Goal: Task Accomplishment & Management: Manage account settings

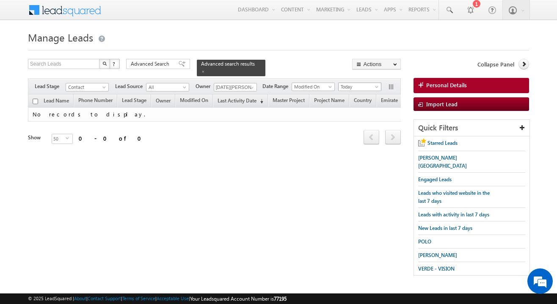
click at [338, 88] on span "Today" at bounding box center [358, 87] width 40 height 8
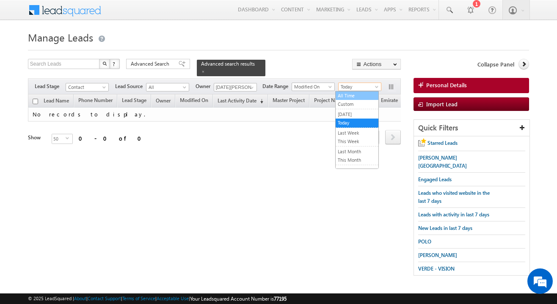
click at [341, 95] on link "All Time" at bounding box center [356, 96] width 43 height 8
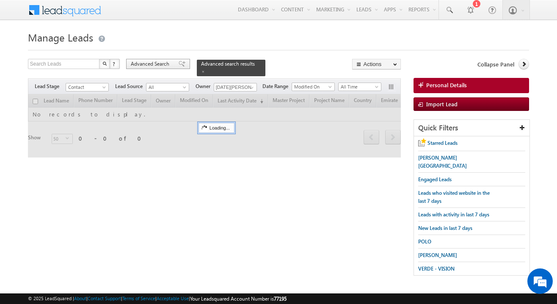
click at [148, 62] on span "Advanced Search" at bounding box center [151, 64] width 41 height 8
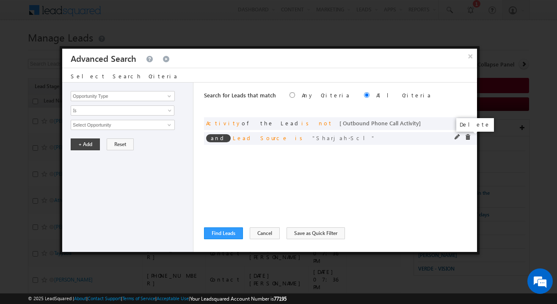
click at [465, 137] on span at bounding box center [467, 137] width 6 height 6
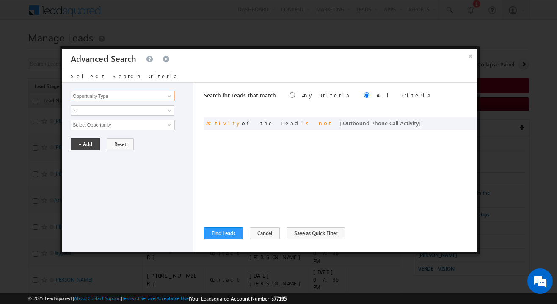
click at [148, 98] on input "Opportunity Type" at bounding box center [123, 96] width 104 height 10
click at [126, 123] on link "Modified On" at bounding box center [123, 123] width 104 height 10
type input "Modified On"
click at [93, 125] on span "All Time" at bounding box center [117, 125] width 92 height 8
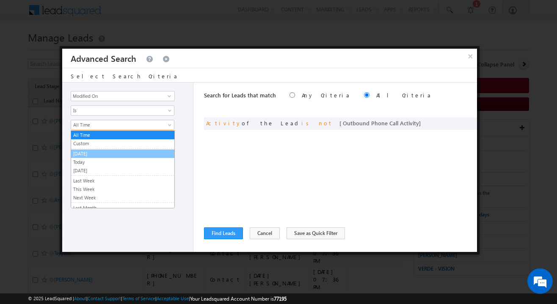
click at [88, 153] on link "[DATE]" at bounding box center [122, 154] width 103 height 8
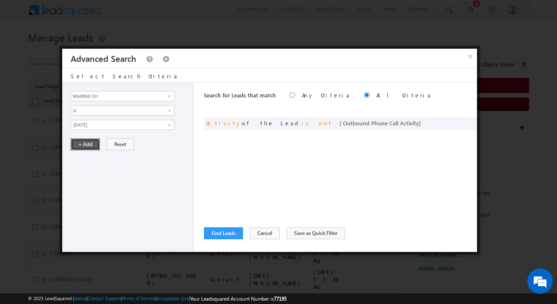
click at [80, 142] on button "+ Add" at bounding box center [85, 144] width 29 height 12
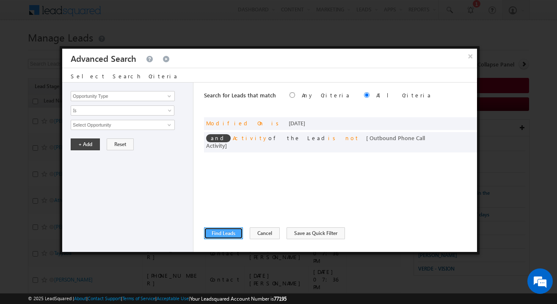
click at [223, 232] on button "Find Leads" at bounding box center [223, 233] width 39 height 12
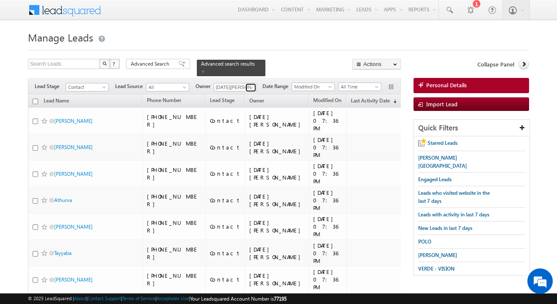
click at [254, 84] on link at bounding box center [250, 87] width 11 height 8
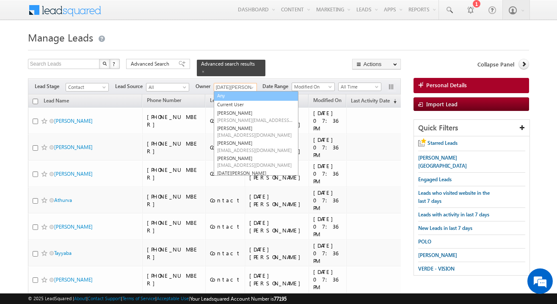
click at [239, 94] on link "Any" at bounding box center [256, 96] width 85 height 10
type input "Any"
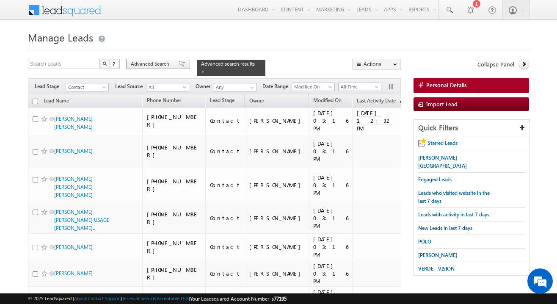
click at [157, 66] on span "Advanced Search" at bounding box center [151, 64] width 41 height 8
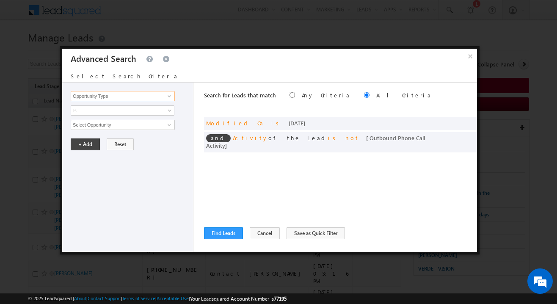
click at [138, 98] on input "Opportunity Type" at bounding box center [123, 96] width 104 height 10
type input "Owner"
click at [118, 121] on span "None Selected" at bounding box center [119, 124] width 96 height 9
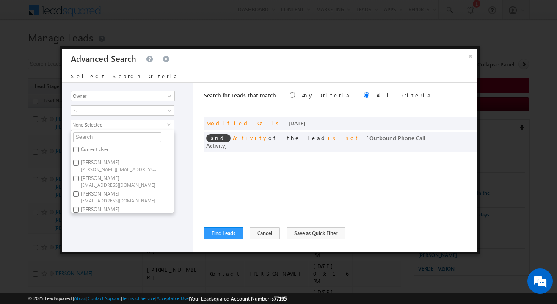
click at [94, 148] on label "Current User" at bounding box center [94, 150] width 46 height 13
click at [79, 148] on input "Current User" at bounding box center [75, 149] width 5 height 5
checkbox input "true"
click at [210, 165] on div "Search for Leads that match Any Criteria All Criteria Note that the current tri…" at bounding box center [340, 166] width 273 height 169
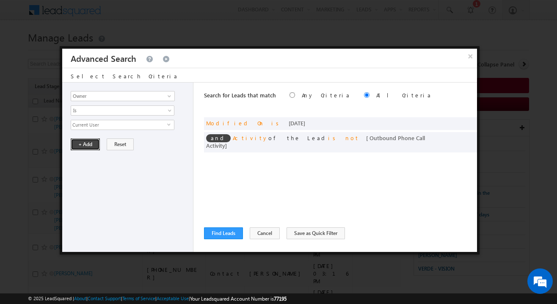
click at [97, 150] on button "+ Add" at bounding box center [85, 144] width 29 height 12
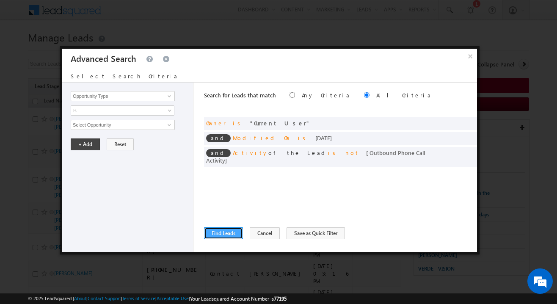
click at [213, 229] on button "Find Leads" at bounding box center [223, 233] width 39 height 12
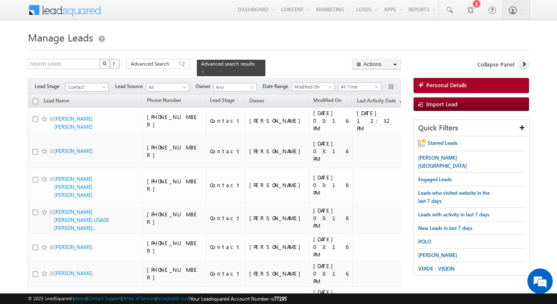
click at [35, 102] on input "checkbox" at bounding box center [35, 101] width 5 height 5
checkbox input "true"
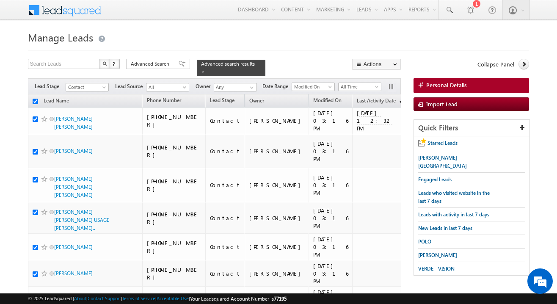
checkbox input "true"
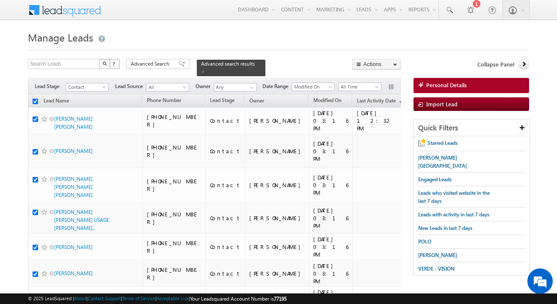
checkbox input "true"
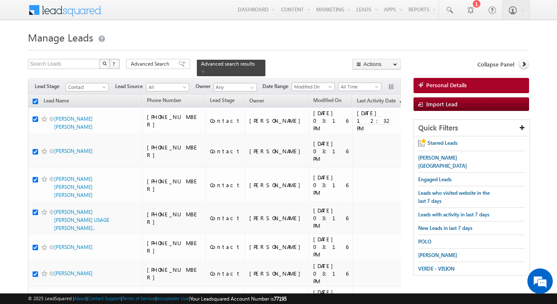
checkbox input "true"
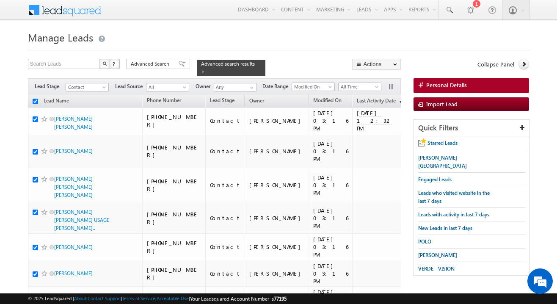
checkbox input "true"
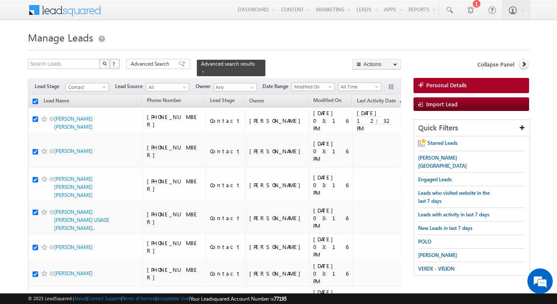
checkbox input "true"
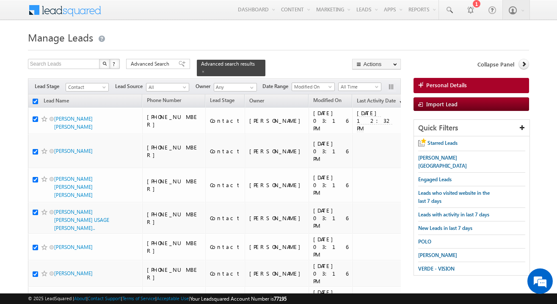
checkbox input "true"
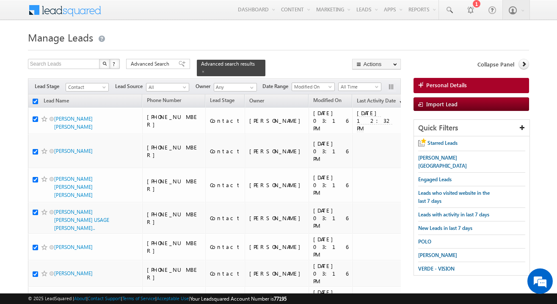
checkbox input "true"
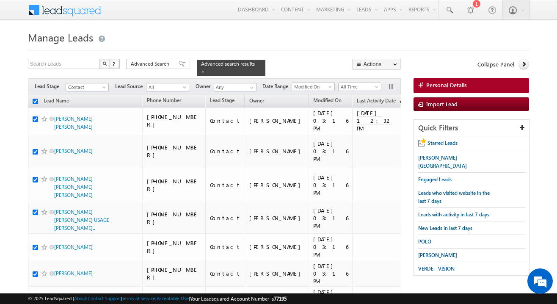
checkbox input "true"
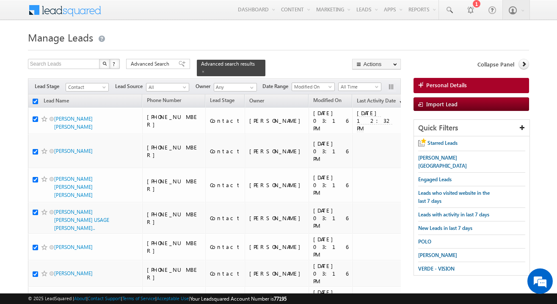
checkbox input "true"
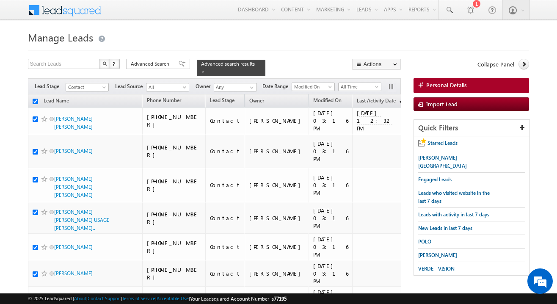
checkbox input "true"
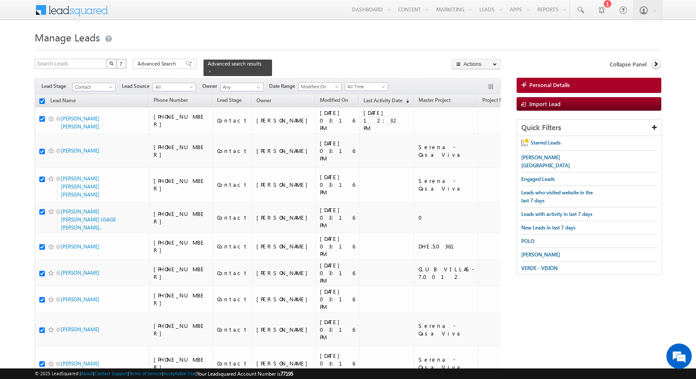
click at [163, 69] on div "Advanced Search Advanced Search Advanced search results" at bounding box center [202, 67] width 139 height 17
click at [166, 67] on span "Advanced Search" at bounding box center [157, 64] width 41 height 8
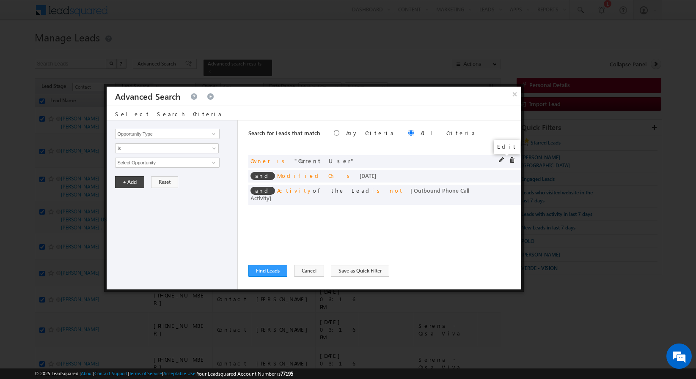
click at [499, 160] on span at bounding box center [502, 160] width 6 height 6
click at [195, 154] on div "Opportunity Type Lead Activity Task Sales Group Prospect Id Address 1 Address 2…" at bounding box center [172, 205] width 131 height 169
click at [178, 148] on span "Is" at bounding box center [161, 149] width 92 height 8
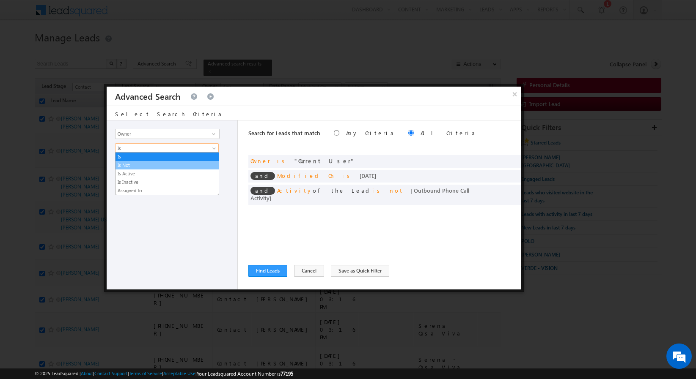
click at [145, 168] on link "Is Not" at bounding box center [166, 166] width 103 height 8
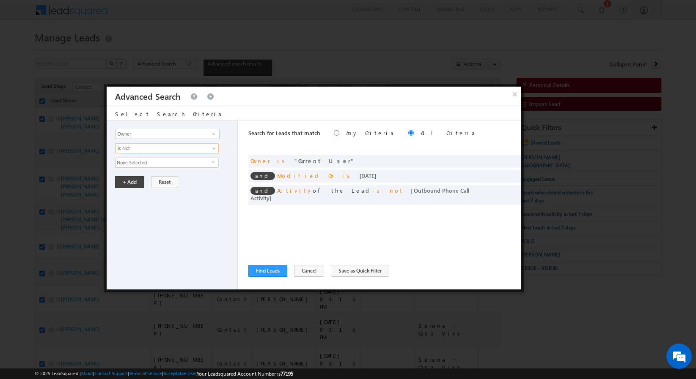
click at [138, 165] on span "None Selected" at bounding box center [163, 162] width 96 height 9
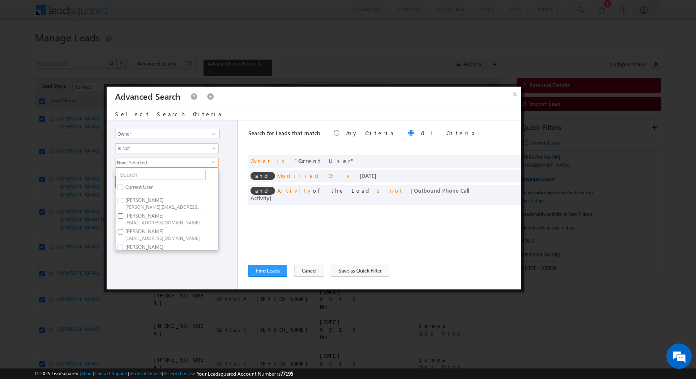
click at [136, 183] on label "Current User" at bounding box center [138, 188] width 46 height 13
click at [123, 185] on input "Current User" at bounding box center [120, 187] width 5 height 5
checkbox input "true"
click at [224, 215] on div "Opportunity Type Lead Activity Task Sales Group Prospect Id Address 1 Address 2…" at bounding box center [172, 205] width 131 height 169
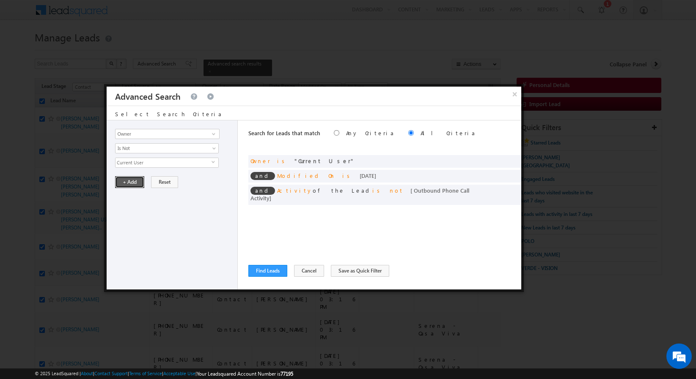
click at [124, 186] on button "+ Add" at bounding box center [129, 182] width 29 height 12
click at [272, 271] on button "Find Leads" at bounding box center [267, 271] width 39 height 12
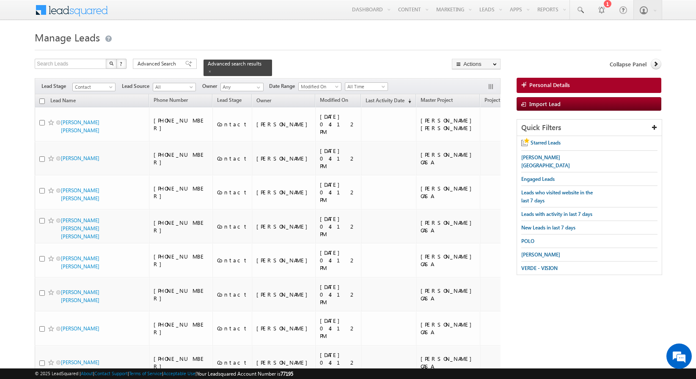
click at [43, 99] on input "checkbox" at bounding box center [41, 101] width 5 height 5
checkbox input "true"
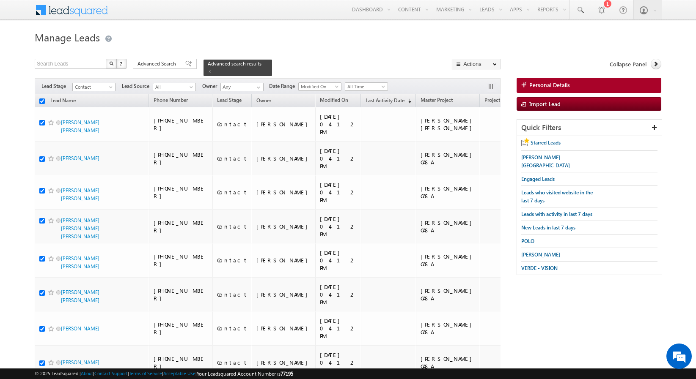
checkbox input "true"
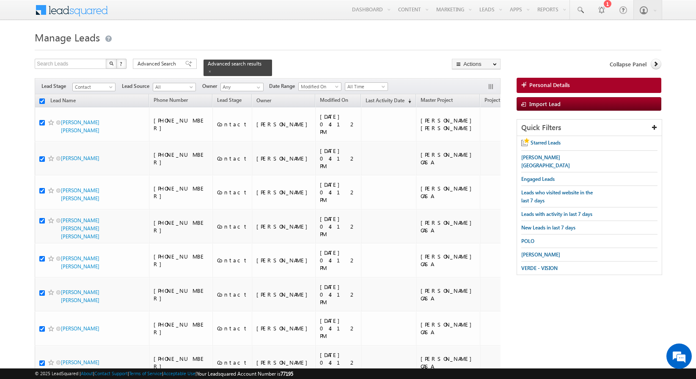
checkbox input "true"
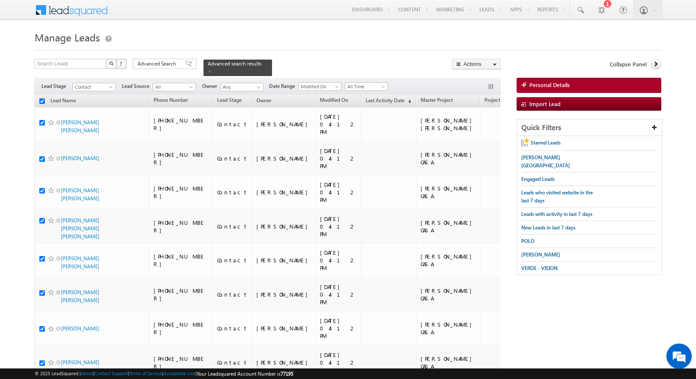
checkbox input "true"
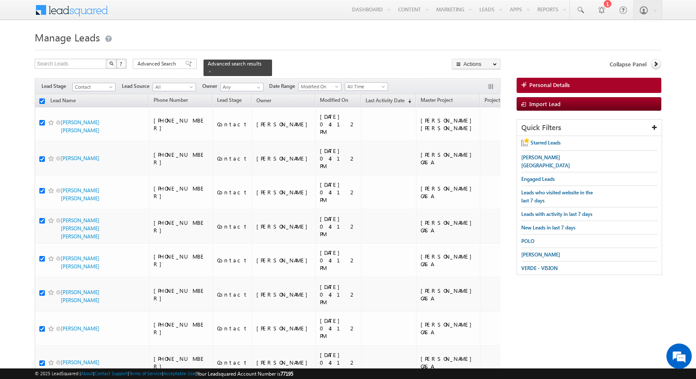
checkbox input "true"
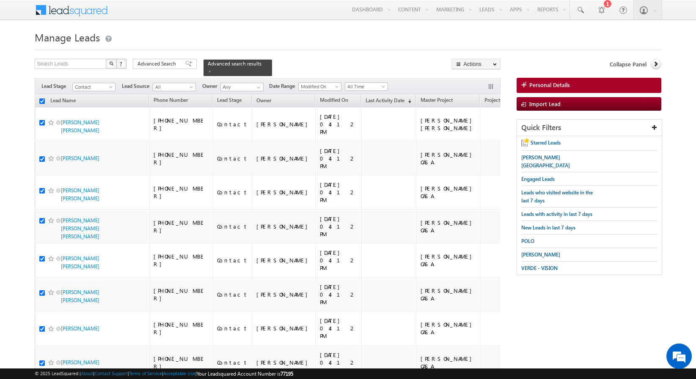
checkbox input "true"
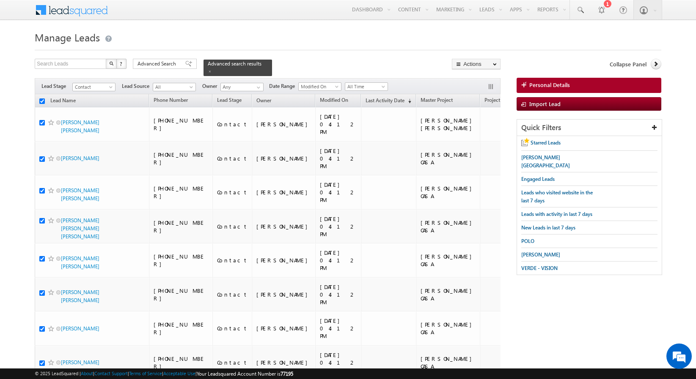
checkbox input "true"
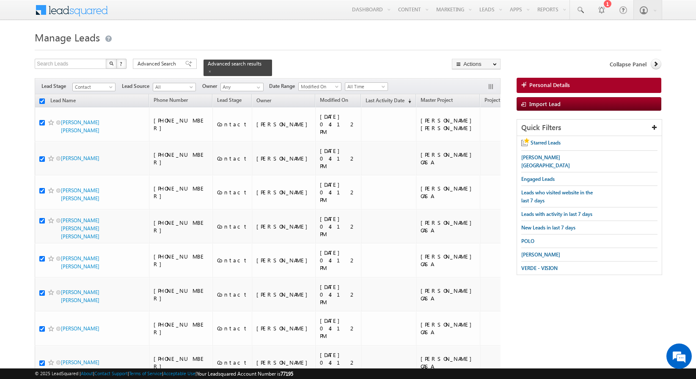
checkbox input "true"
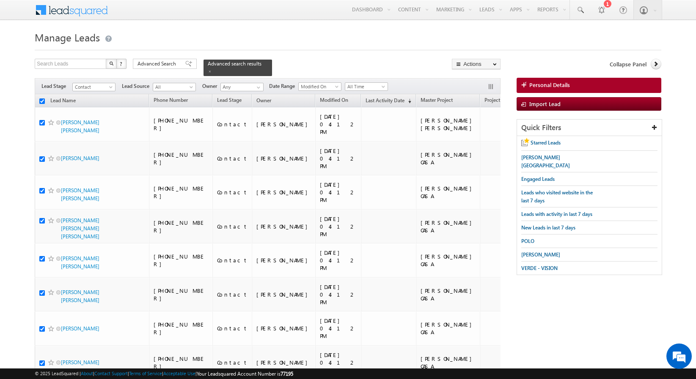
checkbox input "true"
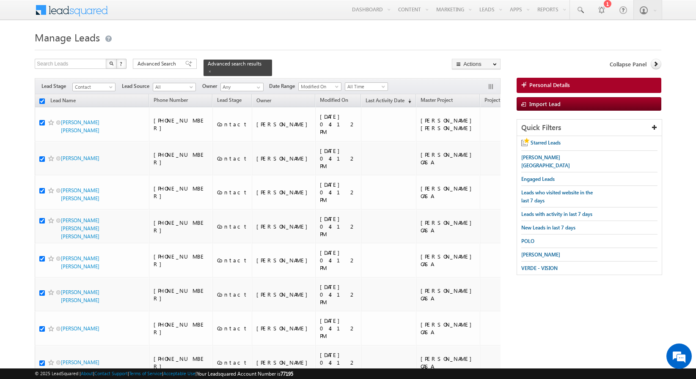
checkbox input "true"
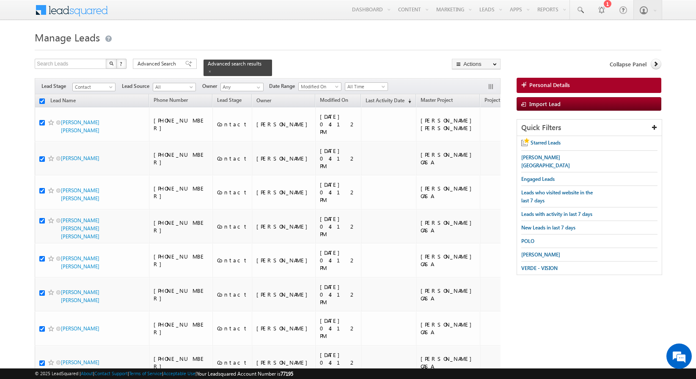
checkbox input "true"
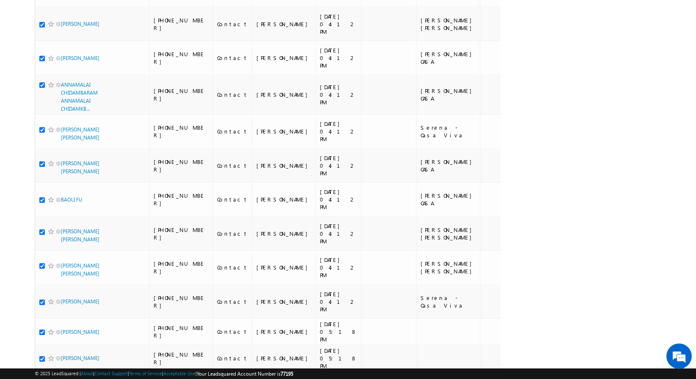
scroll to position [1037, 0]
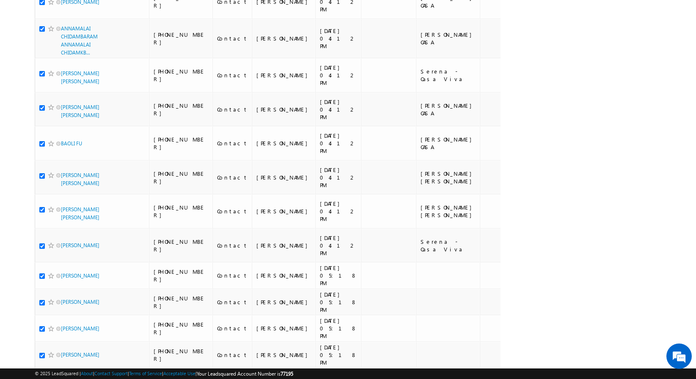
scroll to position [0, 0]
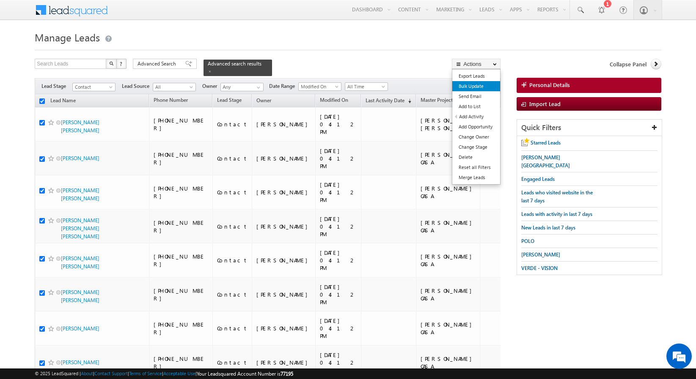
click at [478, 87] on link "Bulk Update" at bounding box center [476, 86] width 48 height 10
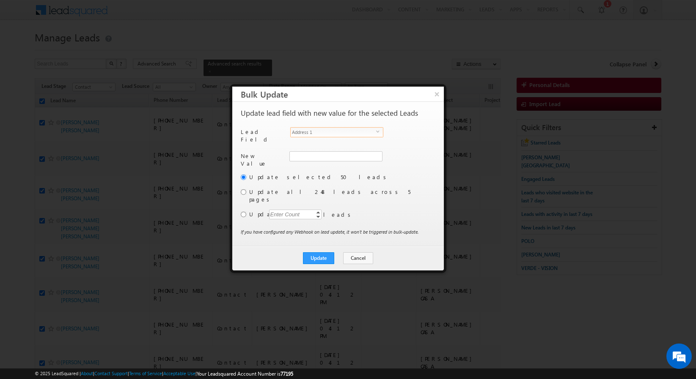
click at [340, 132] on span "Address 1" at bounding box center [333, 132] width 85 height 9
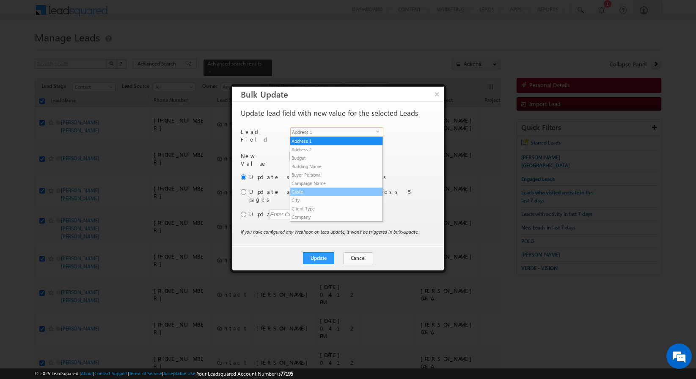
scroll to position [321, 0]
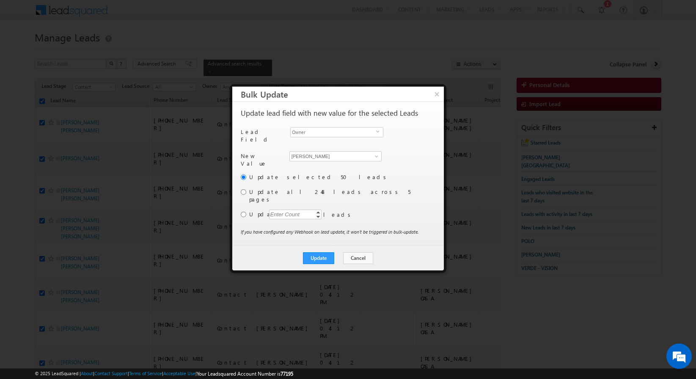
click at [269, 188] on label "Update all 248 leads across 5 pages" at bounding box center [341, 195] width 184 height 15
click at [244, 189] on input "radio" at bounding box center [243, 191] width 5 height 5
radio input "true"
click at [317, 253] on button "Update" at bounding box center [318, 259] width 31 height 12
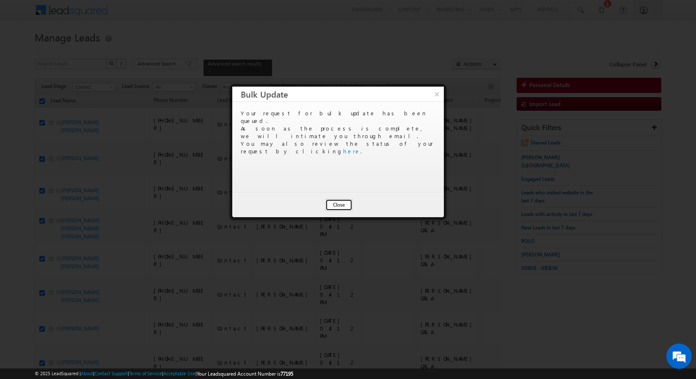
click at [335, 203] on button "Close" at bounding box center [338, 205] width 27 height 12
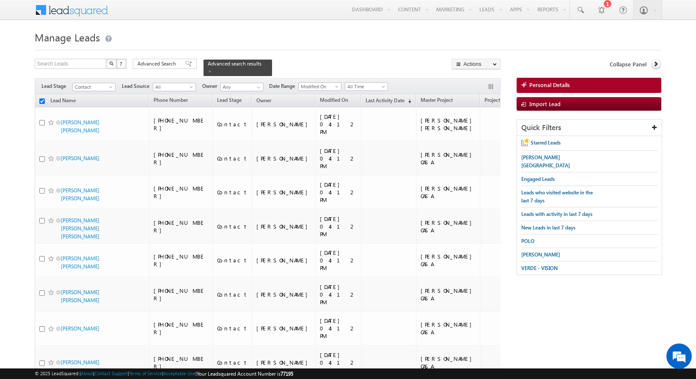
checkbox input "false"
click at [252, 86] on link at bounding box center [257, 87] width 11 height 8
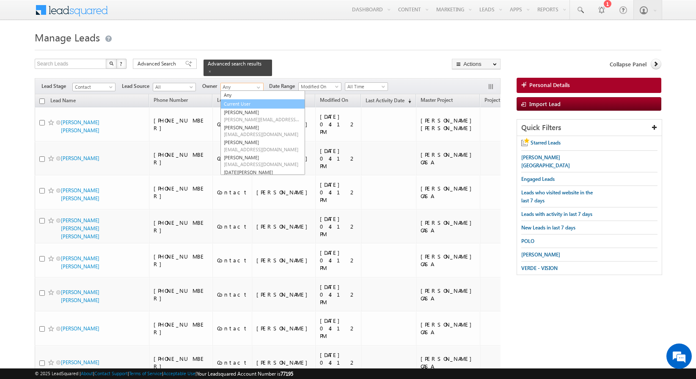
click at [236, 102] on link "Current User" at bounding box center [262, 104] width 85 height 10
type input "Current User"
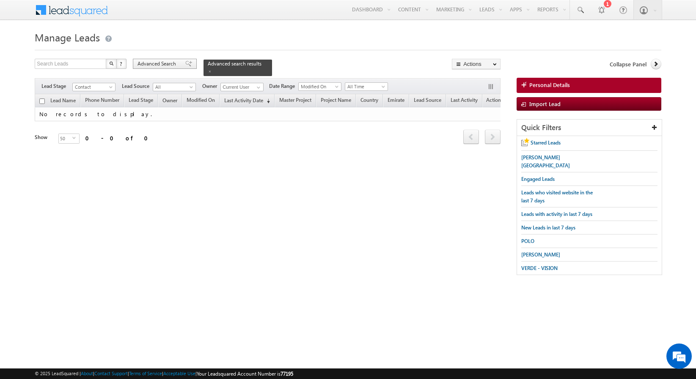
click at [177, 63] on span "Advanced Search" at bounding box center [157, 64] width 41 height 8
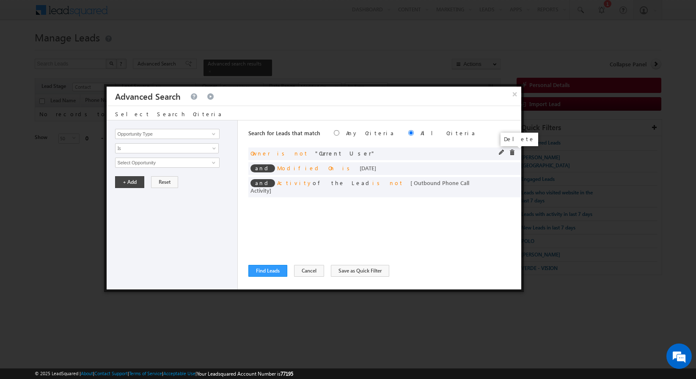
click at [514, 150] on span at bounding box center [512, 153] width 6 height 6
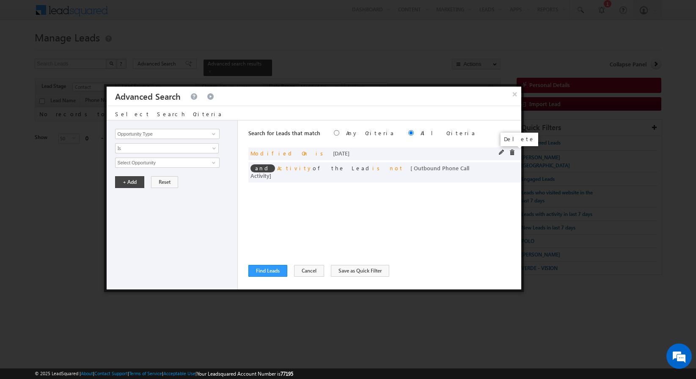
click at [513, 151] on span at bounding box center [512, 153] width 6 height 6
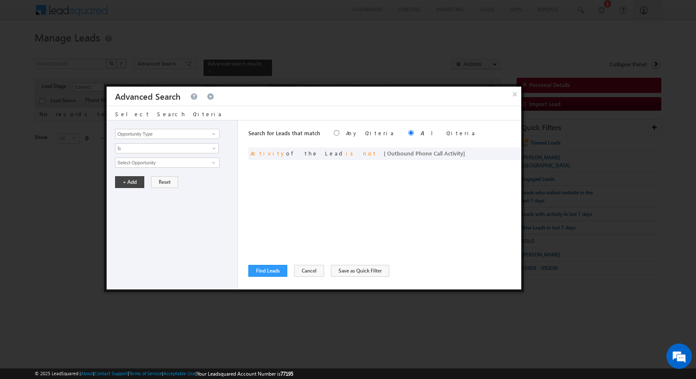
click at [159, 139] on div "Opportunity Type Lead Activity Task Sales Group Prospect Id Address 1 Address 2…" at bounding box center [172, 205] width 131 height 169
click at [154, 134] on input "Opportunity Type" at bounding box center [167, 134] width 104 height 10
type input "Lead Source"
click at [132, 161] on span "None Selected" at bounding box center [163, 162] width 96 height 9
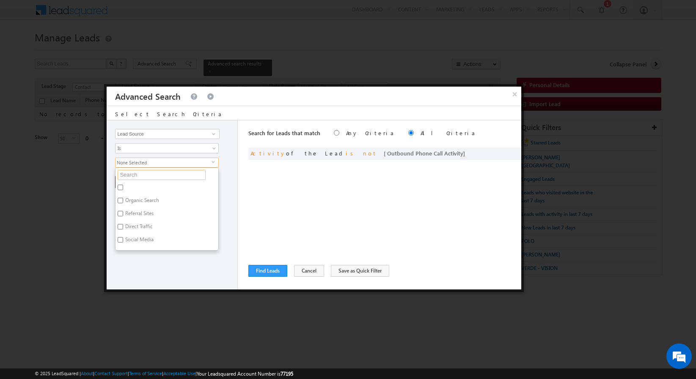
click at [131, 173] on input "text" at bounding box center [162, 175] width 88 height 10
type input "scl"
click at [133, 187] on label "Dubai-Scl" at bounding box center [135, 188] width 40 height 13
click at [123, 187] on input "Dubai-Scl" at bounding box center [120, 187] width 5 height 5
click at [134, 183] on label "Dubai-Scl" at bounding box center [135, 188] width 40 height 13
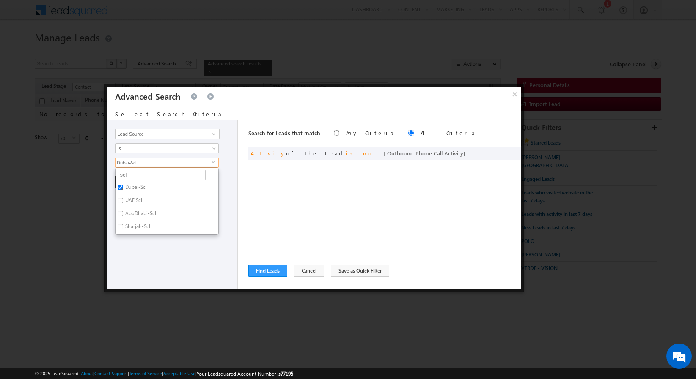
click at [123, 185] on input "Dubai-Scl" at bounding box center [120, 187] width 5 height 5
checkbox input "false"
click at [131, 222] on label "Sharjah-Scl" at bounding box center [136, 228] width 43 height 13
click at [123, 224] on input "Sharjah-Scl" at bounding box center [120, 226] width 5 height 5
checkbox input "true"
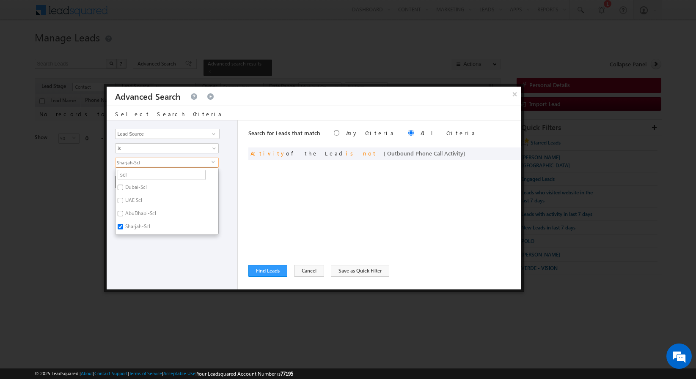
click at [142, 252] on div "Opportunity Type Lead Activity Task Sales Group Prospect Id Address 1 Address 2…" at bounding box center [172, 205] width 131 height 169
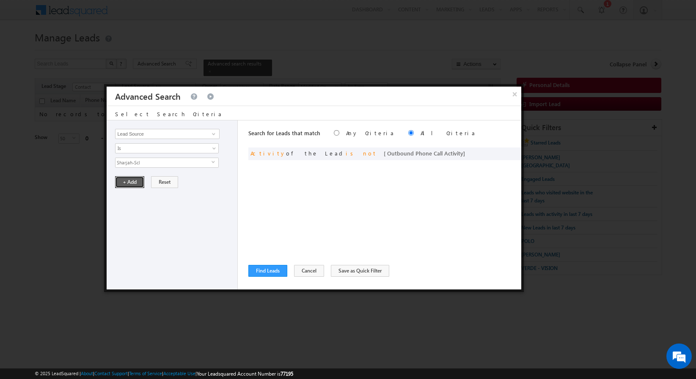
click at [137, 182] on button "+ Add" at bounding box center [129, 182] width 29 height 12
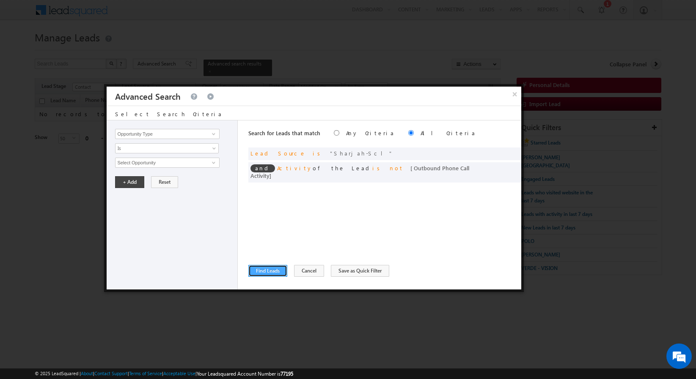
click at [262, 267] on button "Find Leads" at bounding box center [267, 271] width 39 height 12
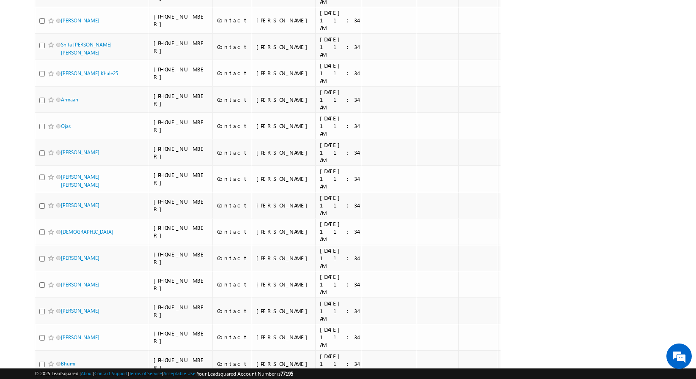
scroll to position [751, 0]
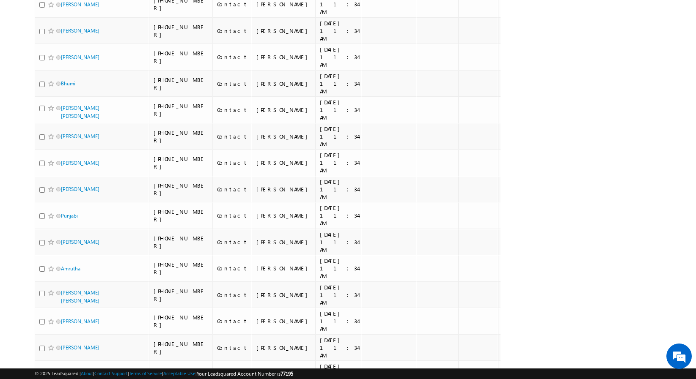
click at [63, 303] on li "100" at bounding box center [64, 364] width 20 height 8
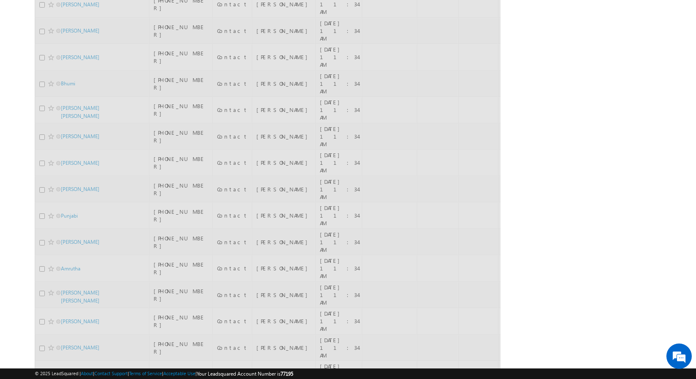
scroll to position [0, 0]
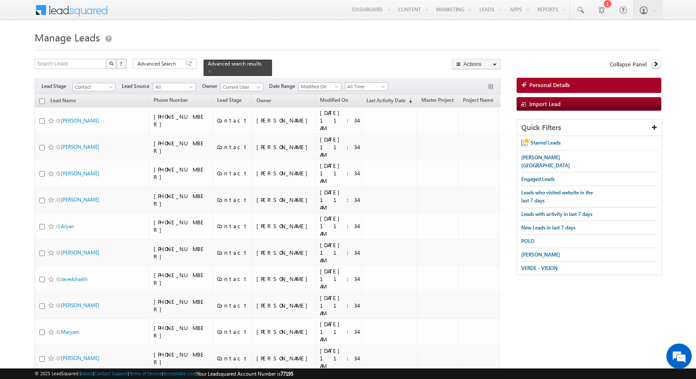
click at [41, 102] on input "checkbox" at bounding box center [41, 101] width 5 height 5
checkbox input "true"
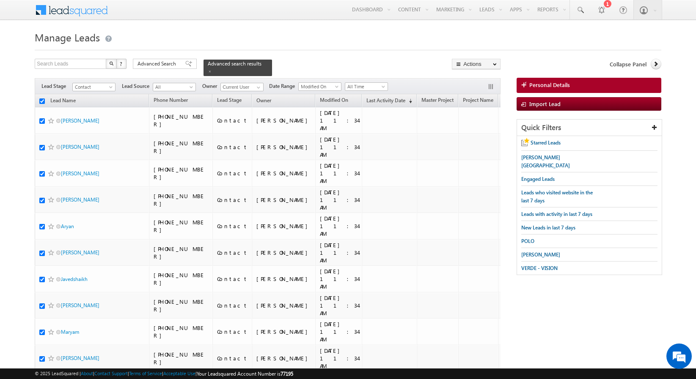
checkbox input "true"
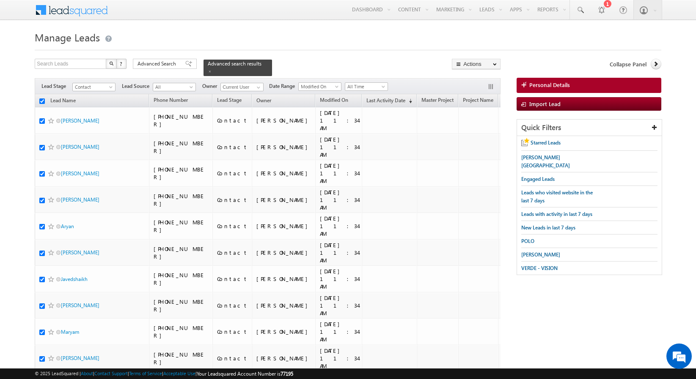
checkbox input "true"
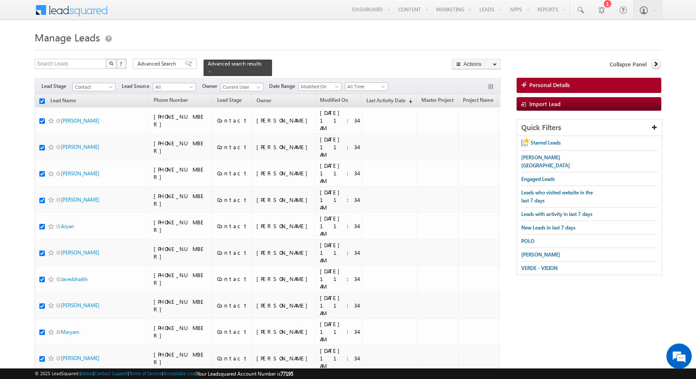
checkbox input "true"
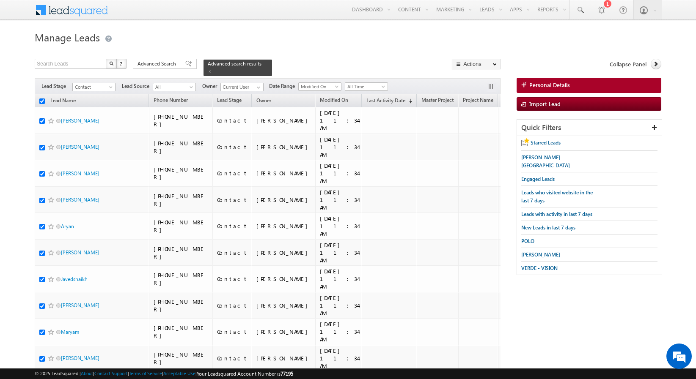
checkbox input "true"
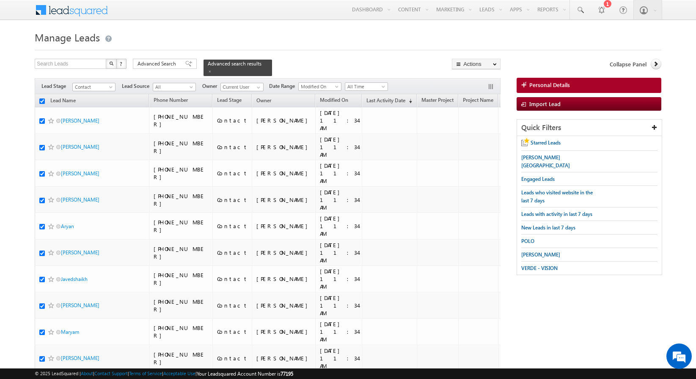
checkbox input "true"
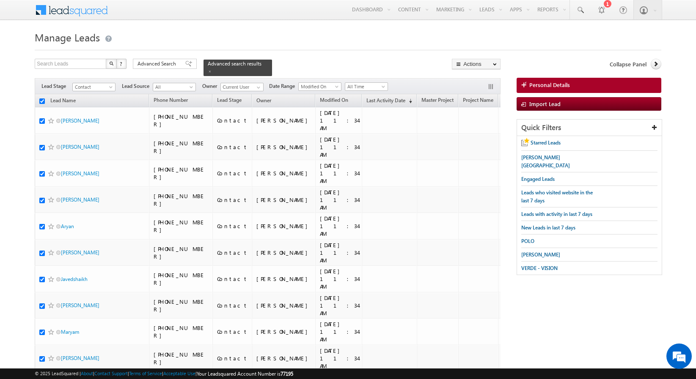
checkbox input "true"
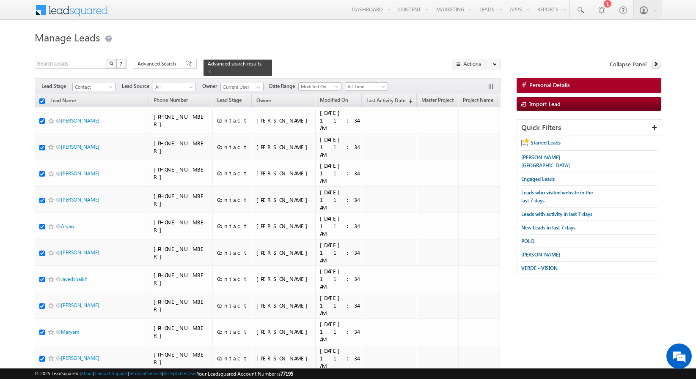
checkbox input "true"
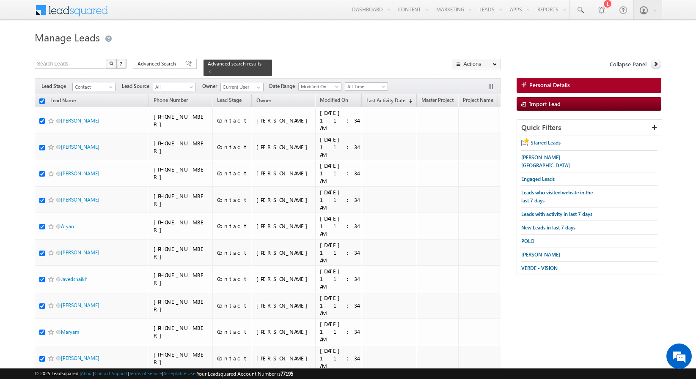
checkbox input "true"
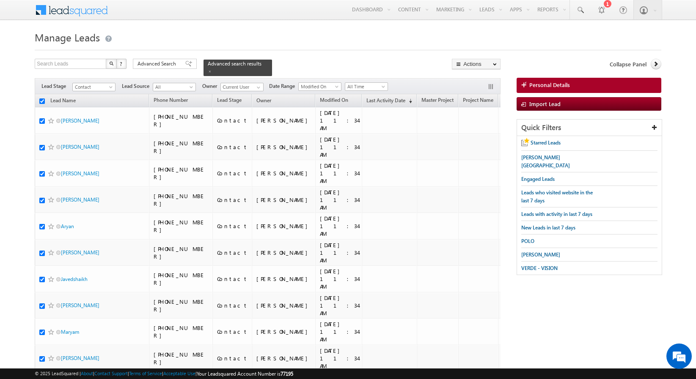
checkbox input "true"
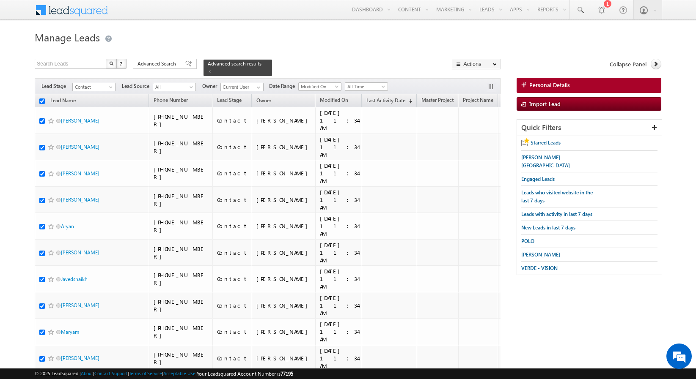
checkbox input "true"
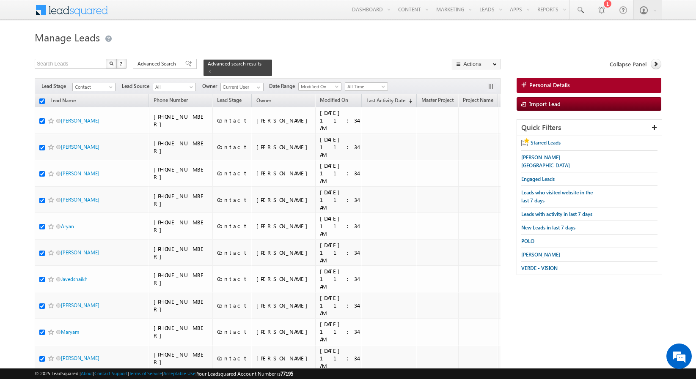
checkbox input "true"
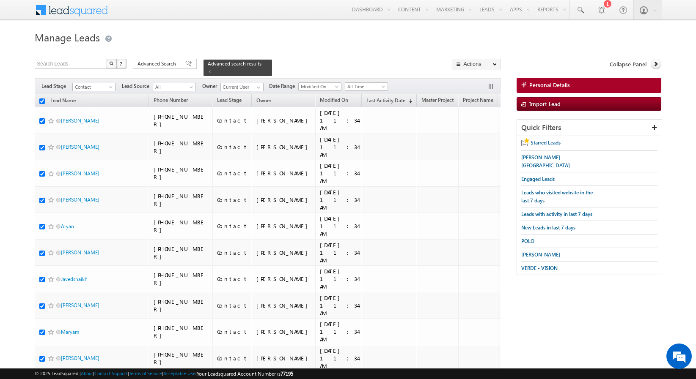
checkbox input "true"
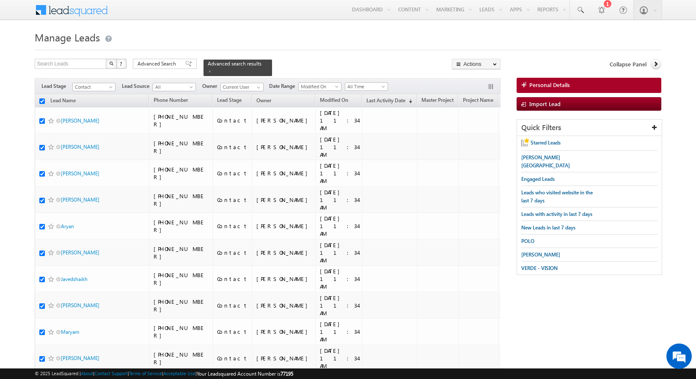
checkbox input "true"
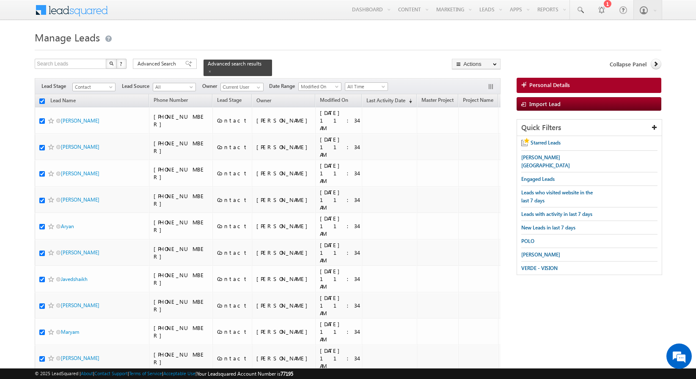
checkbox input "true"
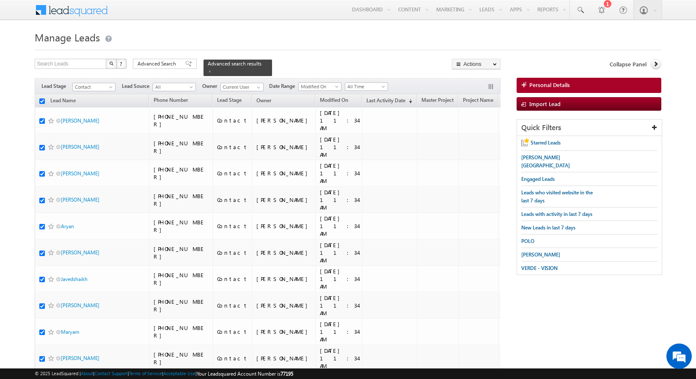
checkbox input "true"
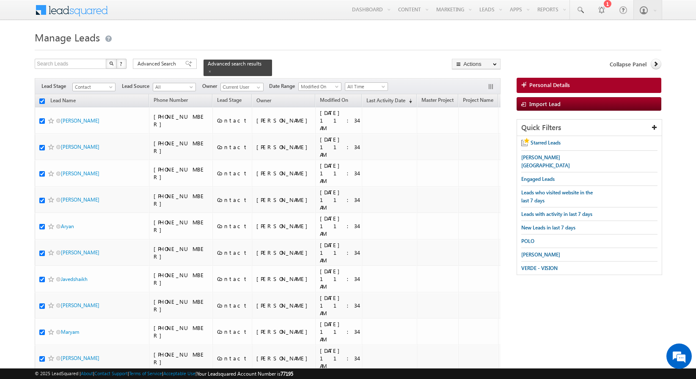
checkbox input "true"
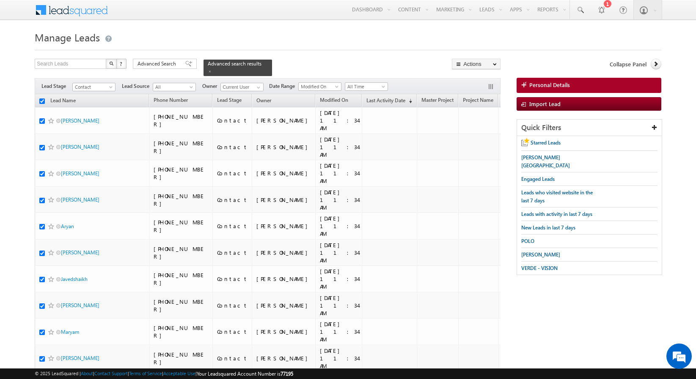
checkbox input "true"
click at [476, 133] on link "Change Owner" at bounding box center [476, 137] width 48 height 10
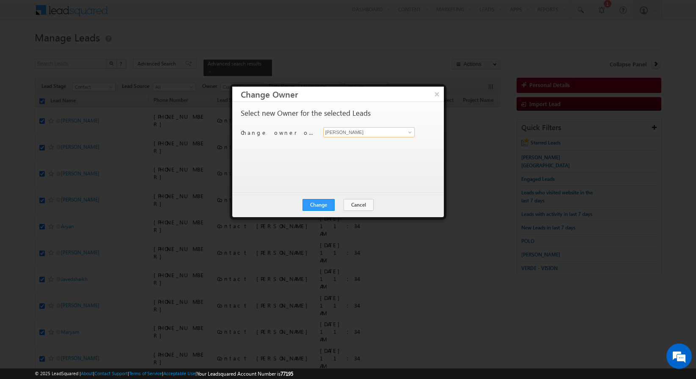
click at [344, 132] on input "[PERSON_NAME]" at bounding box center [369, 132] width 92 height 10
click at [316, 203] on button "Change" at bounding box center [318, 205] width 32 height 12
click at [337, 204] on button "Close" at bounding box center [338, 205] width 27 height 12
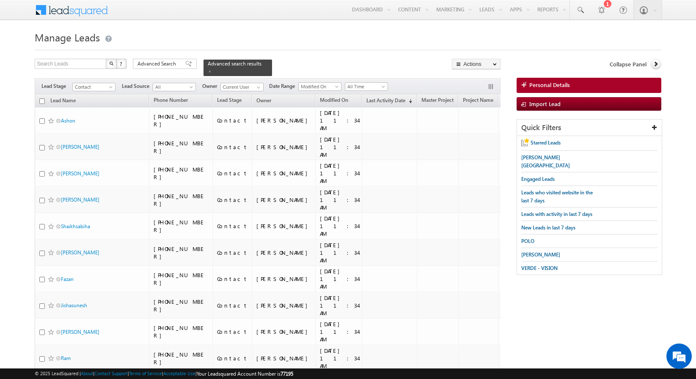
click at [42, 99] on input "checkbox" at bounding box center [41, 101] width 5 height 5
checkbox input "true"
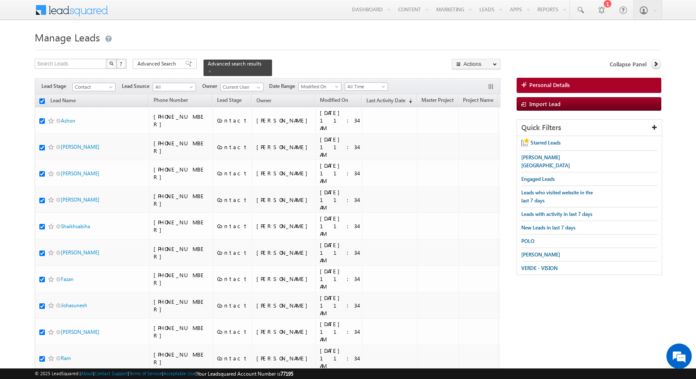
checkbox input "true"
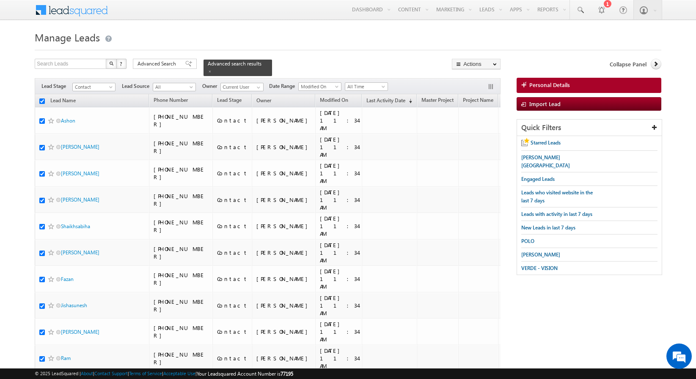
checkbox input "true"
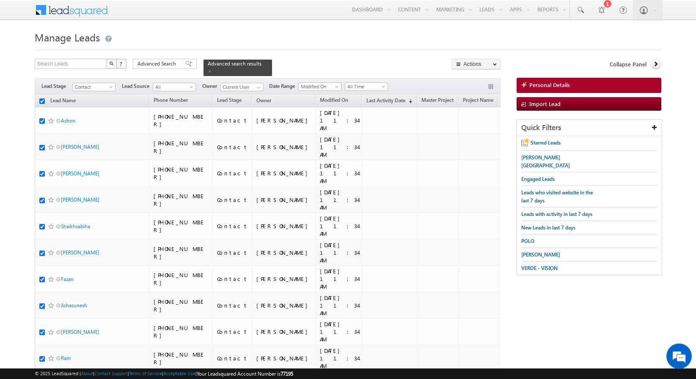
checkbox input "true"
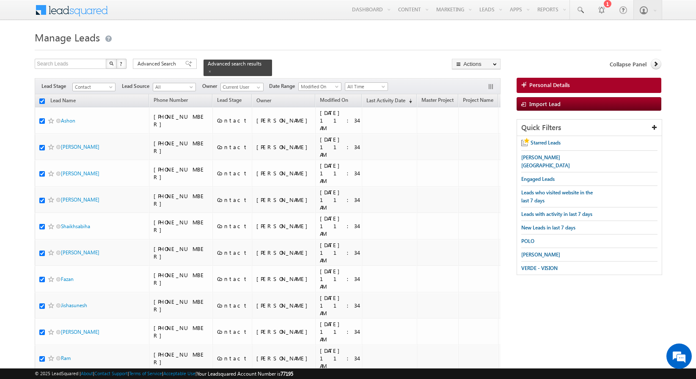
checkbox input "true"
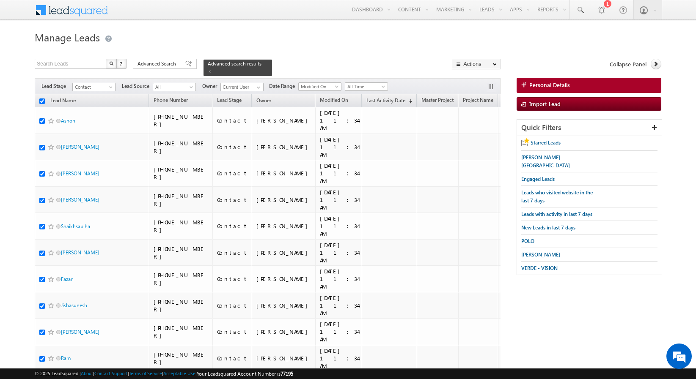
checkbox input "true"
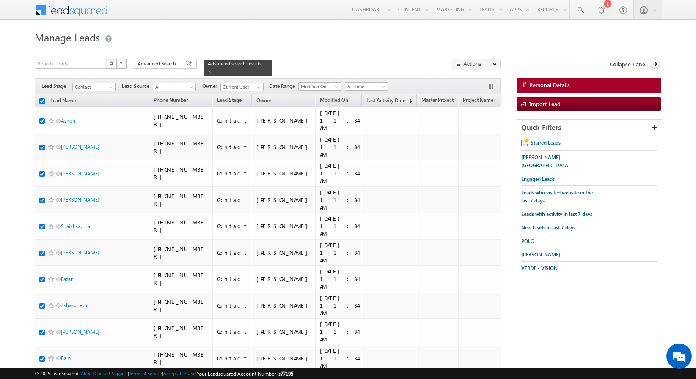
checkbox input "true"
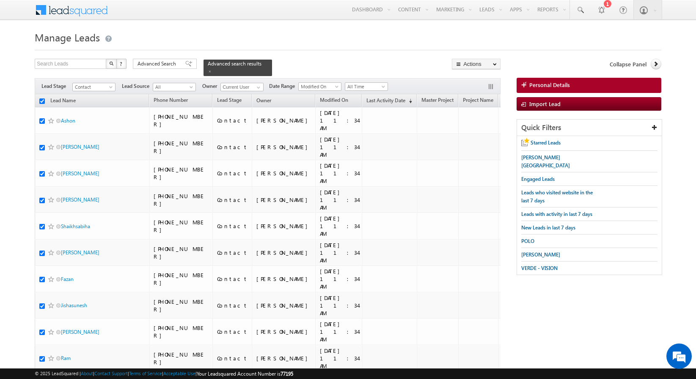
checkbox input "true"
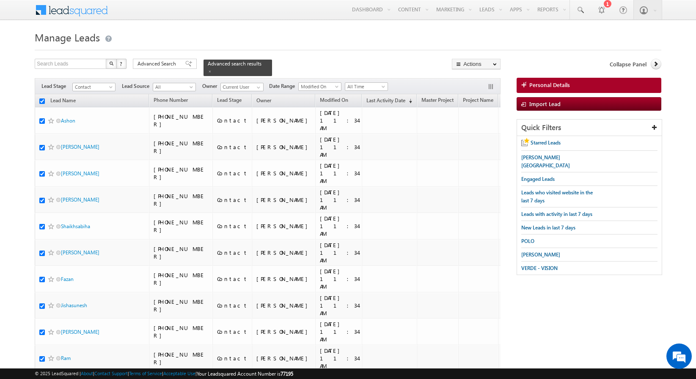
checkbox input "true"
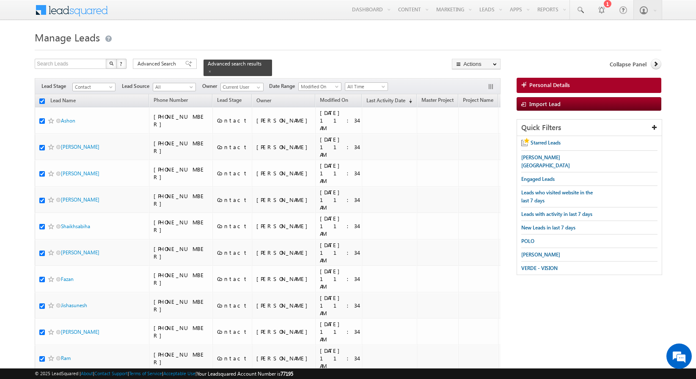
checkbox input "true"
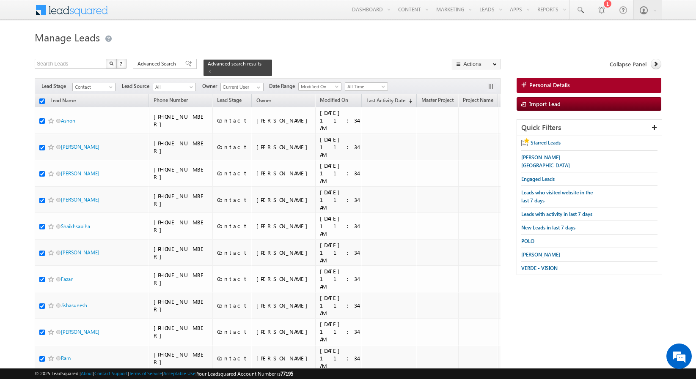
checkbox input "true"
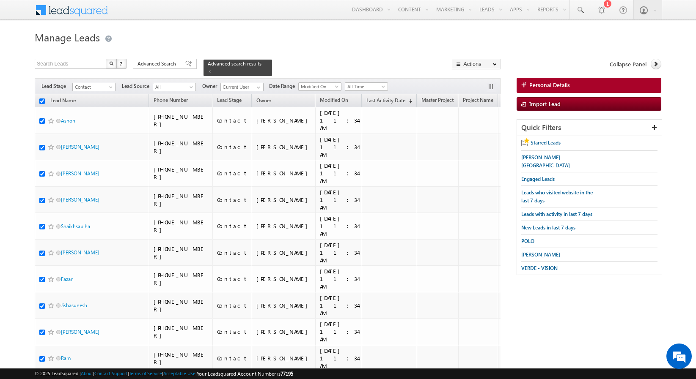
checkbox input "true"
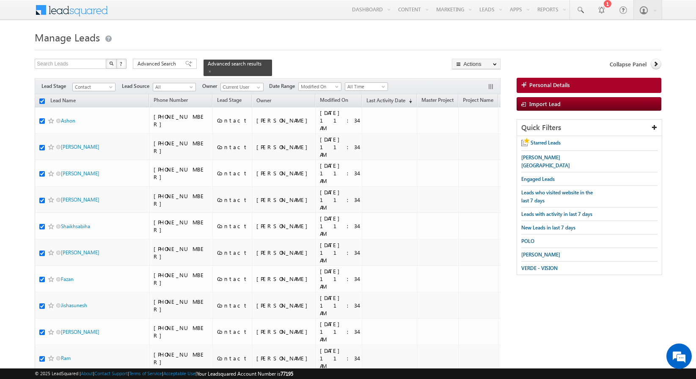
checkbox input "true"
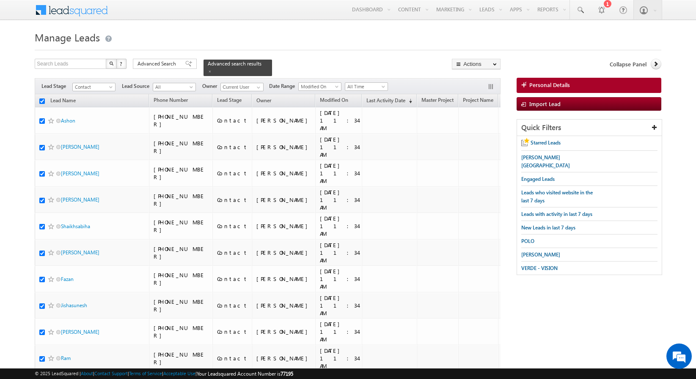
checkbox input "true"
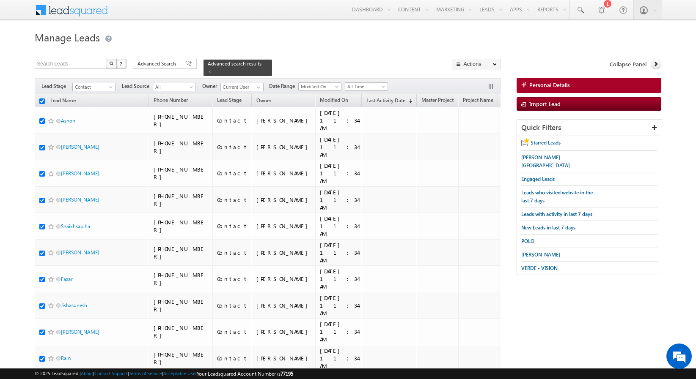
checkbox input "true"
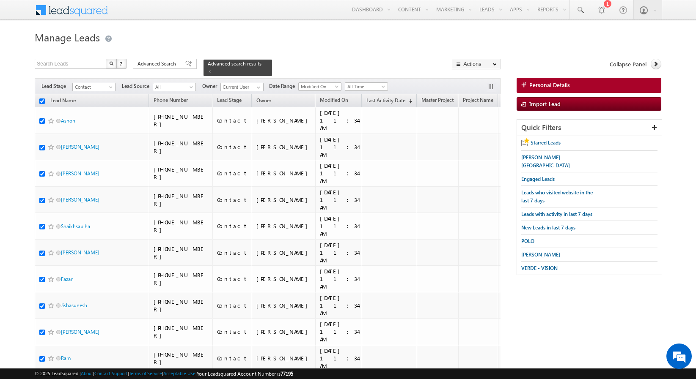
checkbox input "true"
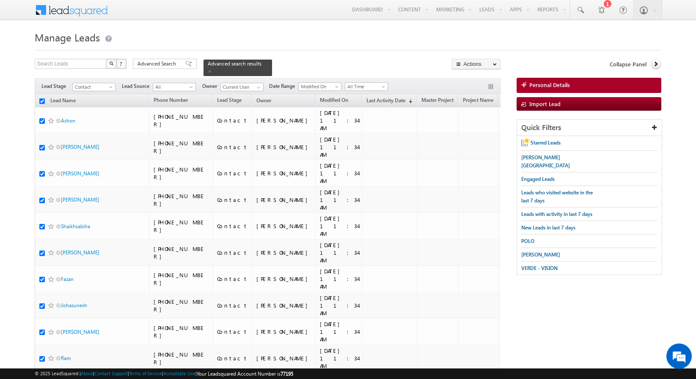
checkbox input "true"
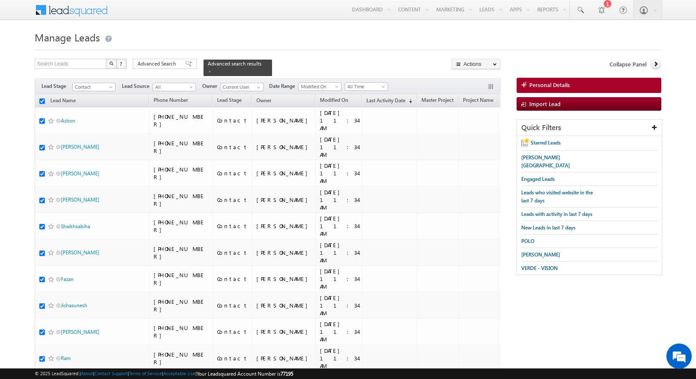
checkbox input "true"
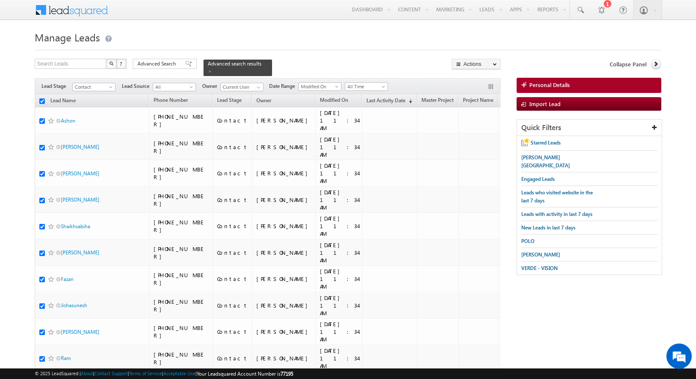
checkbox input "true"
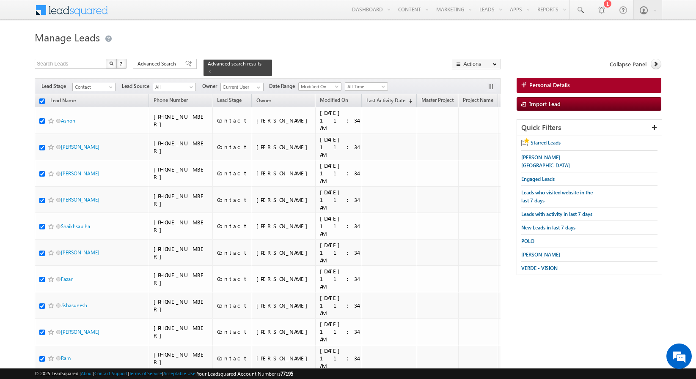
checkbox input "true"
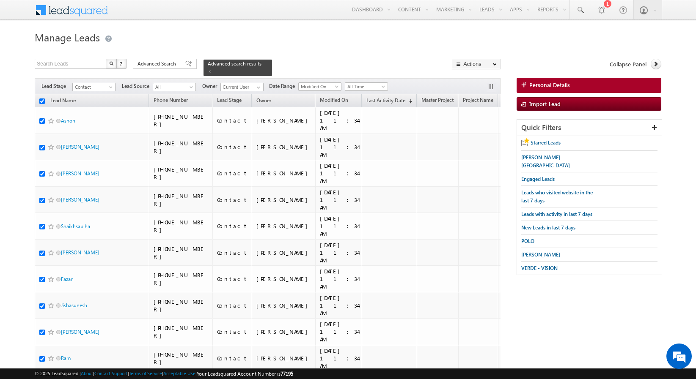
checkbox input "true"
click at [41, 100] on input "checkbox" at bounding box center [41, 101] width 5 height 5
checkbox input "true"
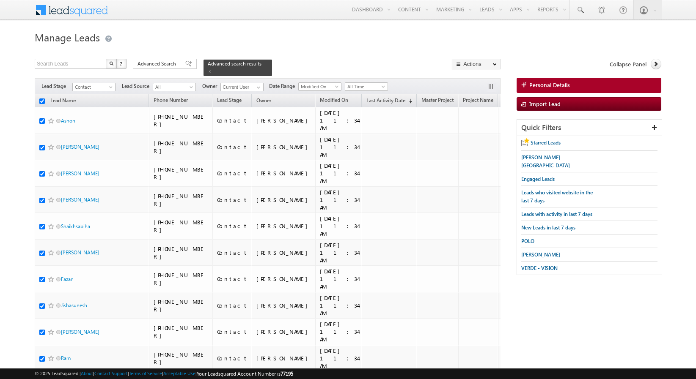
checkbox input "true"
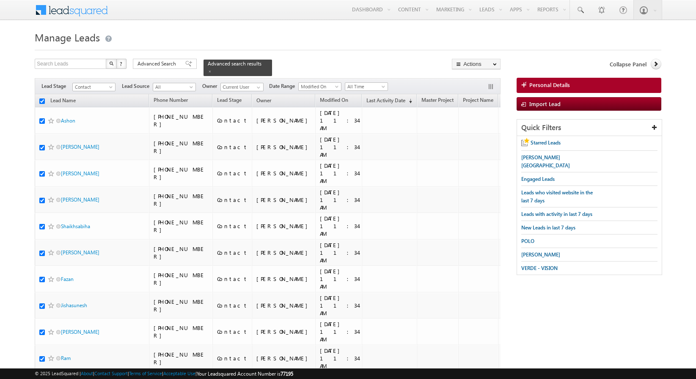
checkbox input "true"
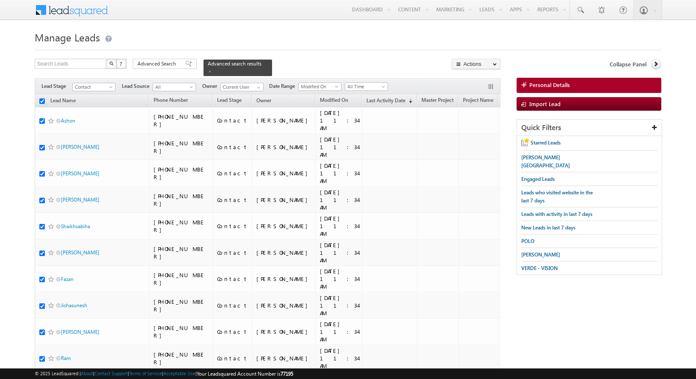
checkbox input "true"
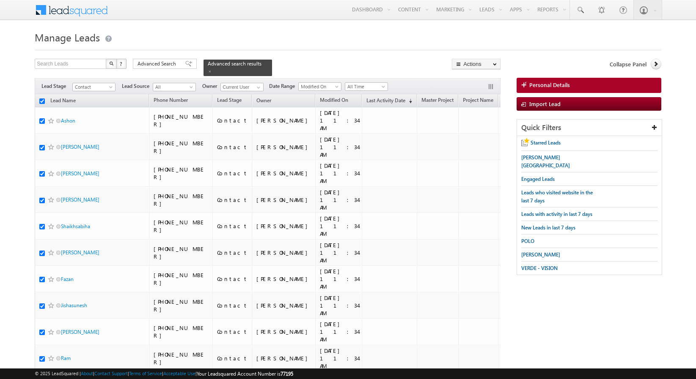
checkbox input "true"
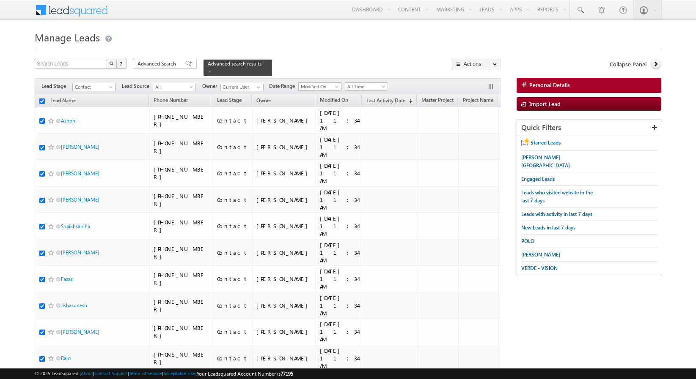
checkbox input "true"
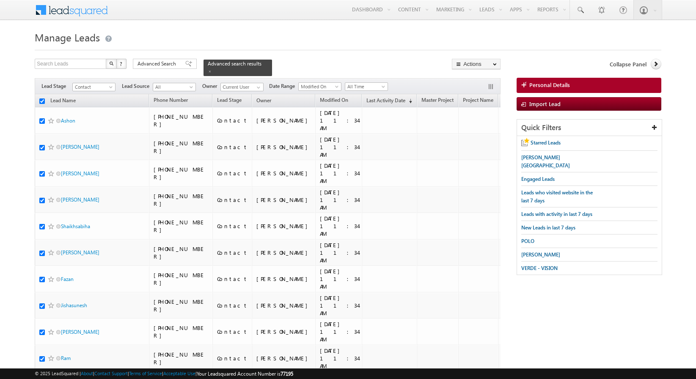
checkbox input "true"
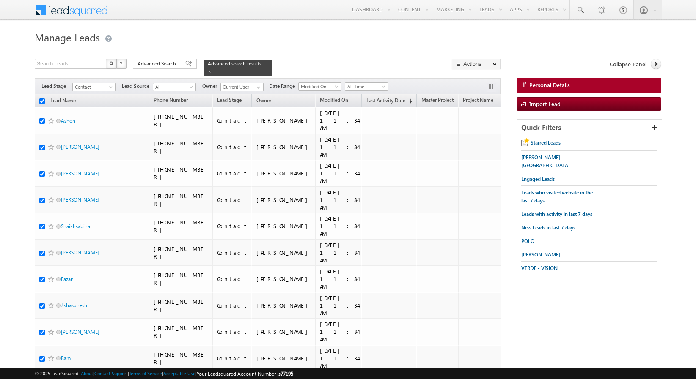
checkbox input "true"
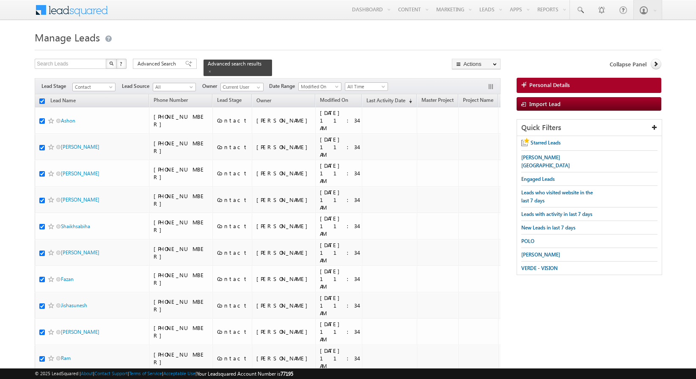
checkbox input "true"
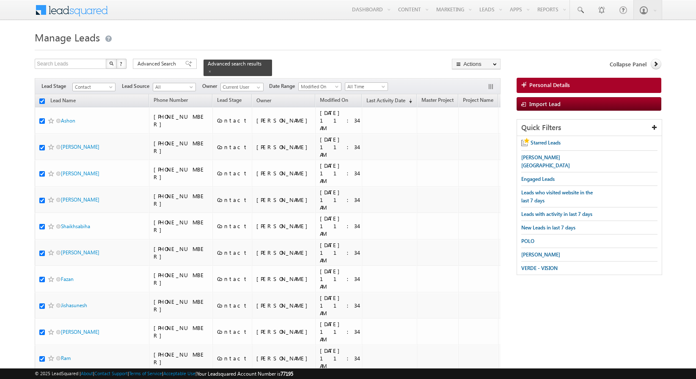
checkbox input "true"
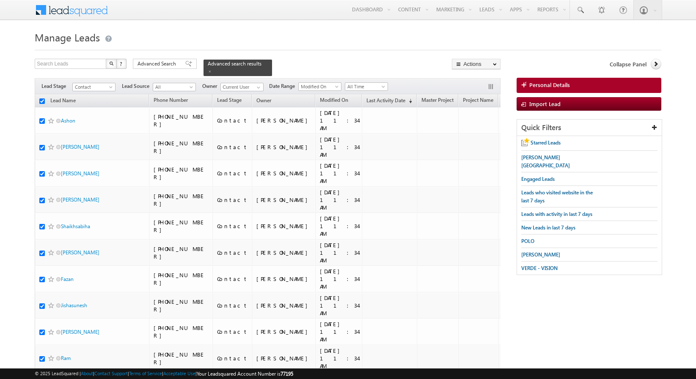
checkbox input "true"
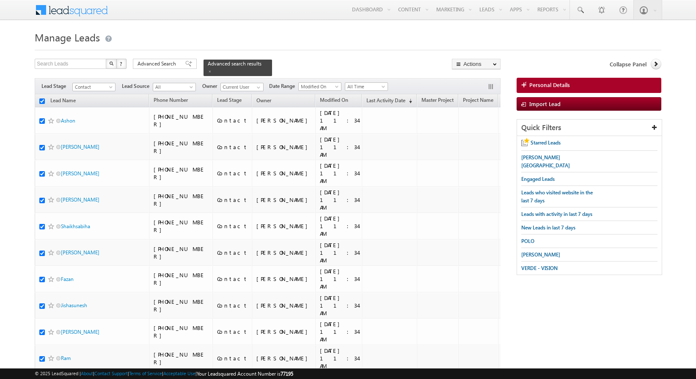
checkbox input "true"
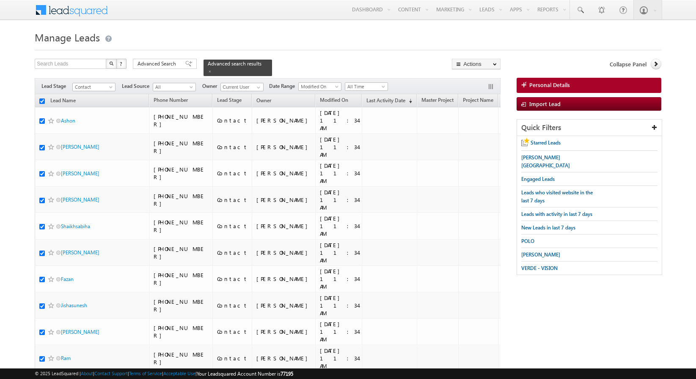
checkbox input "true"
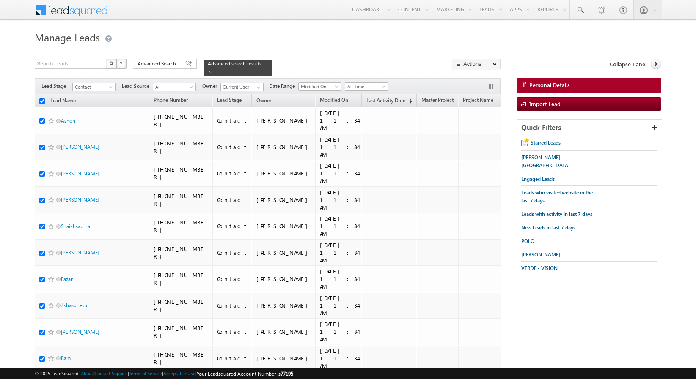
checkbox input "true"
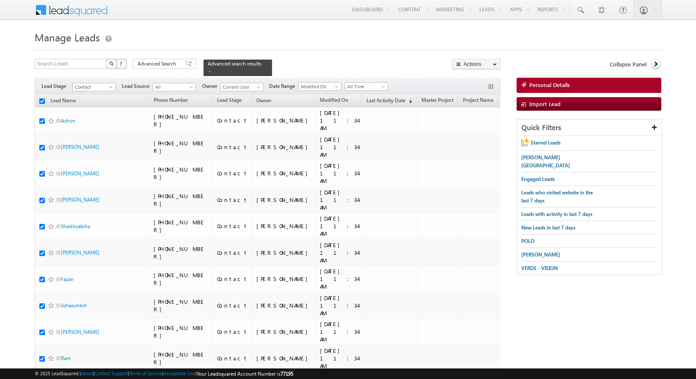
checkbox input "true"
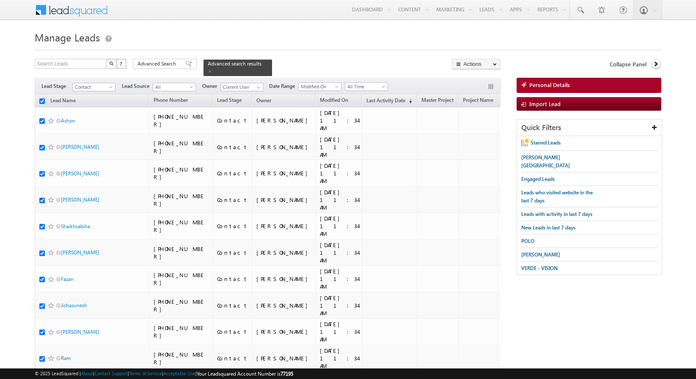
checkbox input "true"
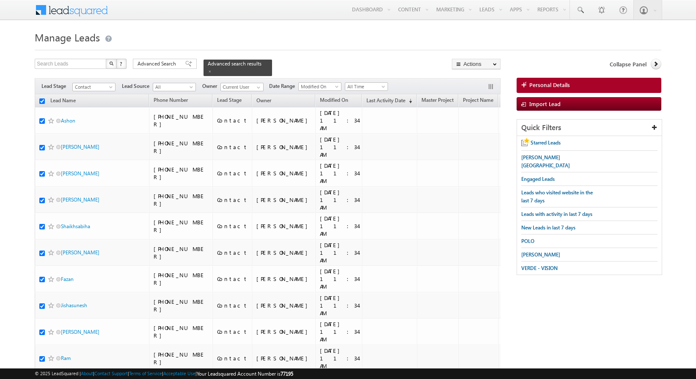
checkbox input "true"
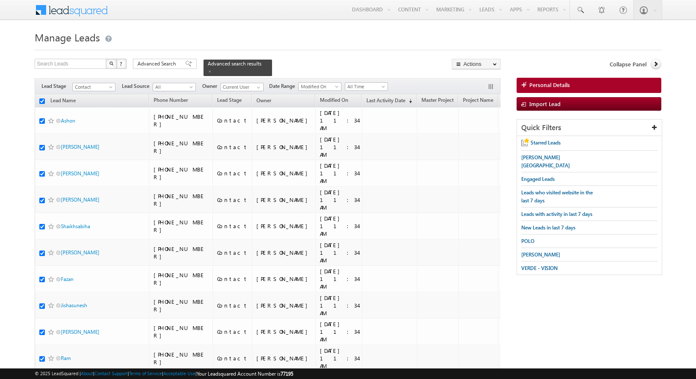
checkbox input "true"
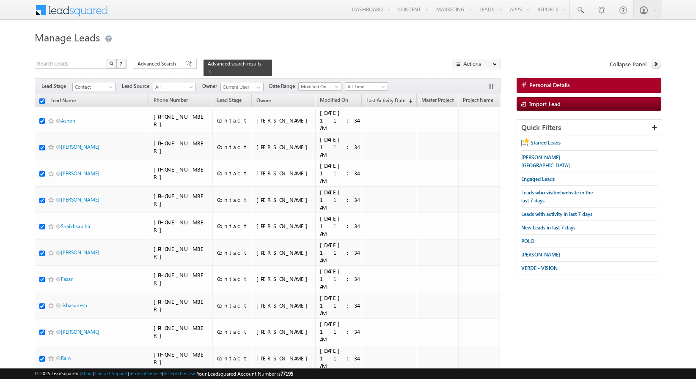
checkbox input "true"
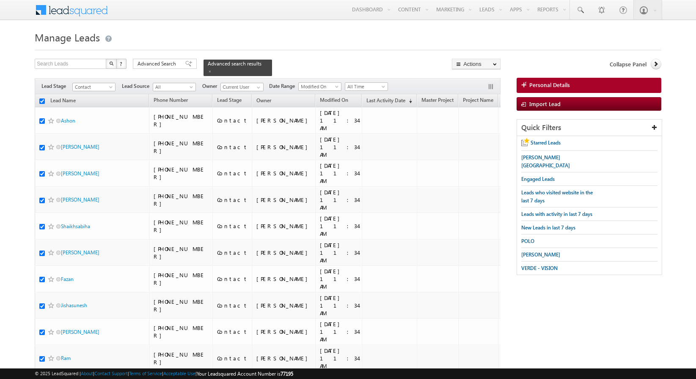
checkbox input "true"
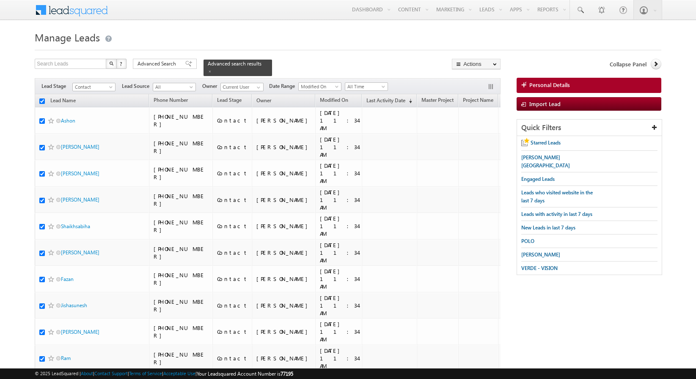
checkbox input "true"
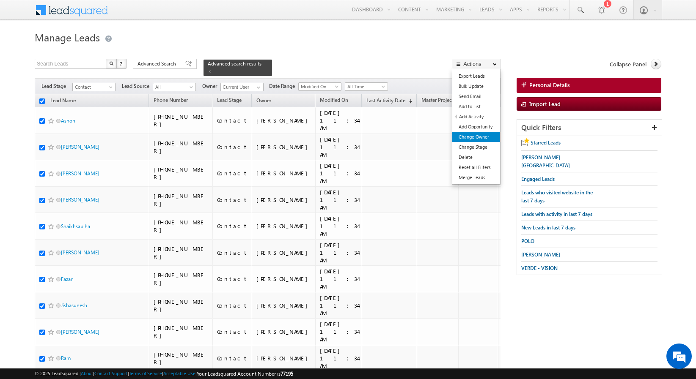
click at [478, 137] on link "Change Owner" at bounding box center [476, 137] width 48 height 10
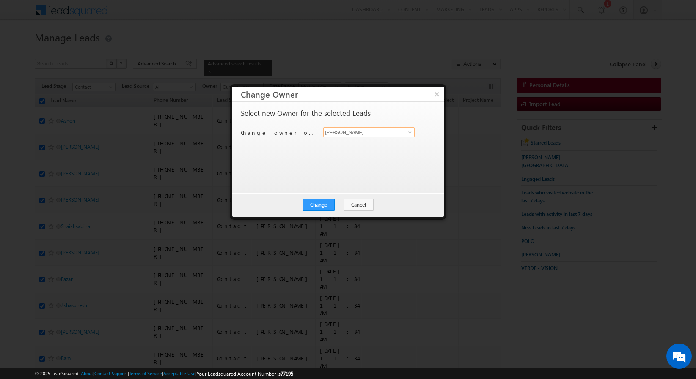
click at [338, 135] on input "[PERSON_NAME]" at bounding box center [369, 132] width 92 height 10
type input "SUNNY MEHROTRA"
click at [319, 206] on button "Change" at bounding box center [318, 205] width 32 height 12
click at [333, 206] on button "Close" at bounding box center [338, 205] width 27 height 12
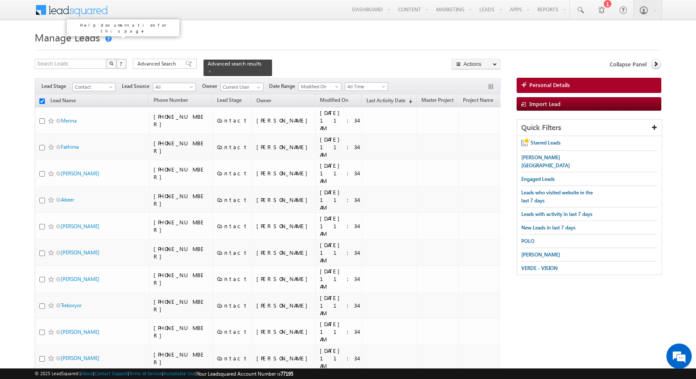
checkbox input "false"
click at [44, 101] on input "checkbox" at bounding box center [41, 101] width 5 height 5
checkbox input "true"
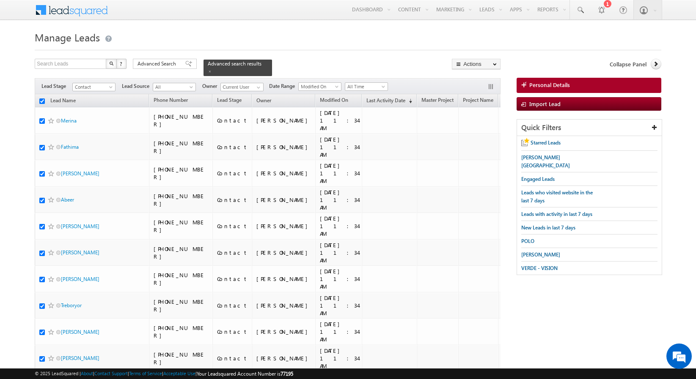
checkbox input "true"
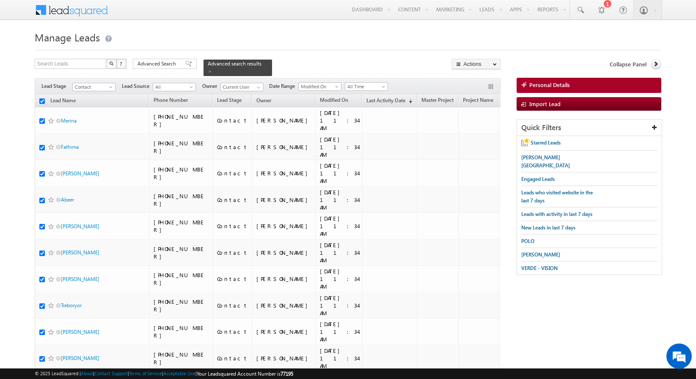
checkbox input "true"
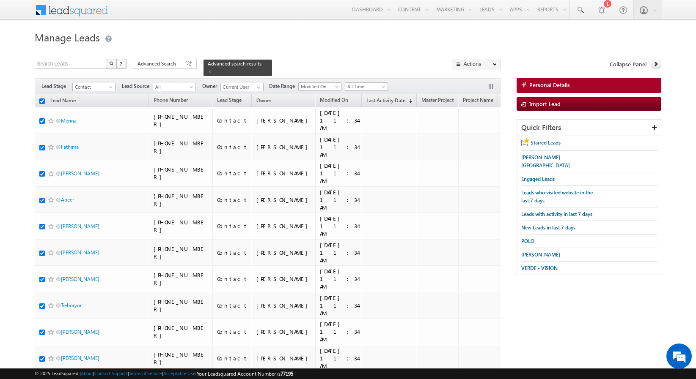
checkbox input "true"
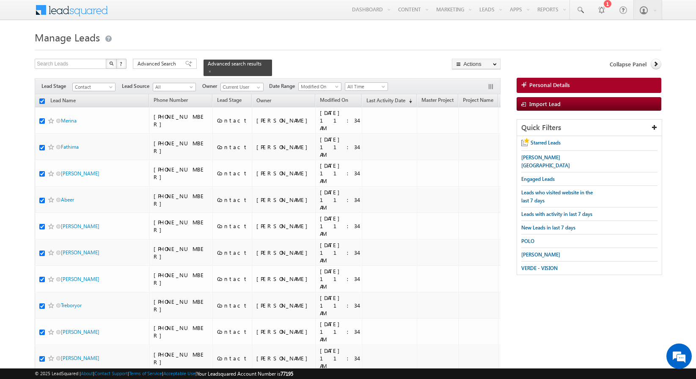
checkbox input "true"
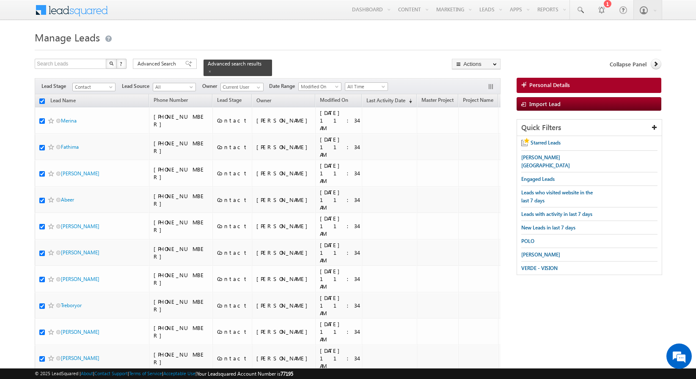
checkbox input "true"
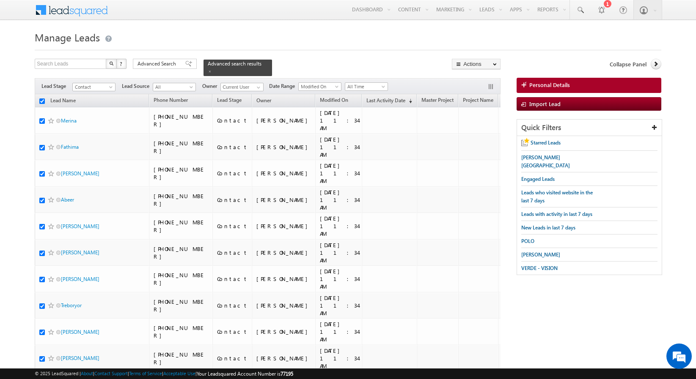
checkbox input "true"
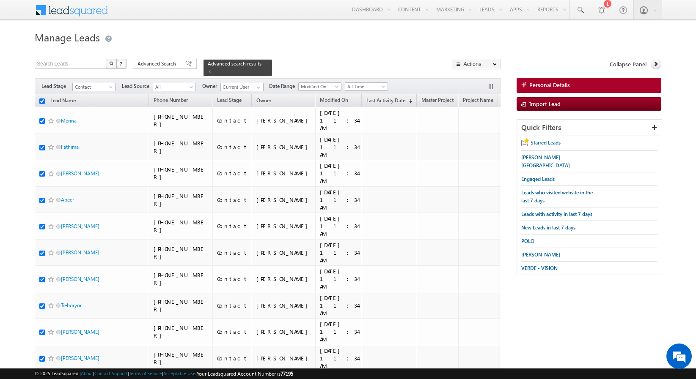
checkbox input "true"
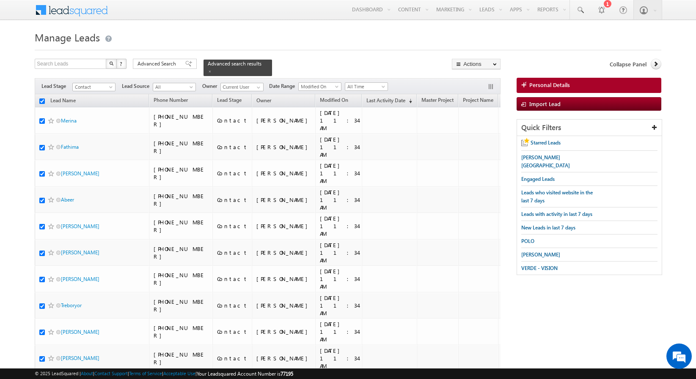
checkbox input "true"
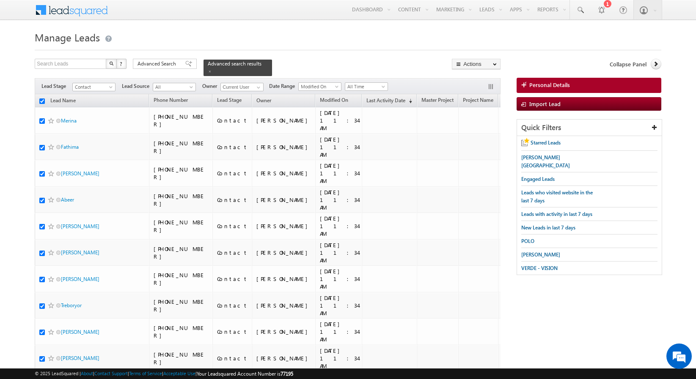
checkbox input "true"
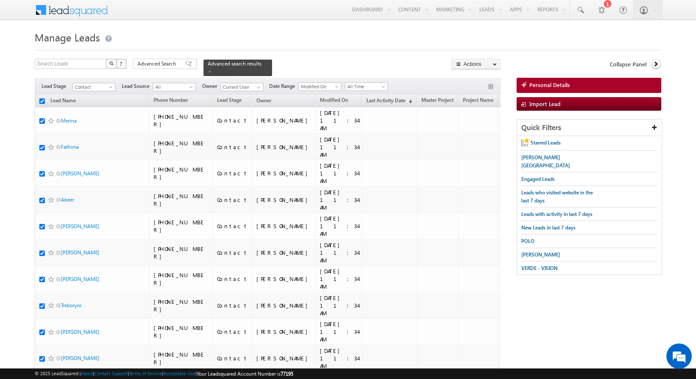
checkbox input "true"
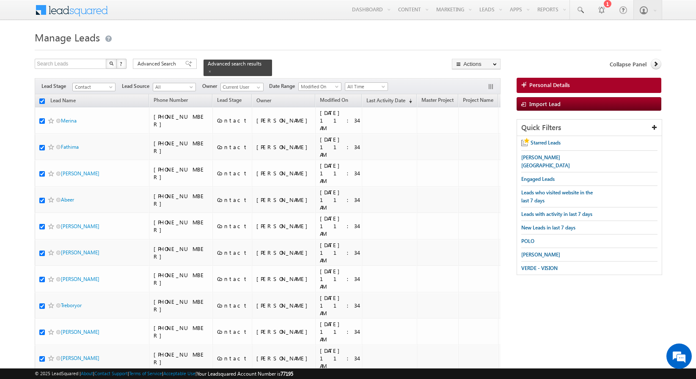
checkbox input "true"
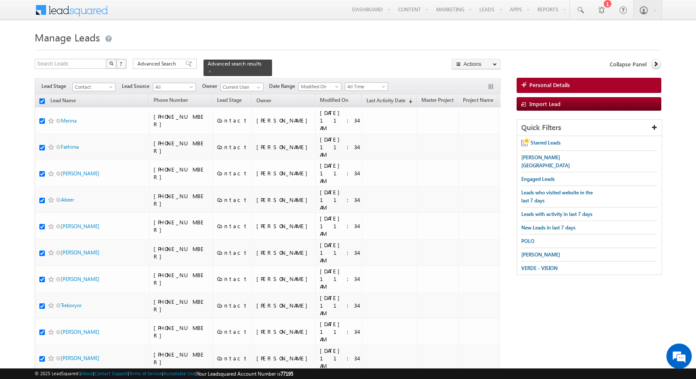
checkbox input "true"
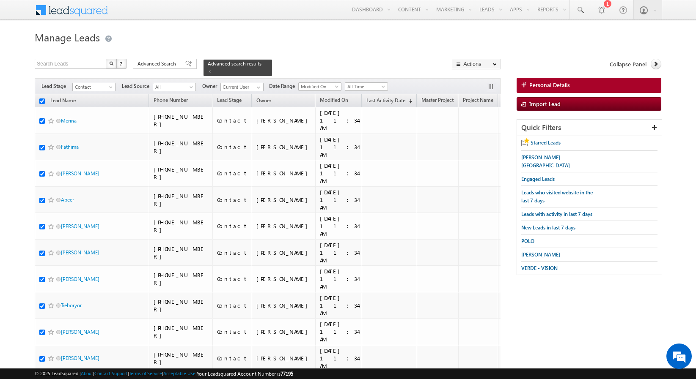
checkbox input "true"
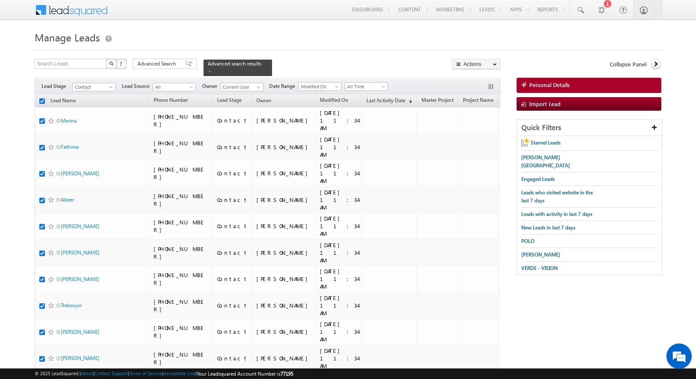
checkbox input "true"
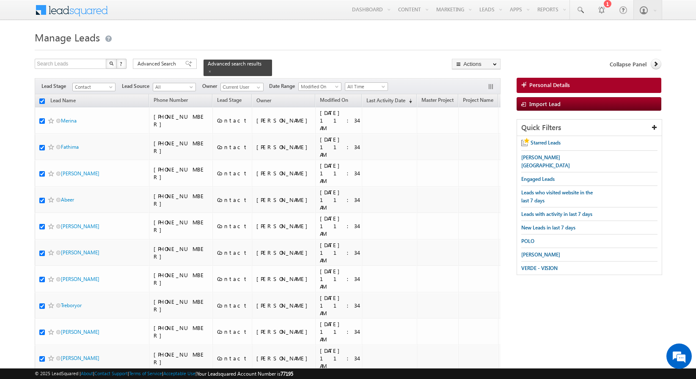
checkbox input "true"
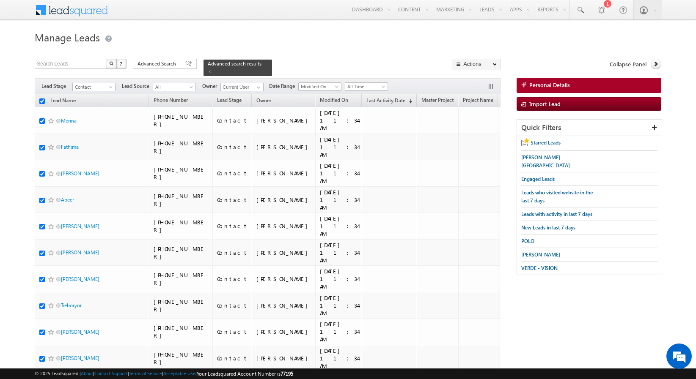
checkbox input "true"
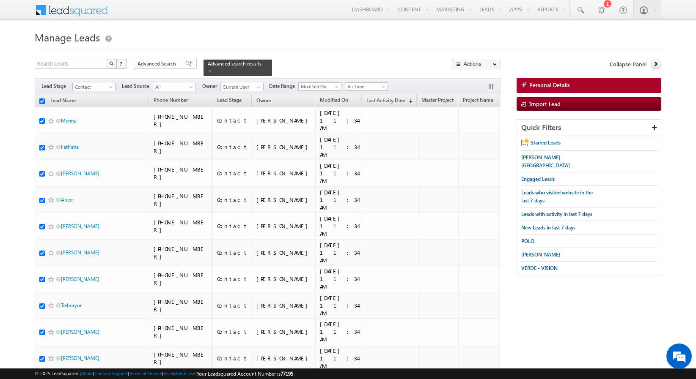
checkbox input "true"
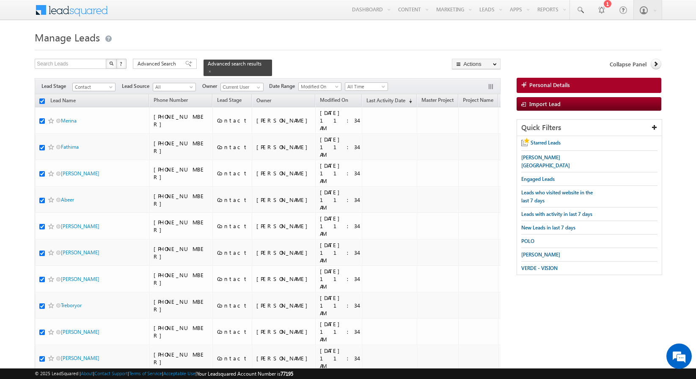
checkbox input "true"
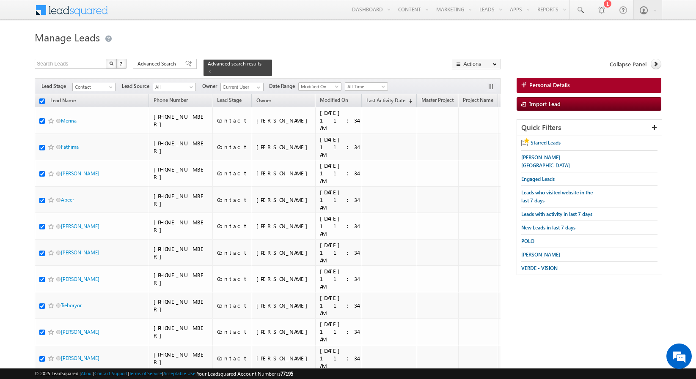
checkbox input "true"
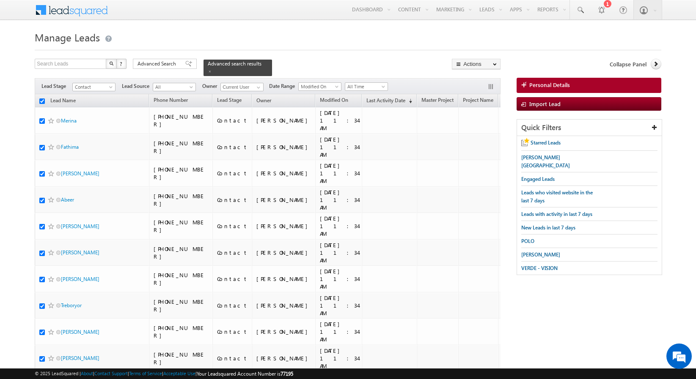
checkbox input "true"
click at [477, 134] on link "Change Owner" at bounding box center [476, 137] width 48 height 10
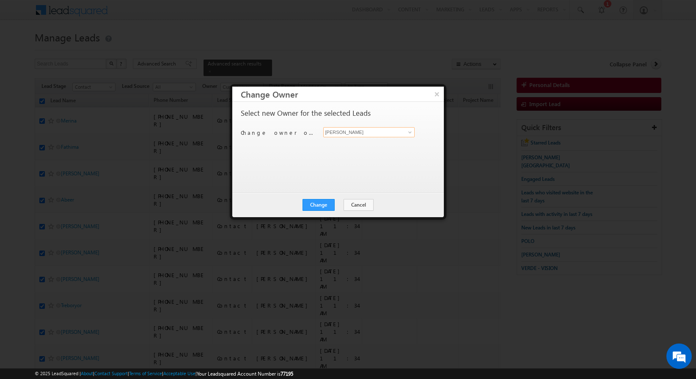
click at [357, 133] on input "[PERSON_NAME]" at bounding box center [369, 132] width 92 height 10
type input "[PERSON_NAME]"
click at [320, 203] on button "Change" at bounding box center [318, 205] width 32 height 12
click at [336, 203] on button "Close" at bounding box center [338, 205] width 27 height 12
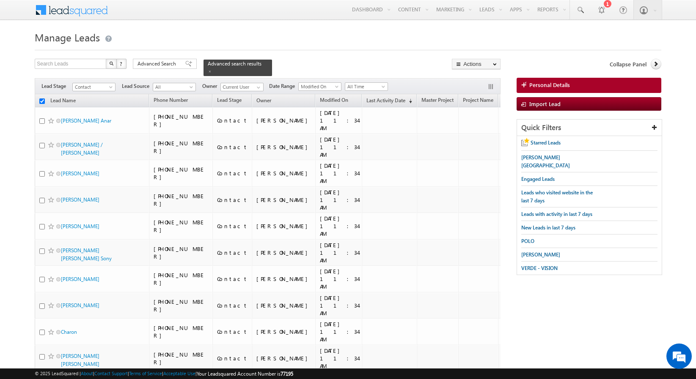
checkbox input "false"
click at [43, 103] on th "Lead Name" at bounding box center [92, 100] width 114 height 13
click at [43, 99] on input "checkbox" at bounding box center [41, 101] width 5 height 5
checkbox input "true"
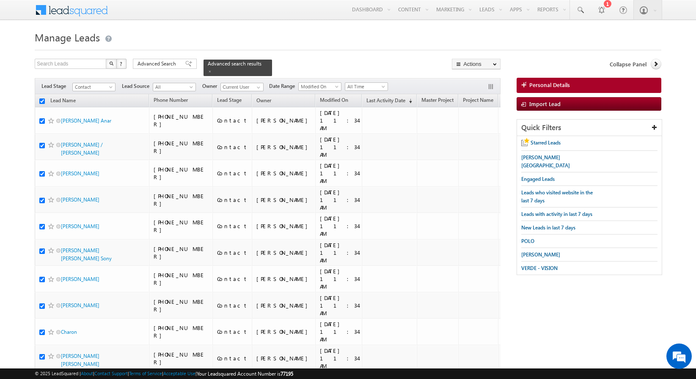
checkbox input "true"
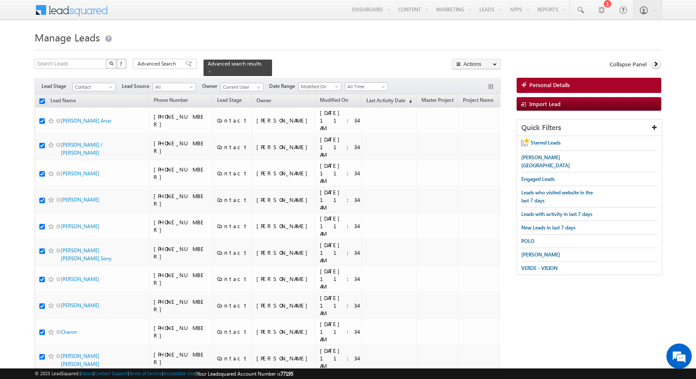
checkbox input "true"
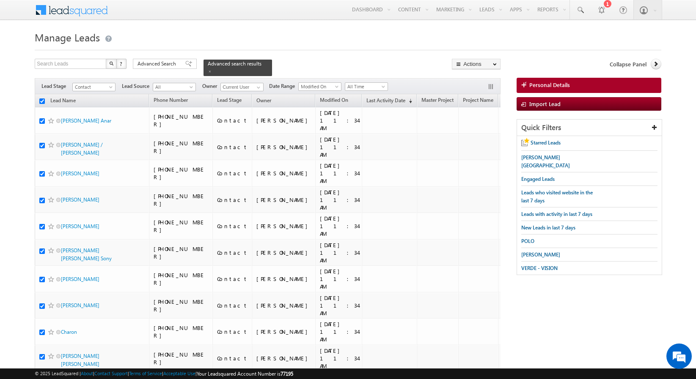
checkbox input "true"
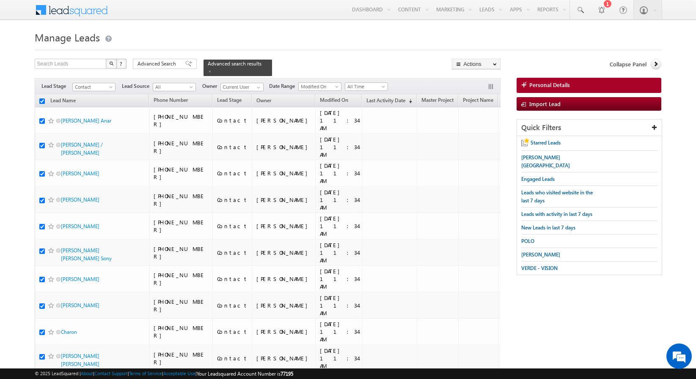
checkbox input "true"
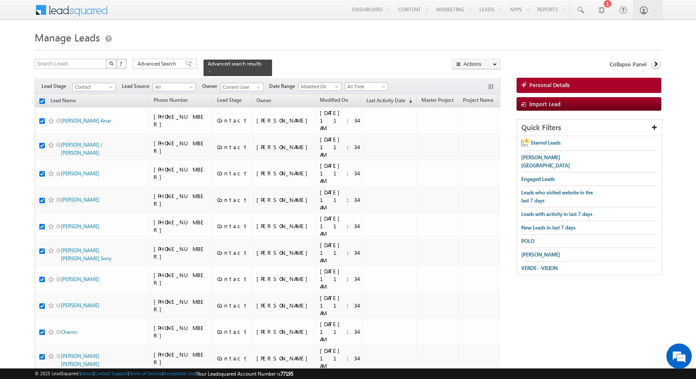
checkbox input "true"
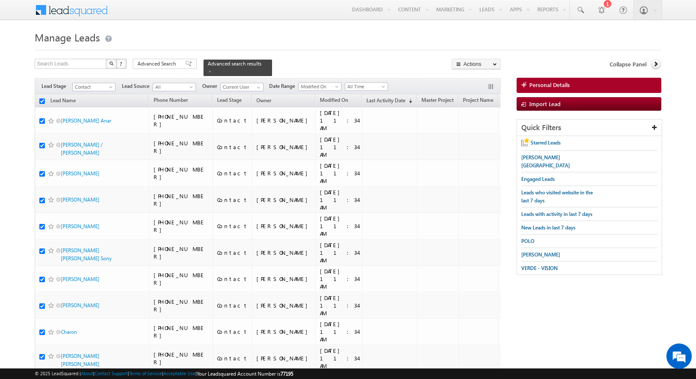
checkbox input "true"
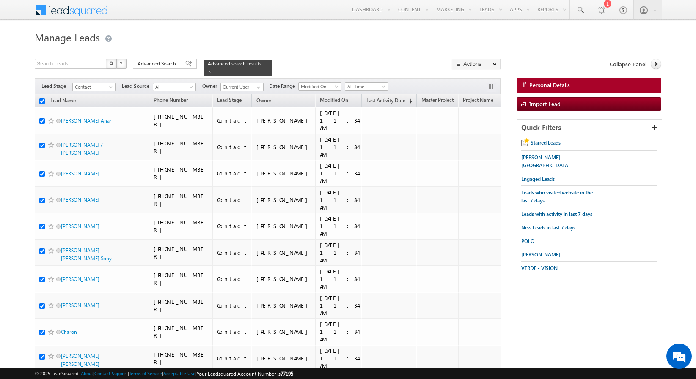
checkbox input "true"
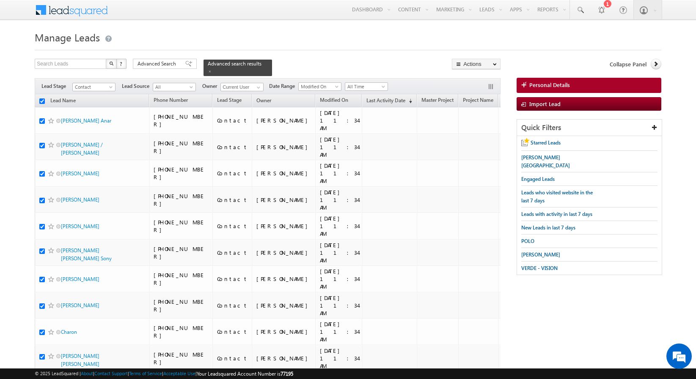
checkbox input "true"
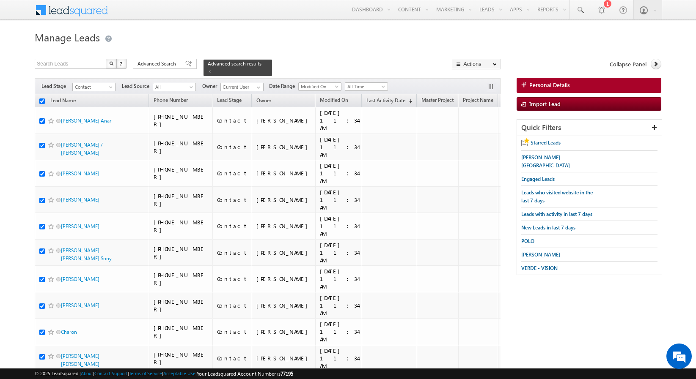
checkbox input "true"
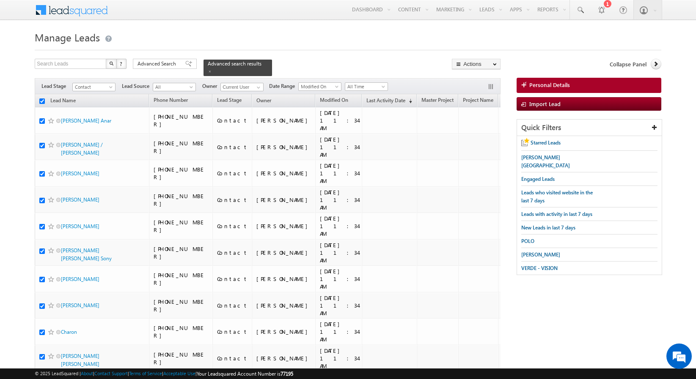
checkbox input "true"
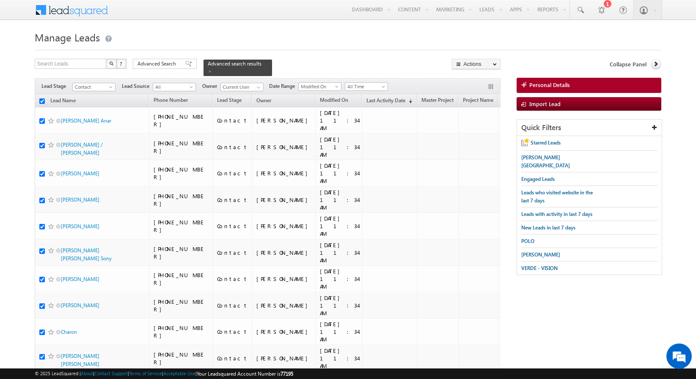
checkbox input "true"
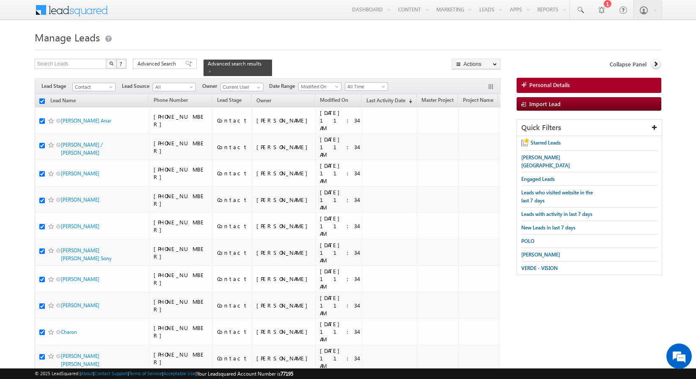
checkbox input "true"
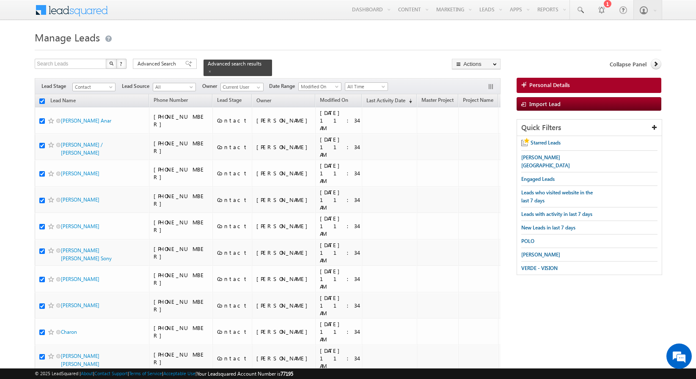
checkbox input "true"
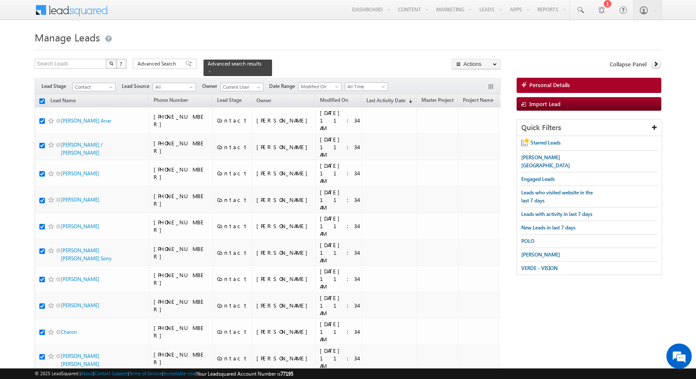
checkbox input "true"
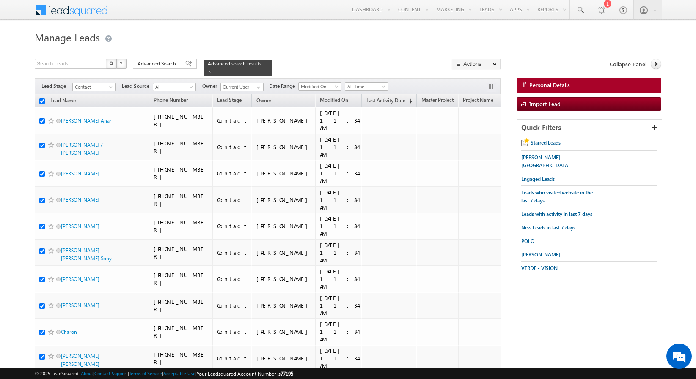
checkbox input "true"
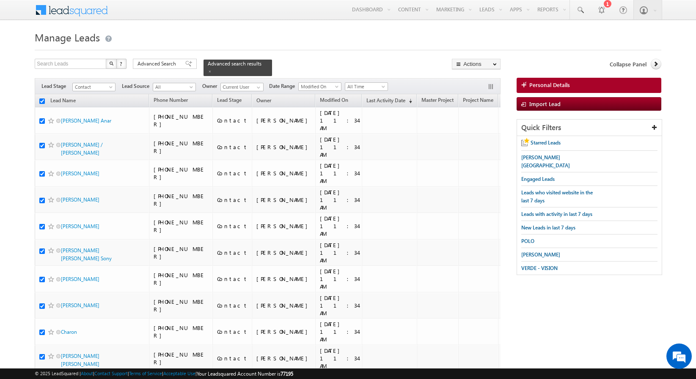
checkbox input "true"
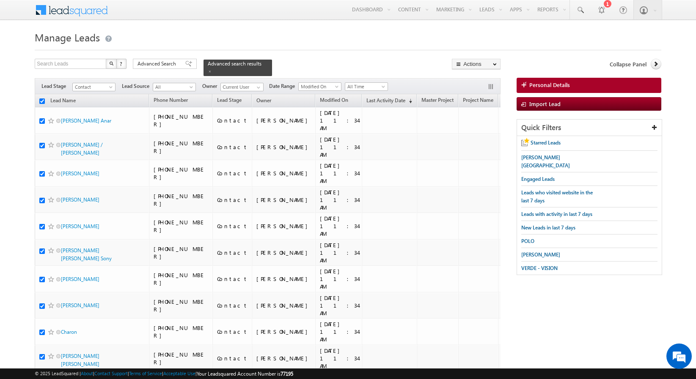
checkbox input "true"
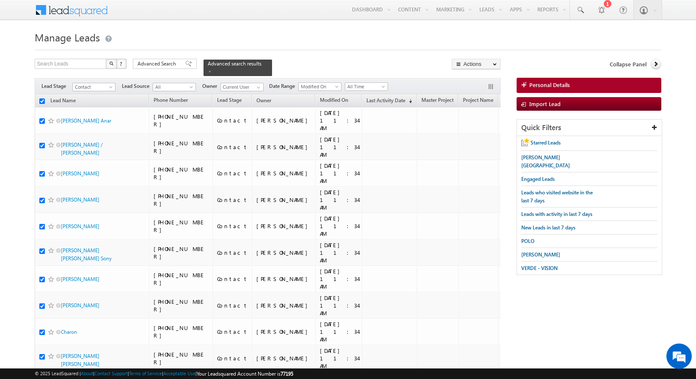
checkbox input "true"
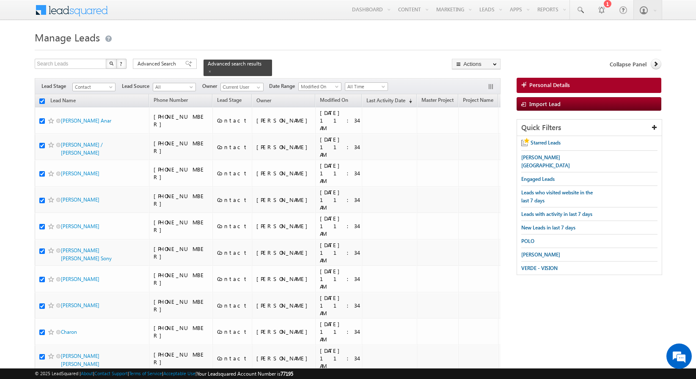
checkbox input "true"
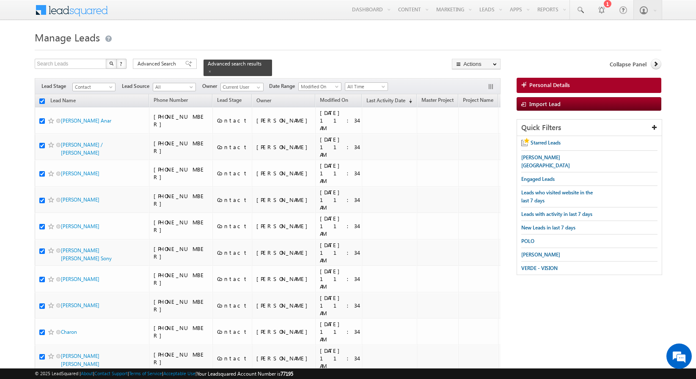
checkbox input "true"
click at [478, 136] on link "Change Owner" at bounding box center [476, 137] width 48 height 10
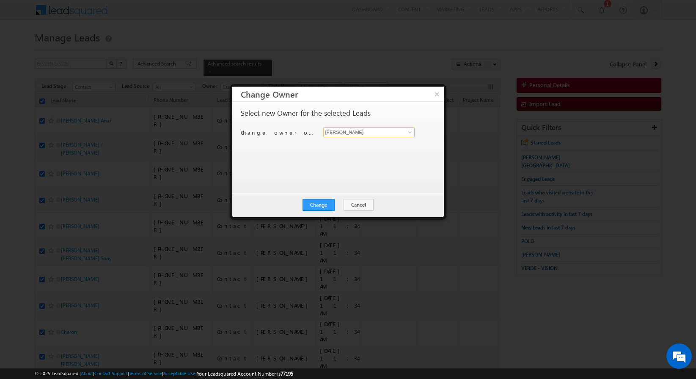
click at [352, 132] on input "[PERSON_NAME]" at bounding box center [369, 132] width 92 height 10
type input "[DATE][PERSON_NAME]"
click at [316, 203] on button "Change" at bounding box center [318, 205] width 32 height 12
click at [341, 204] on button "Close" at bounding box center [338, 205] width 27 height 12
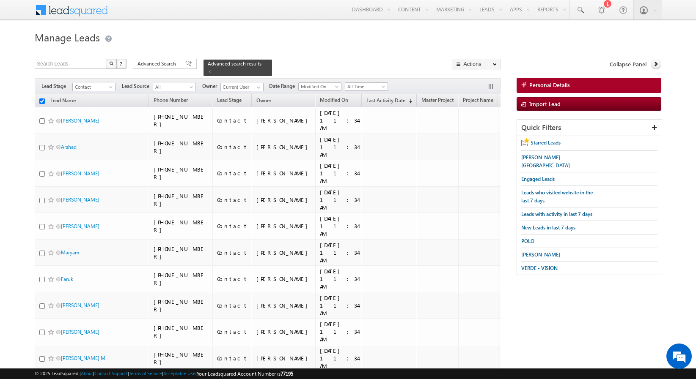
checkbox input "false"
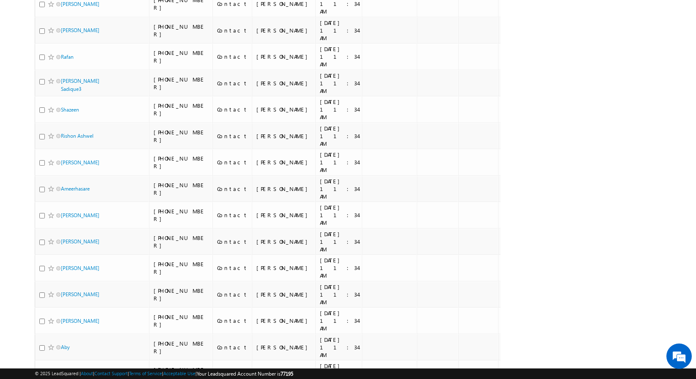
scroll to position [1700, 0]
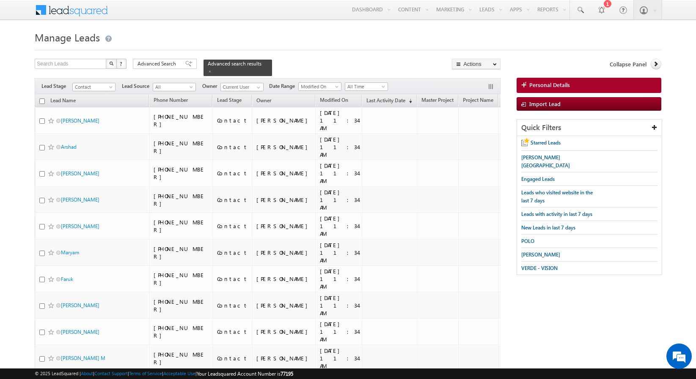
click at [42, 100] on input "checkbox" at bounding box center [41, 101] width 5 height 5
checkbox input "true"
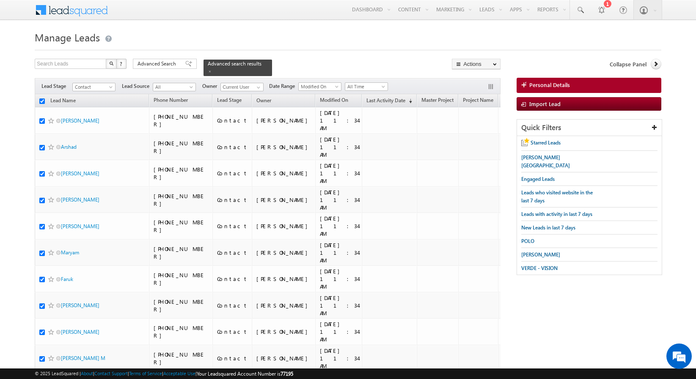
checkbox input "true"
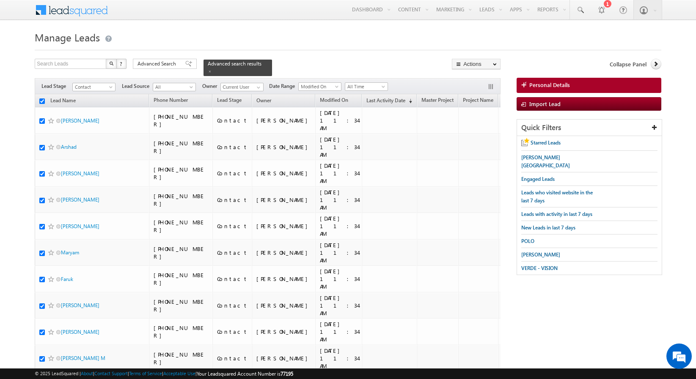
checkbox input "true"
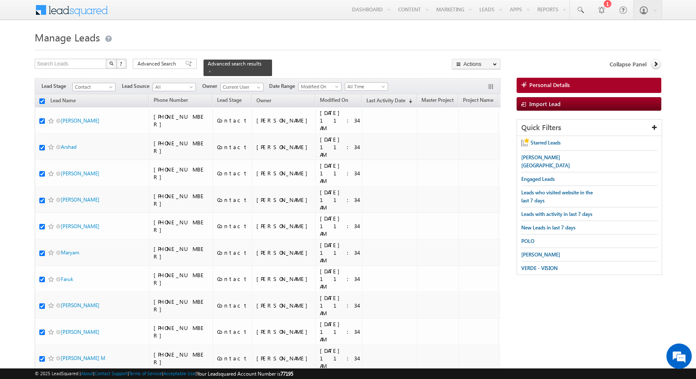
checkbox input "true"
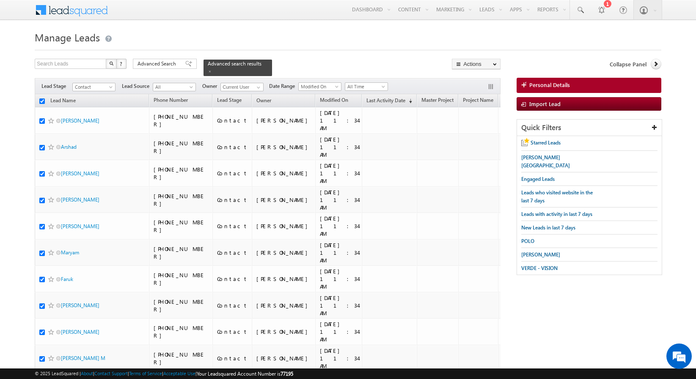
checkbox input "true"
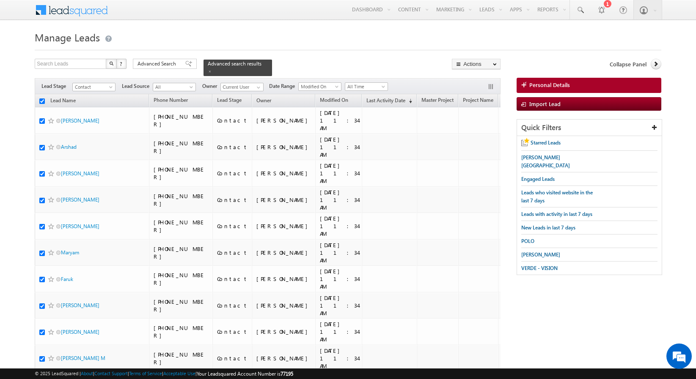
checkbox input "true"
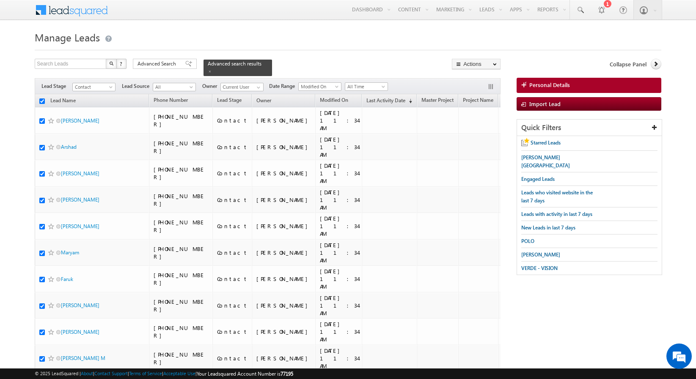
checkbox input "true"
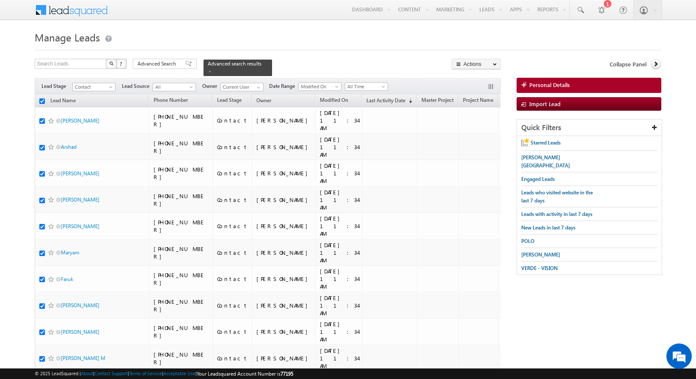
checkbox input "true"
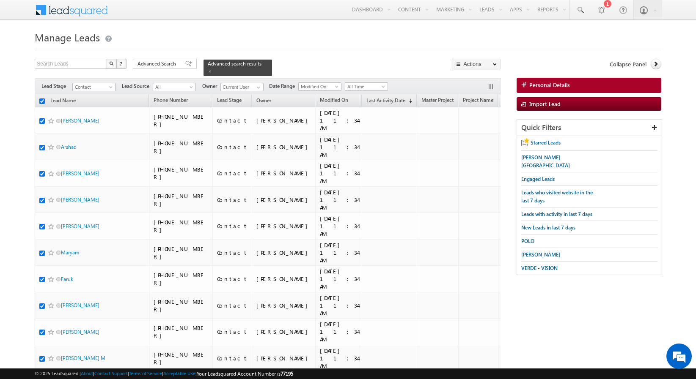
checkbox input "true"
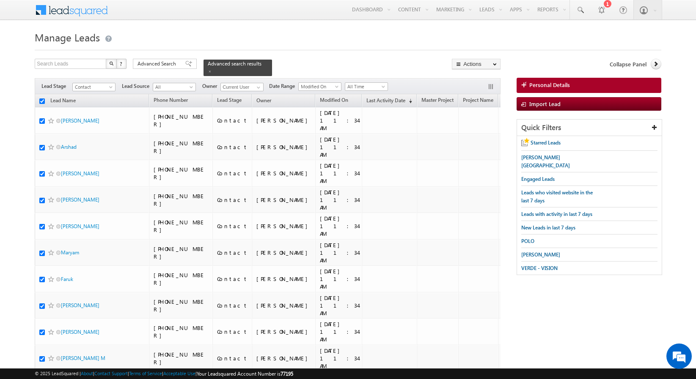
checkbox input "true"
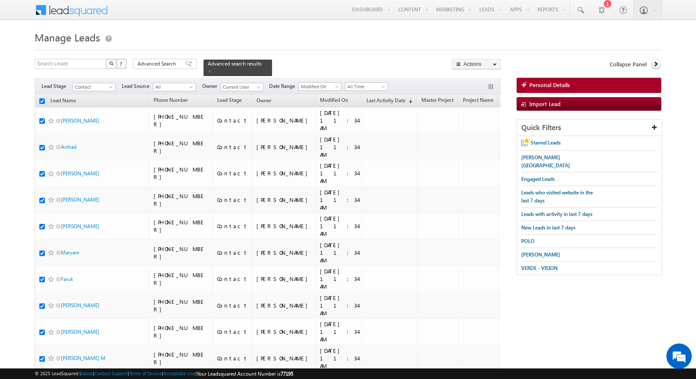
checkbox input "true"
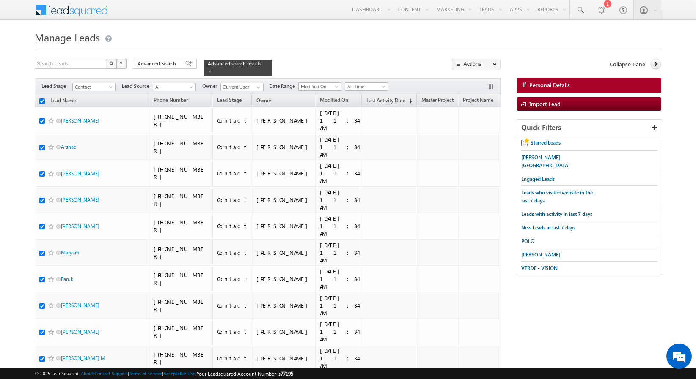
checkbox input "true"
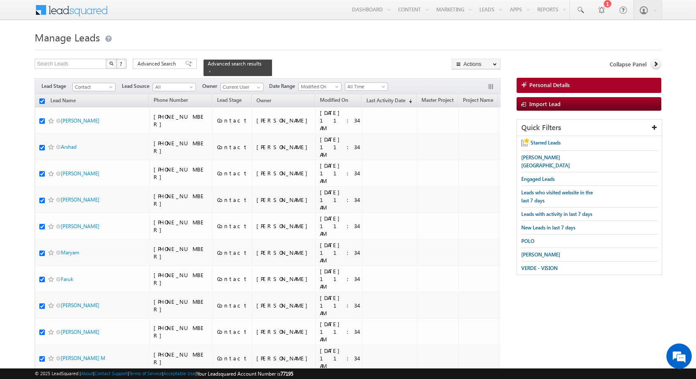
checkbox input "true"
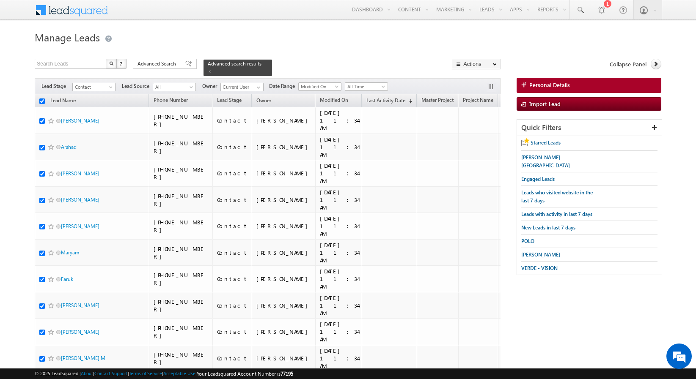
checkbox input "true"
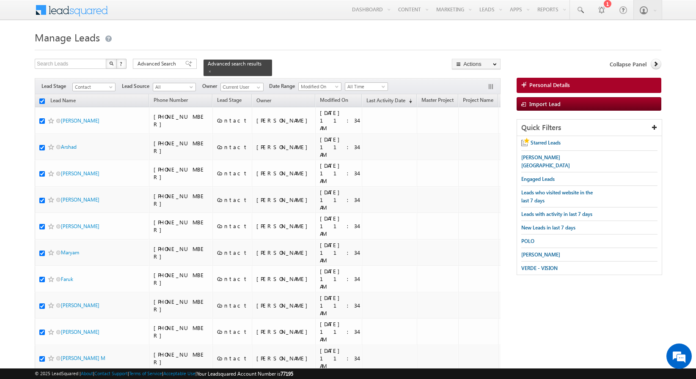
checkbox input "true"
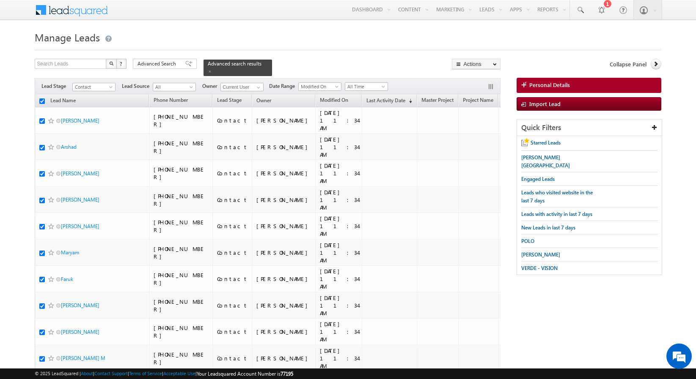
checkbox input "true"
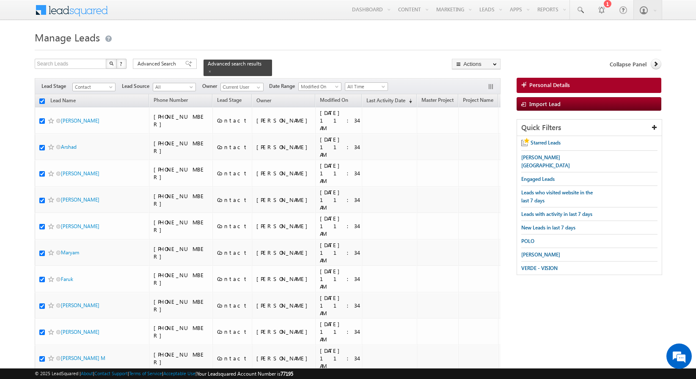
checkbox input "true"
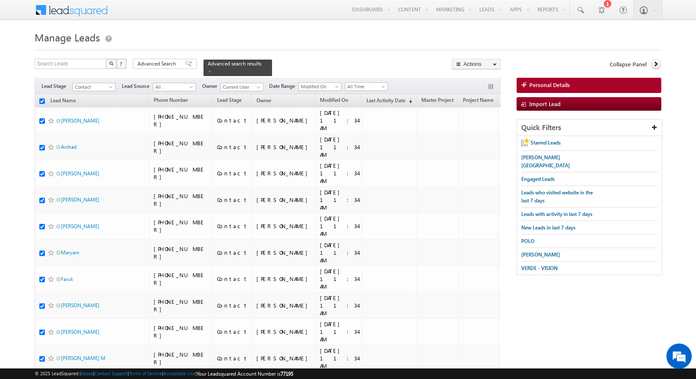
checkbox input "true"
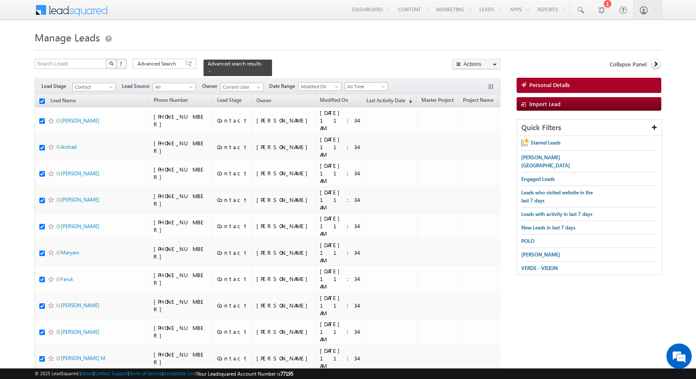
checkbox input "true"
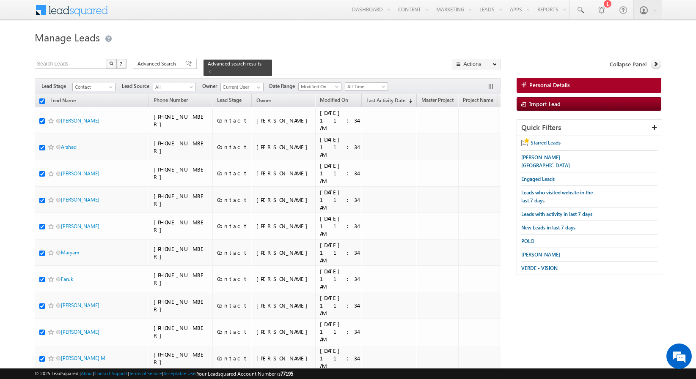
checkbox input "true"
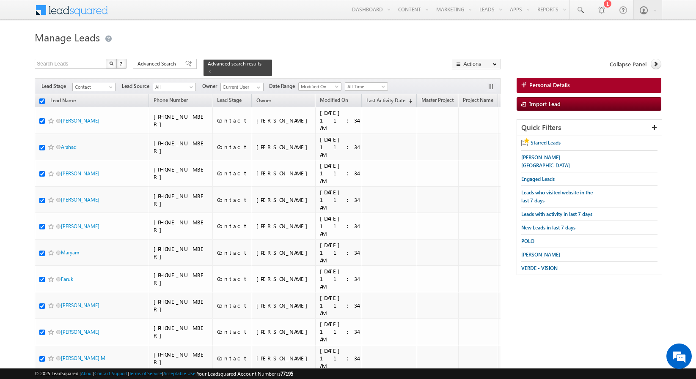
checkbox input "true"
click at [478, 136] on link "Change Owner" at bounding box center [476, 137] width 48 height 10
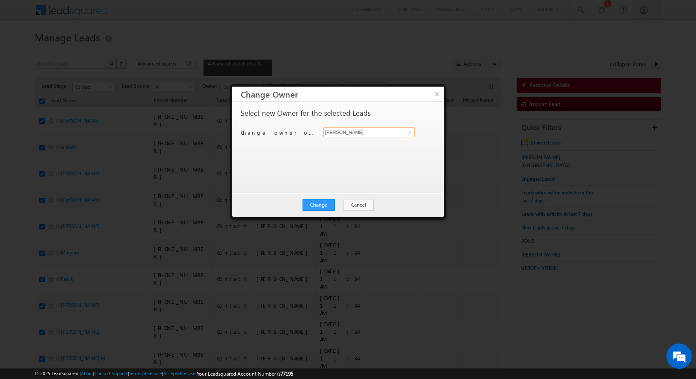
click at [357, 132] on input "[PERSON_NAME]" at bounding box center [369, 132] width 92 height 10
type input "[PERSON_NAME]"
click at [354, 200] on button "Cancel" at bounding box center [358, 205] width 30 height 12
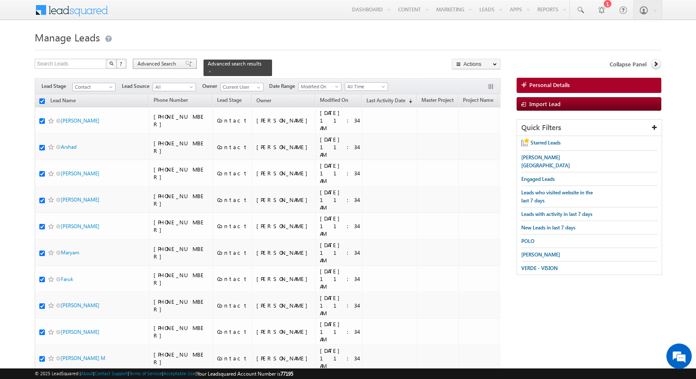
click at [170, 66] on span "Advanced Search" at bounding box center [157, 64] width 41 height 8
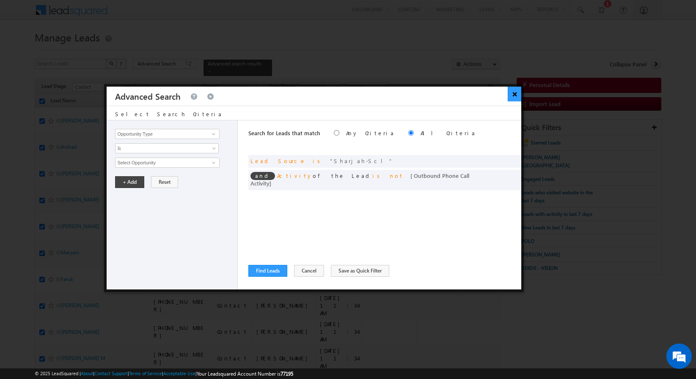
click at [515, 97] on button "×" at bounding box center [515, 94] width 14 height 15
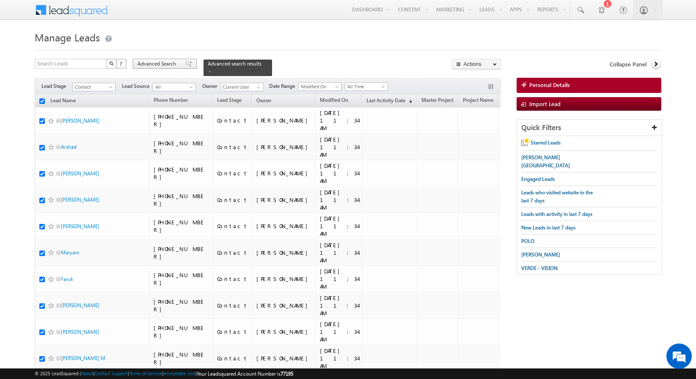
click at [165, 59] on div "Advanced Search" at bounding box center [165, 64] width 64 height 10
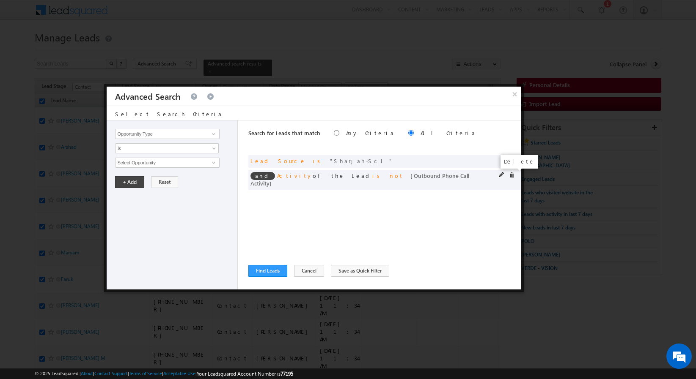
click at [514, 172] on span at bounding box center [512, 175] width 6 height 6
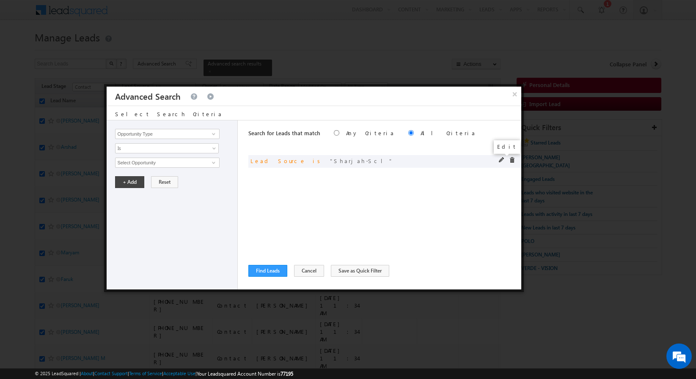
click at [502, 159] on span at bounding box center [502, 160] width 6 height 6
click at [192, 135] on input "Lead Source" at bounding box center [167, 134] width 104 height 10
type input "Focus Project"
click at [169, 153] on div "Opportunity Type Lead Activity Task Sales Group Prospect Id Address 1 Address 2…" at bounding box center [172, 205] width 131 height 169
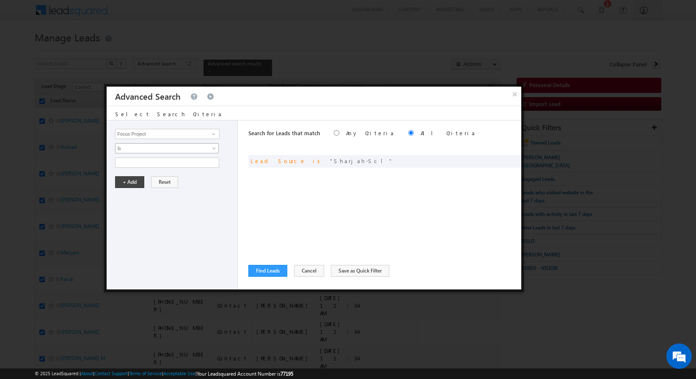
click at [167, 150] on span "Is" at bounding box center [161, 149] width 92 height 8
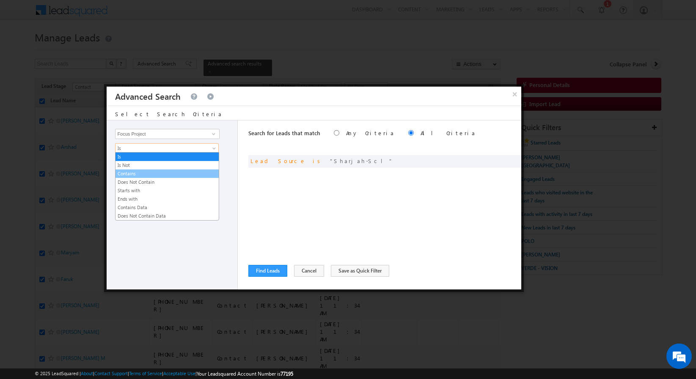
click at [143, 170] on link "Contains" at bounding box center [166, 174] width 103 height 8
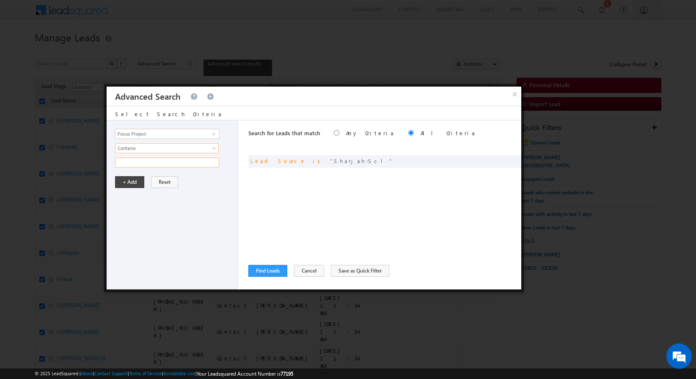
click at [143, 158] on input "text" at bounding box center [167, 163] width 104 height 10
type input "P1"
click at [129, 184] on button "+ Add" at bounding box center [129, 182] width 29 height 12
click at [263, 272] on button "Find Leads" at bounding box center [267, 271] width 39 height 12
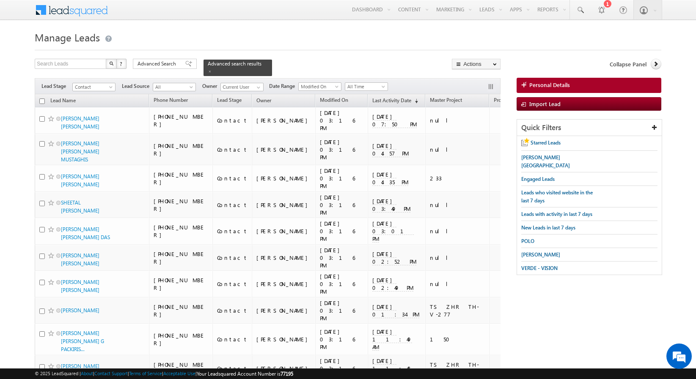
click at [41, 100] on input "checkbox" at bounding box center [41, 101] width 5 height 5
checkbox input "true"
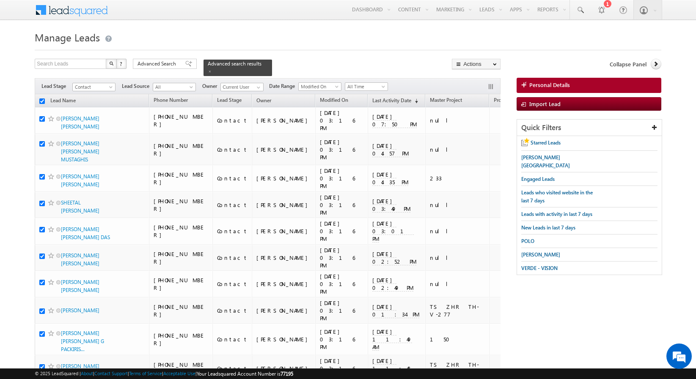
checkbox input "true"
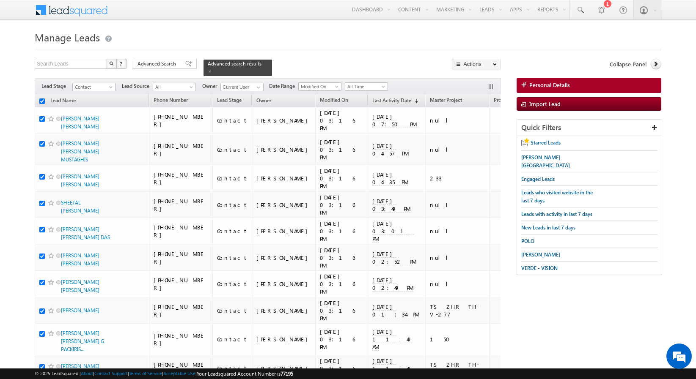
checkbox input "true"
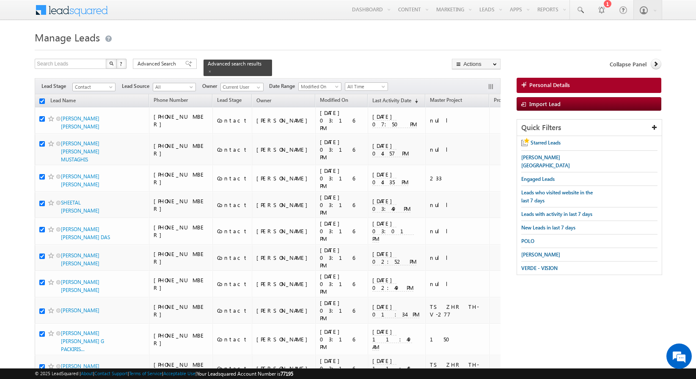
checkbox input "true"
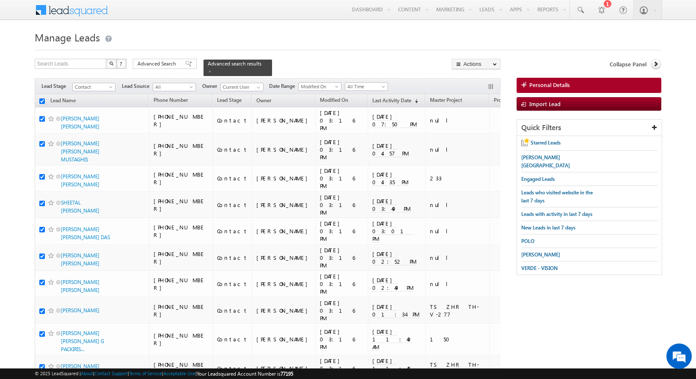
checkbox input "true"
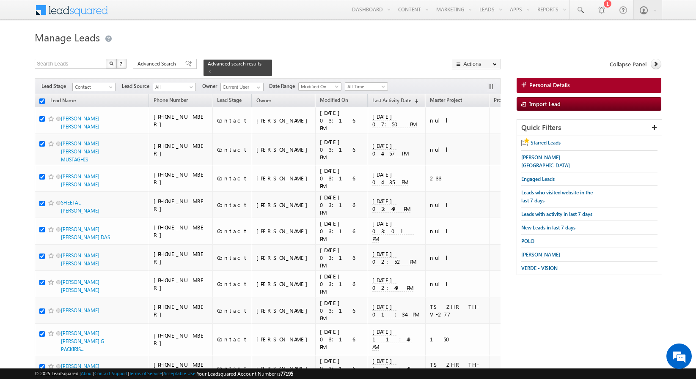
checkbox input "true"
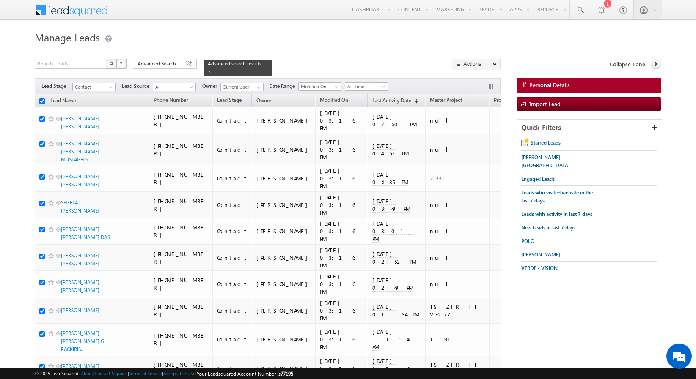
checkbox input "true"
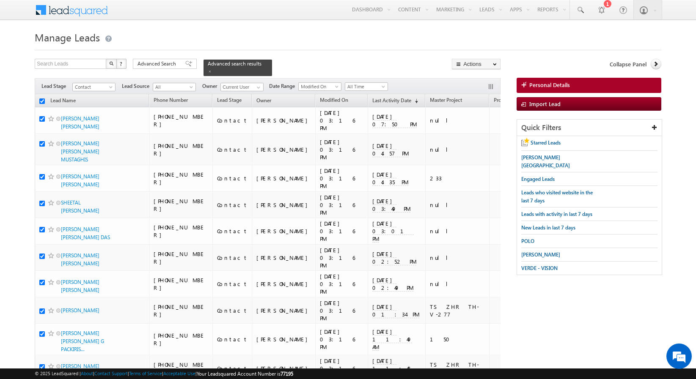
checkbox input "true"
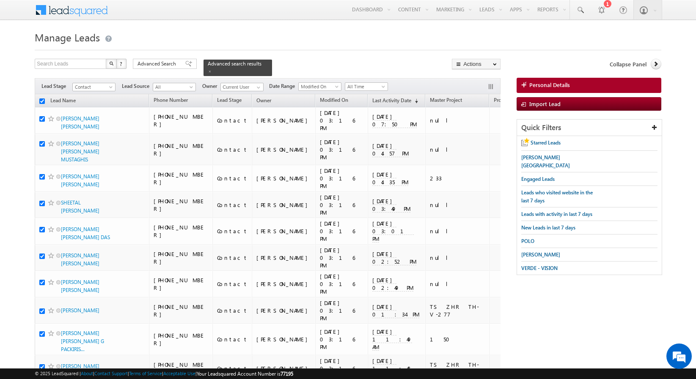
checkbox input "true"
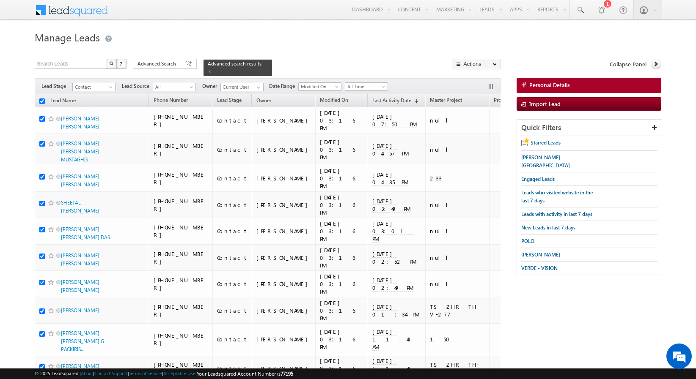
checkbox input "true"
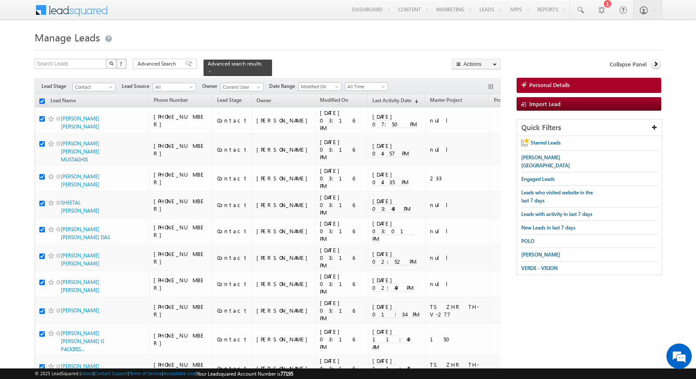
checkbox input "true"
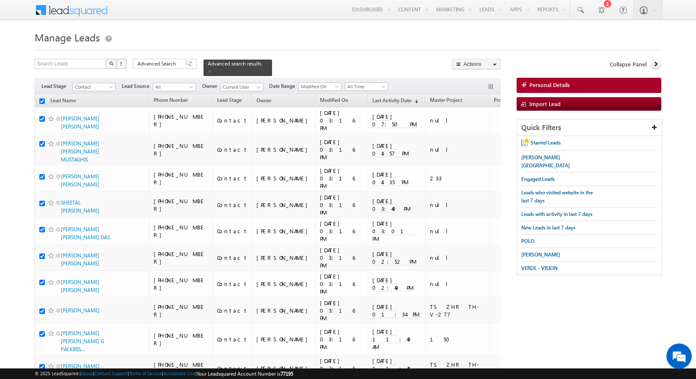
checkbox input "true"
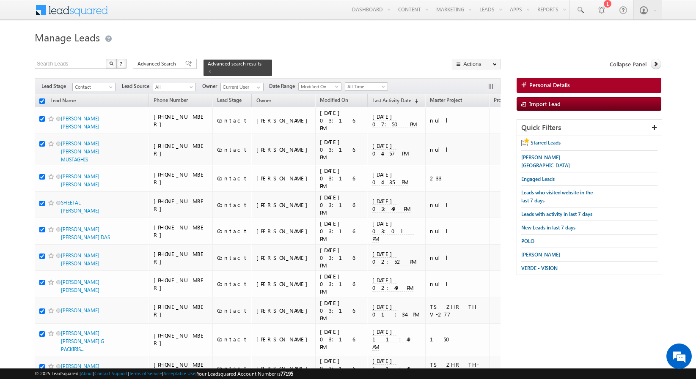
checkbox input "true"
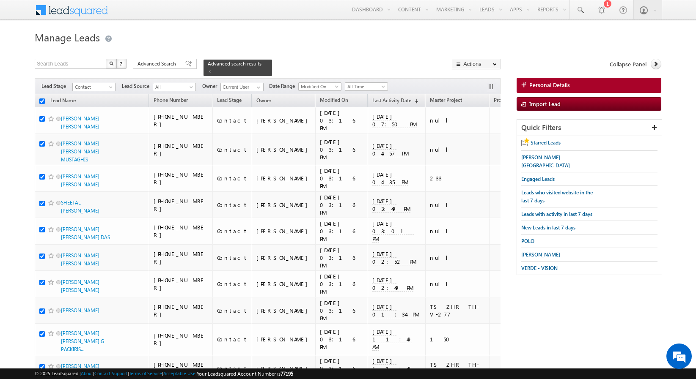
checkbox input "true"
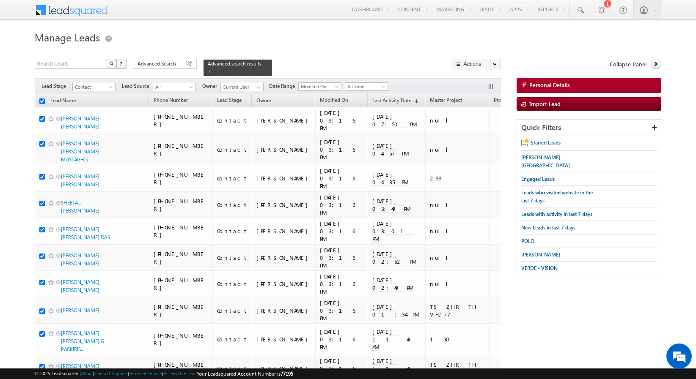
checkbox input "true"
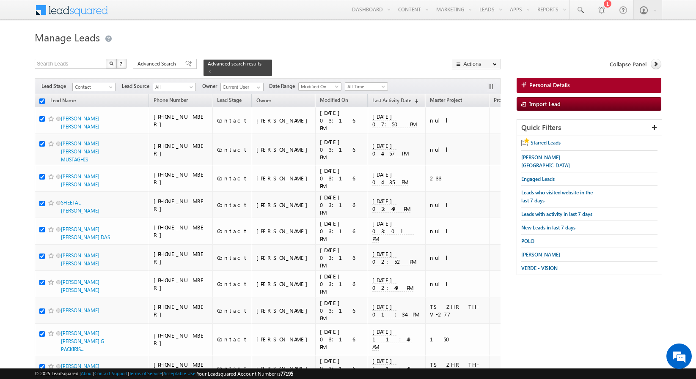
checkbox input "true"
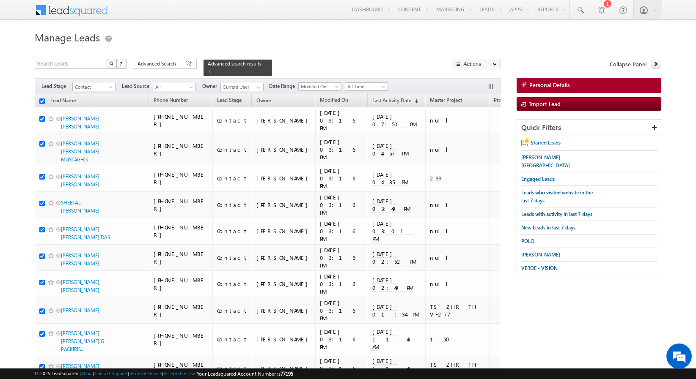
checkbox input "true"
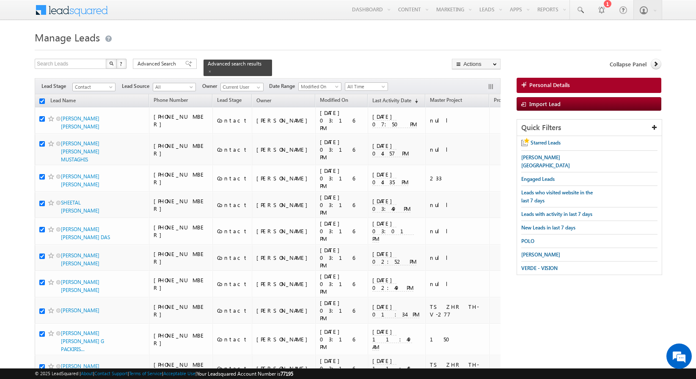
checkbox input "true"
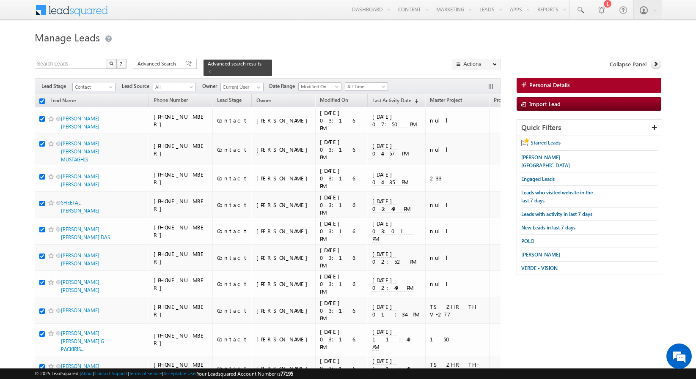
checkbox input "true"
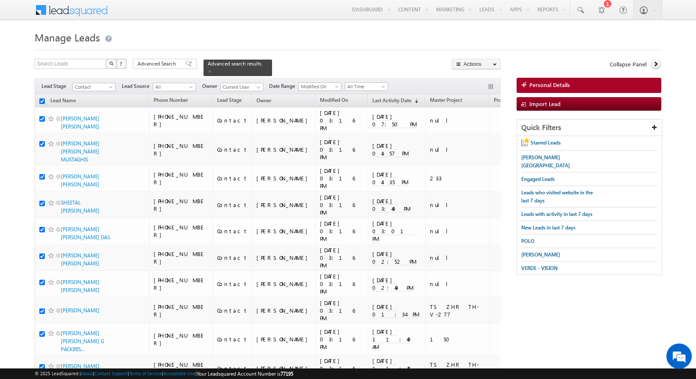
checkbox input "true"
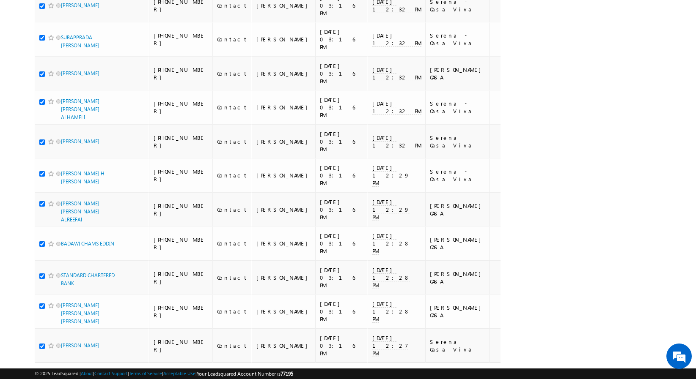
click at [406, 372] on link "7" at bounding box center [406, 379] width 15 height 14
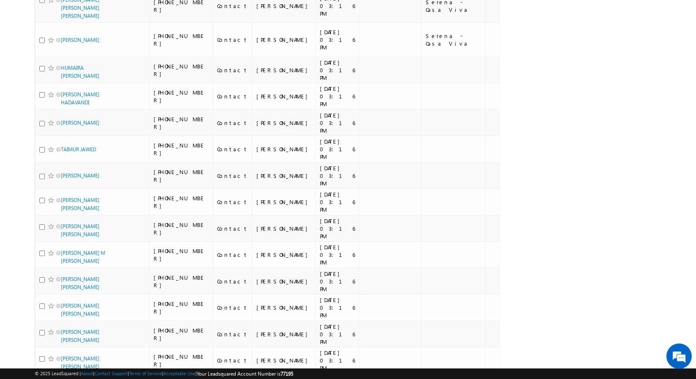
scroll to position [2458, 0]
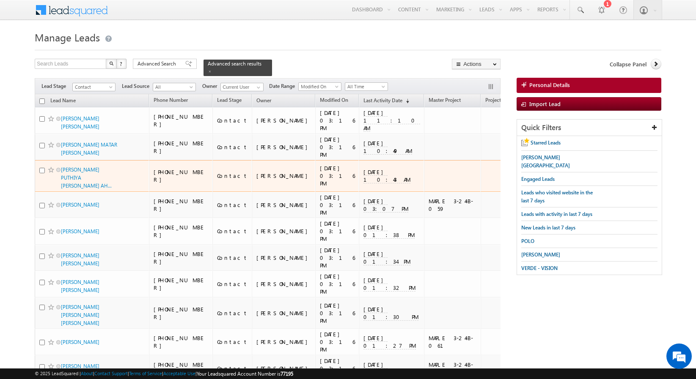
scroll to position [0, 89]
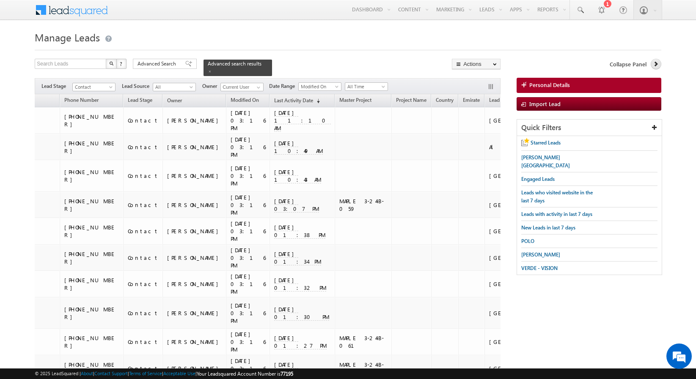
click at [658, 61] on icon at bounding box center [656, 64] width 6 height 6
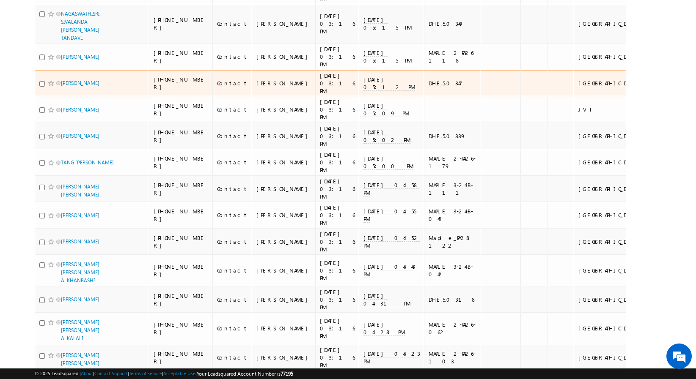
scroll to position [1982, 0]
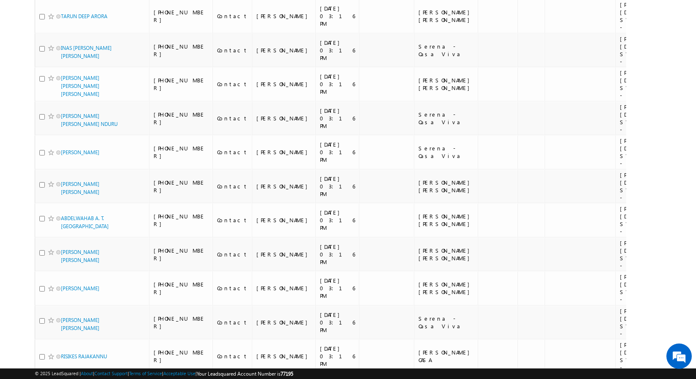
scroll to position [0, 0]
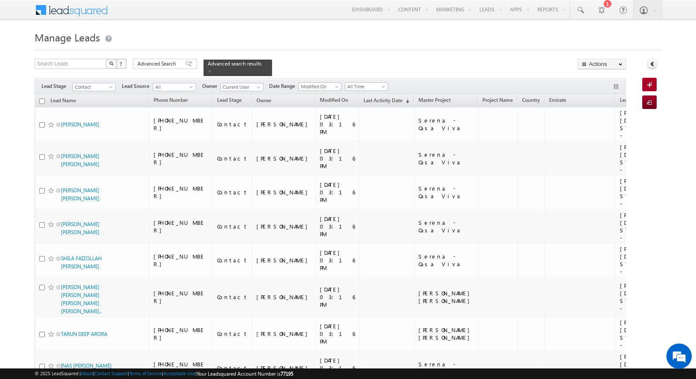
click at [41, 101] on input "checkbox" at bounding box center [41, 101] width 5 height 5
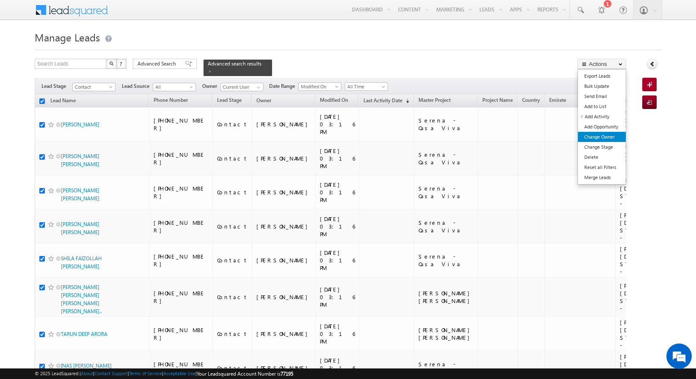
click at [606, 134] on link "Change Owner" at bounding box center [602, 137] width 48 height 10
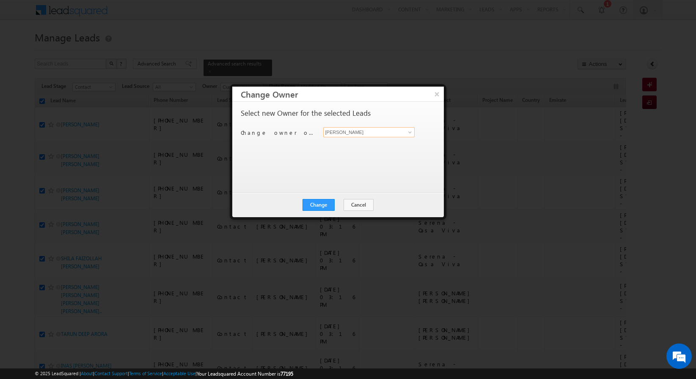
click at [392, 133] on input "[PERSON_NAME]" at bounding box center [369, 132] width 92 height 10
click at [324, 205] on button "Change" at bounding box center [318, 205] width 32 height 12
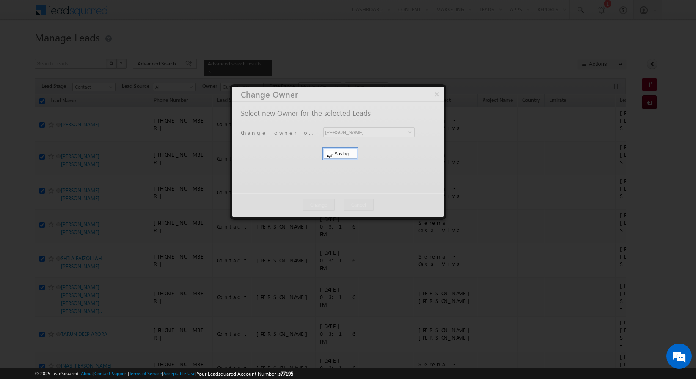
click at [340, 205] on div at bounding box center [337, 152] width 211 height 131
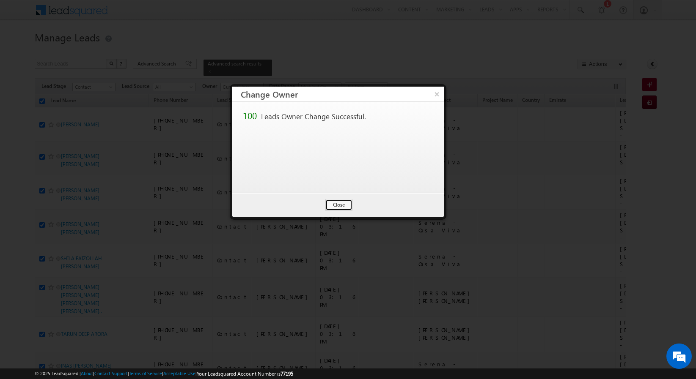
click at [340, 205] on button "Close" at bounding box center [338, 205] width 27 height 12
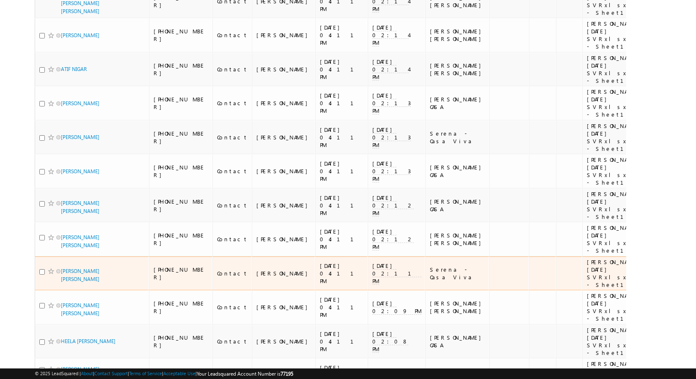
scroll to position [3016, 0]
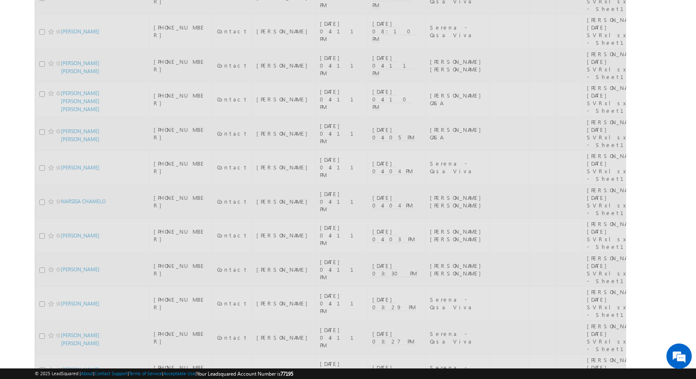
scroll to position [0, 0]
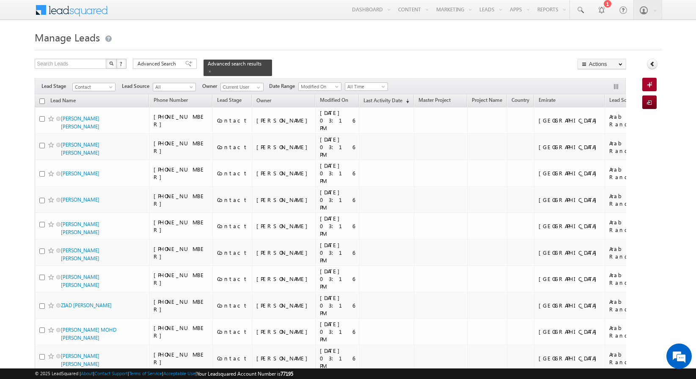
click at [41, 99] on input "checkbox" at bounding box center [41, 101] width 5 height 5
checkbox input "true"
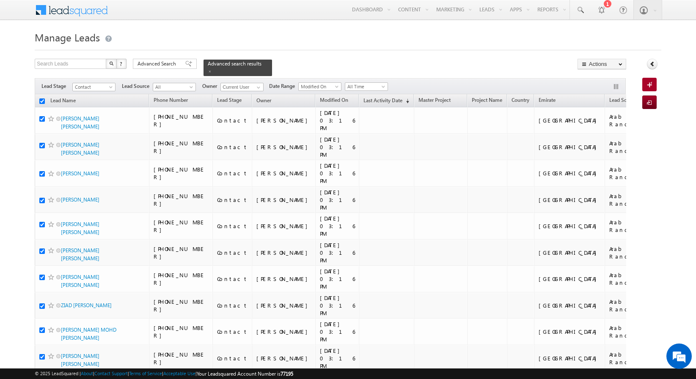
checkbox input "true"
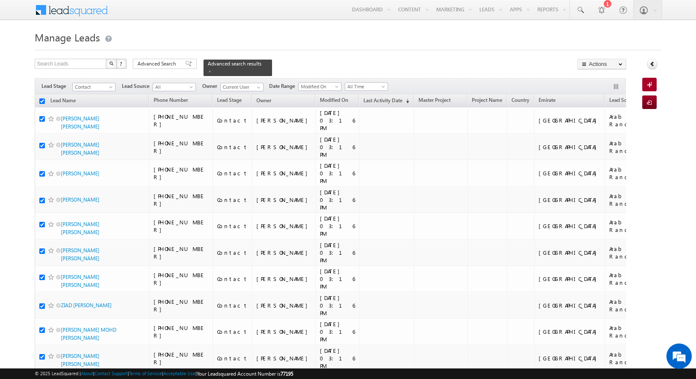
checkbox input "true"
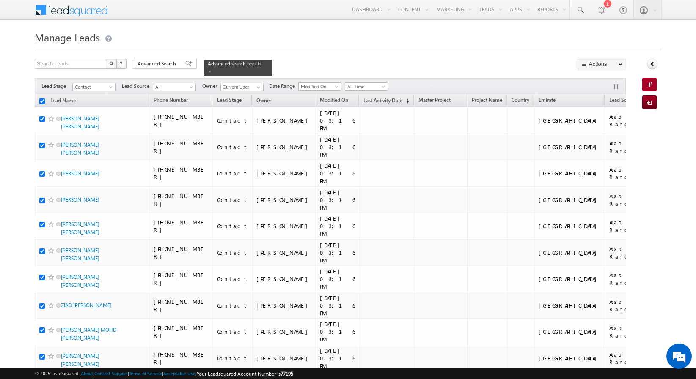
checkbox input "true"
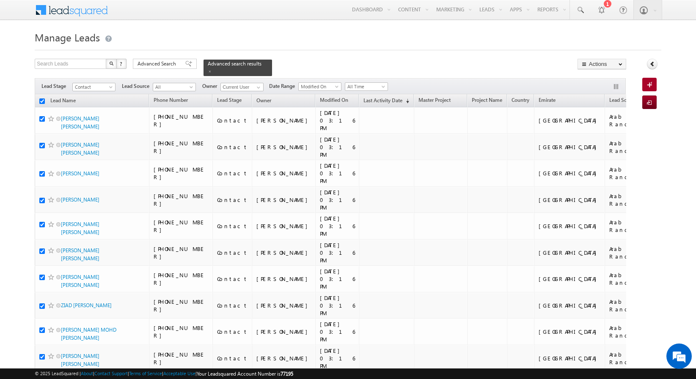
checkbox input "true"
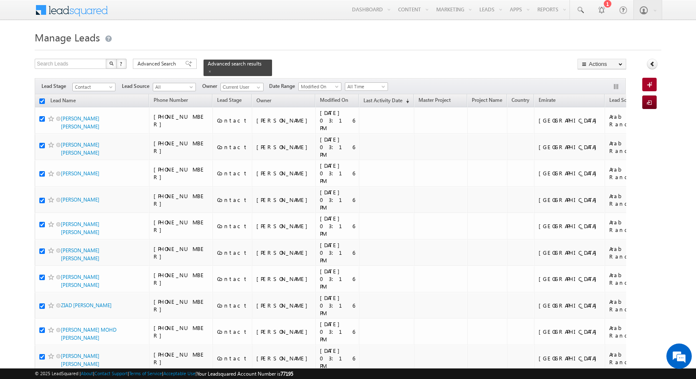
checkbox input "true"
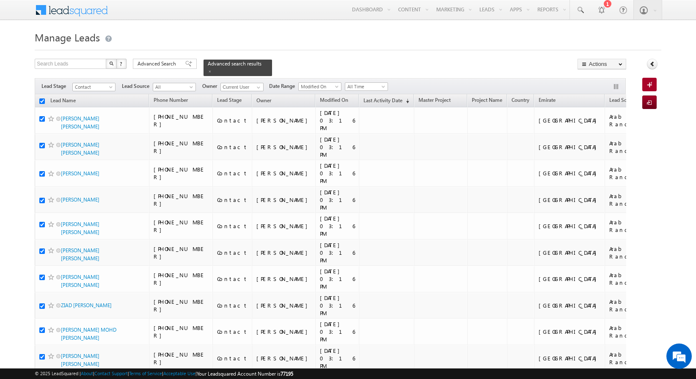
checkbox input "true"
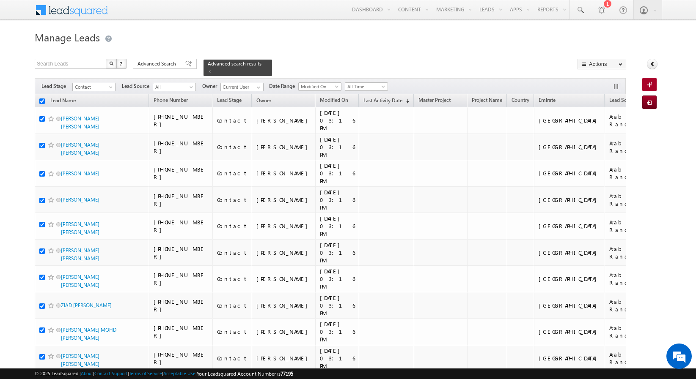
checkbox input "true"
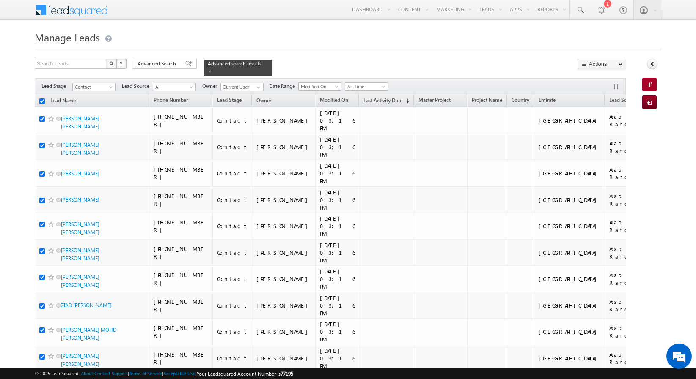
checkbox input "true"
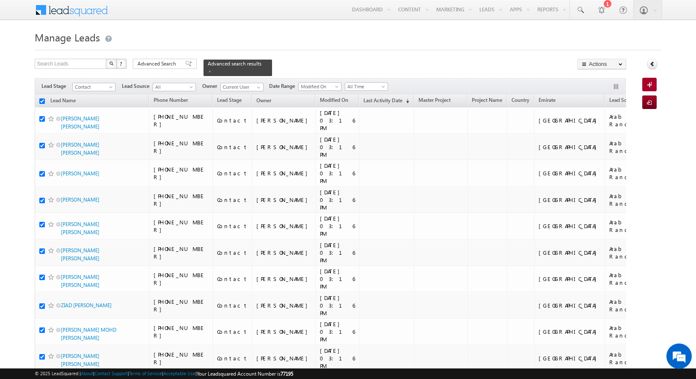
checkbox input "true"
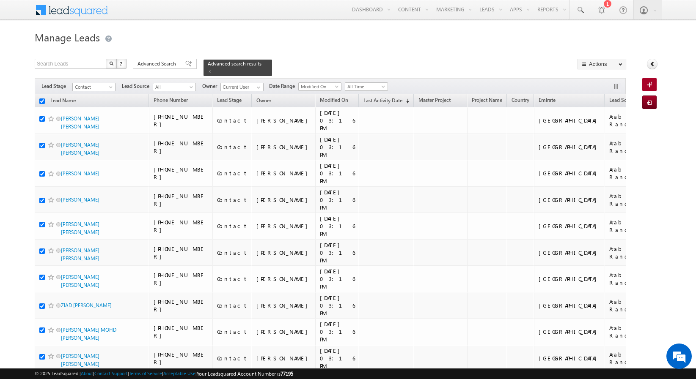
checkbox input "true"
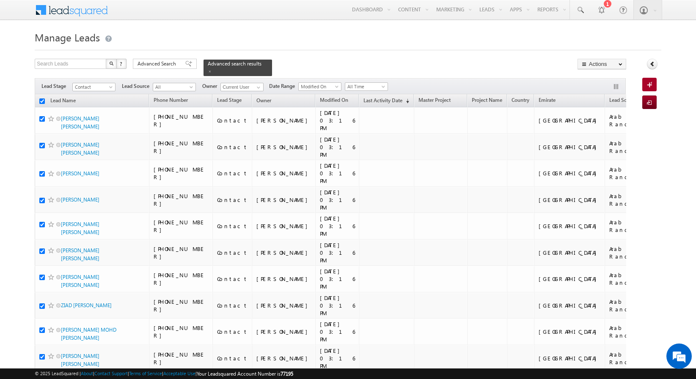
checkbox input "true"
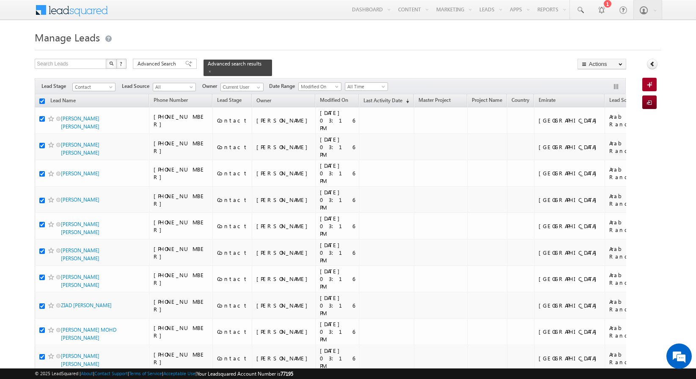
checkbox input "true"
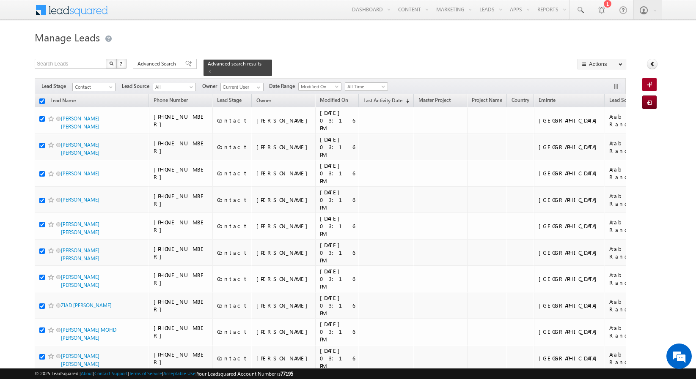
checkbox input "true"
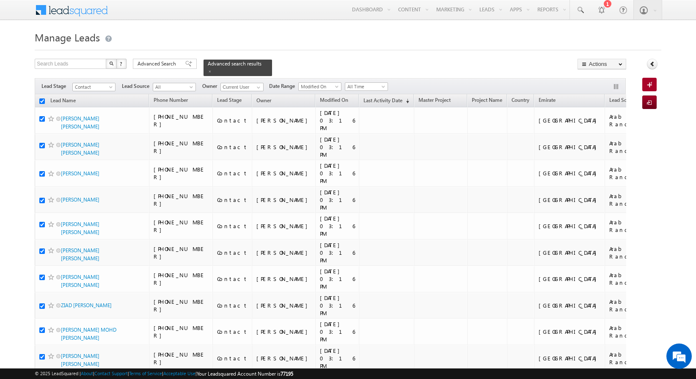
checkbox input "true"
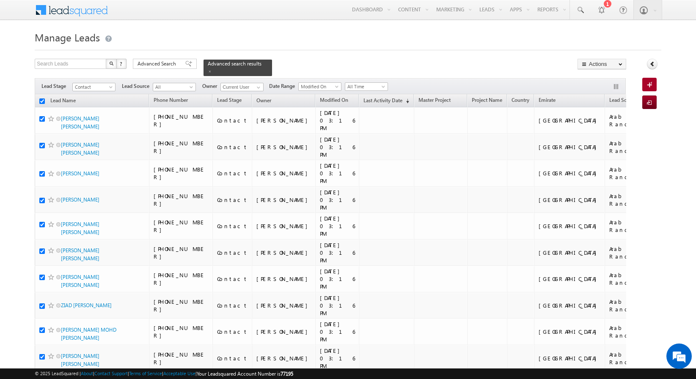
checkbox input "true"
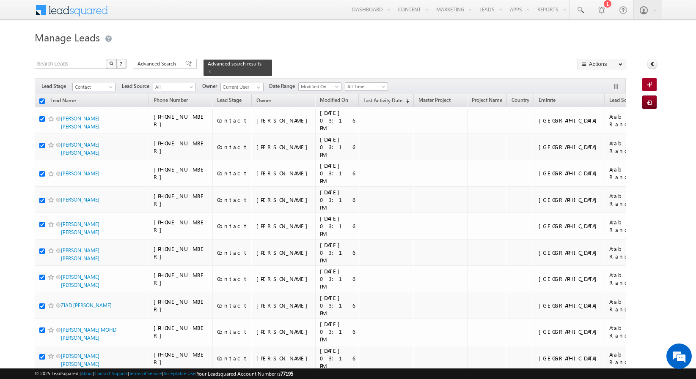
checkbox input "true"
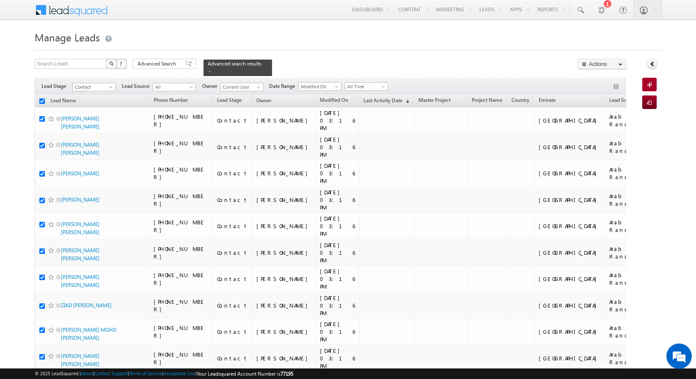
checkbox input "true"
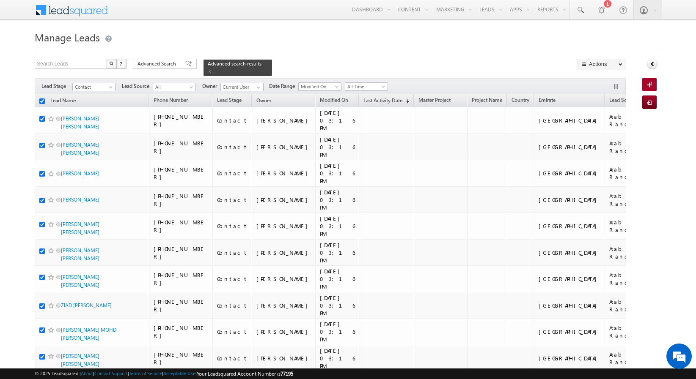
checkbox input "true"
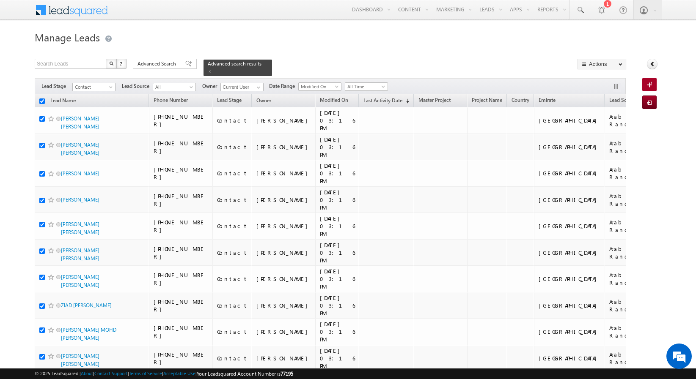
checkbox input "true"
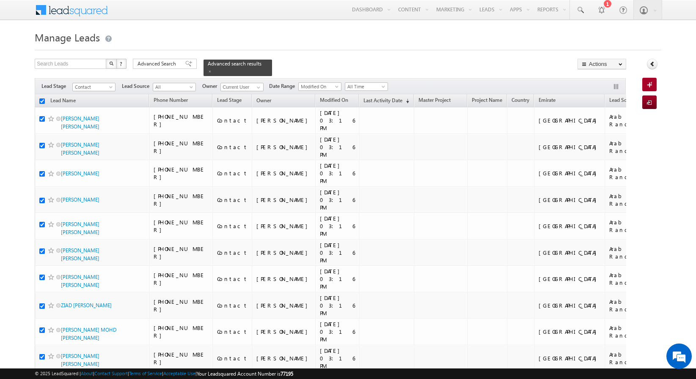
checkbox input "true"
click at [597, 132] on link "Change Owner" at bounding box center [602, 137] width 48 height 10
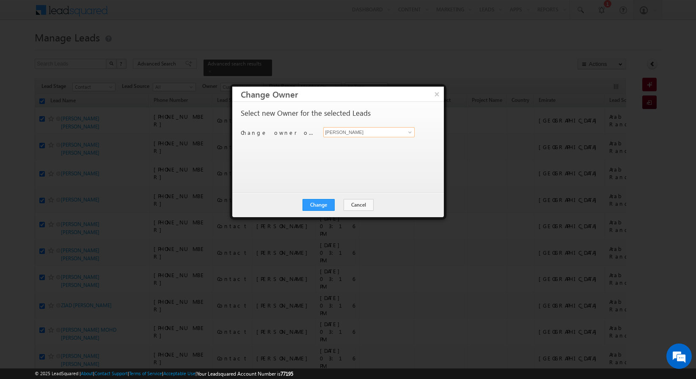
click at [384, 131] on input "[PERSON_NAME]" at bounding box center [369, 132] width 92 height 10
type input "[PERSON_NAME]"
click at [325, 202] on button "Change" at bounding box center [318, 205] width 32 height 12
click at [342, 206] on button "Close" at bounding box center [338, 205] width 27 height 12
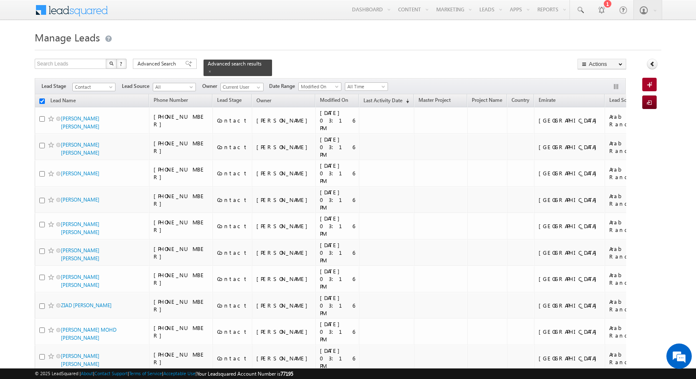
checkbox input "false"
click at [148, 59] on div "Advanced Search" at bounding box center [165, 64] width 64 height 10
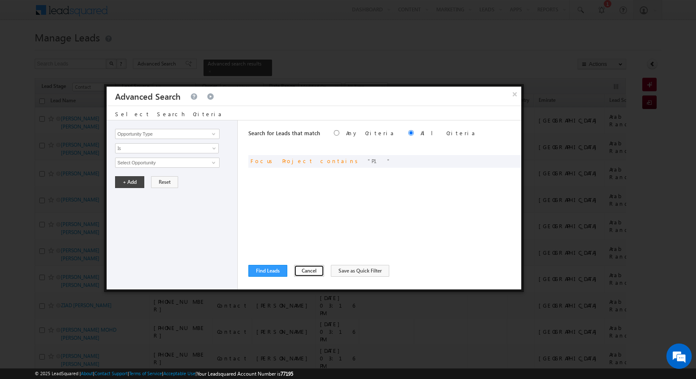
click at [303, 268] on button "Cancel" at bounding box center [309, 271] width 30 height 12
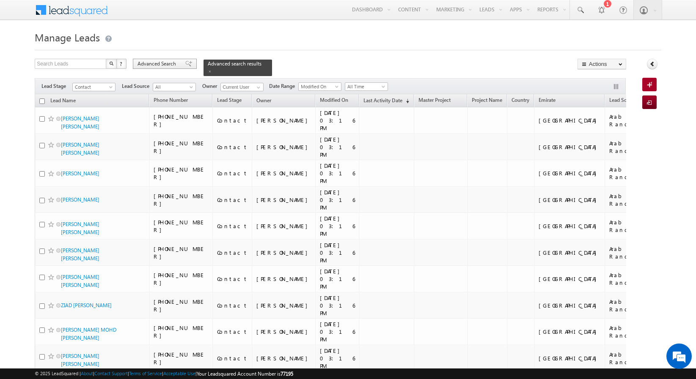
click at [153, 66] on span "Advanced Search" at bounding box center [157, 64] width 41 height 8
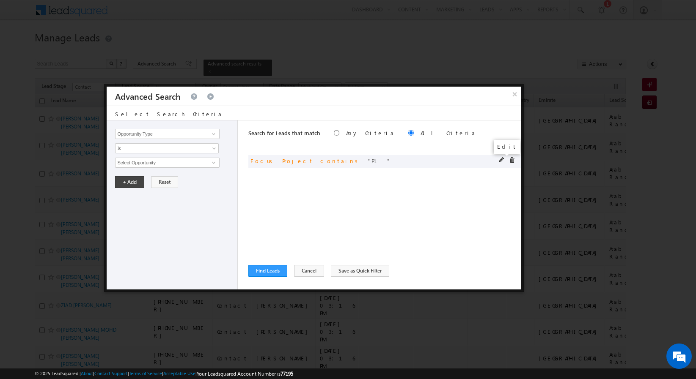
click at [501, 159] on span at bounding box center [502, 160] width 6 height 6
click at [184, 134] on input "Focus Project" at bounding box center [167, 134] width 104 height 10
click at [299, 273] on button "Cancel" at bounding box center [309, 271] width 30 height 12
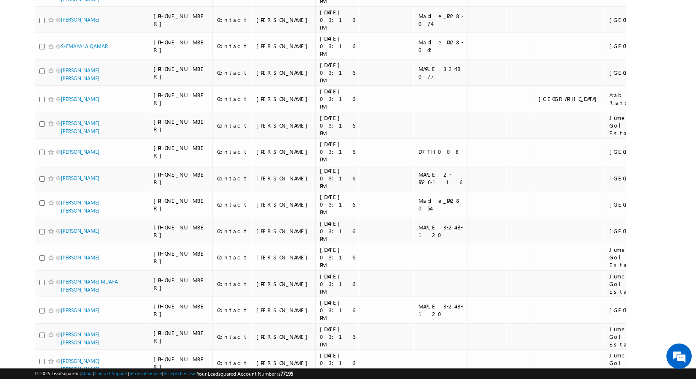
scroll to position [885, 0]
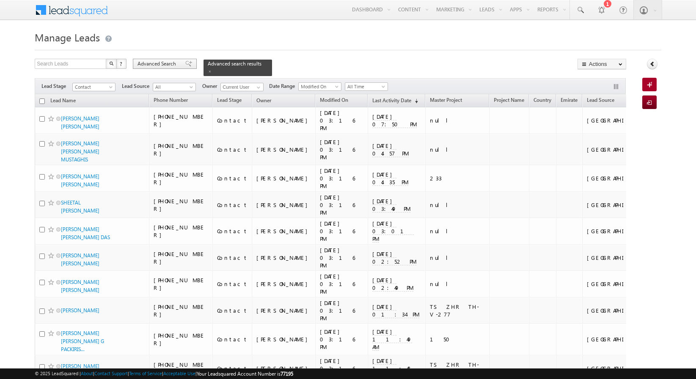
click at [167, 63] on span "Advanced Search" at bounding box center [157, 64] width 41 height 8
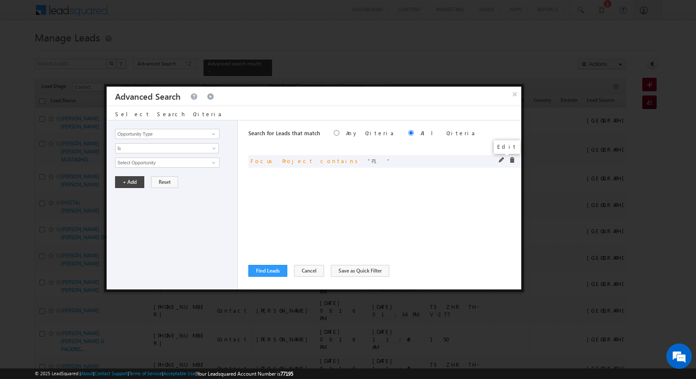
click at [500, 159] on span at bounding box center [502, 160] width 6 height 6
click at [205, 136] on input "Focus Project" at bounding box center [167, 134] width 104 height 10
type input "Lead Source"
click at [171, 162] on span "None Selected" at bounding box center [163, 162] width 96 height 9
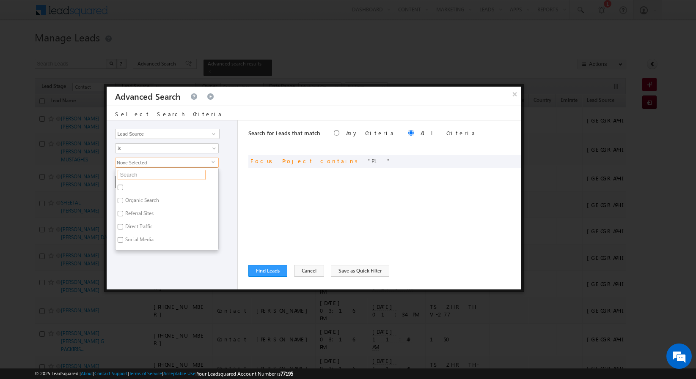
click at [144, 176] on input "text" at bounding box center [162, 175] width 88 height 10
type input "scl"
click at [137, 227] on label "Sharjah-Scl" at bounding box center [136, 228] width 43 height 13
click at [123, 227] on input "Sharjah-Scl" at bounding box center [120, 226] width 5 height 5
checkbox input "true"
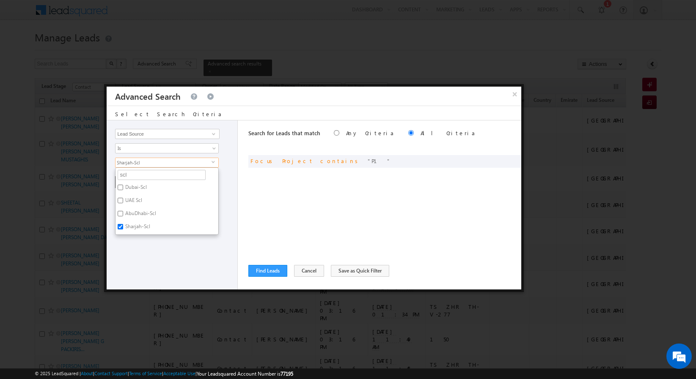
click at [137, 245] on div "Opportunity Type Lead Activity Task Sales Group Prospect Id Address 1 Address 2…" at bounding box center [172, 205] width 131 height 169
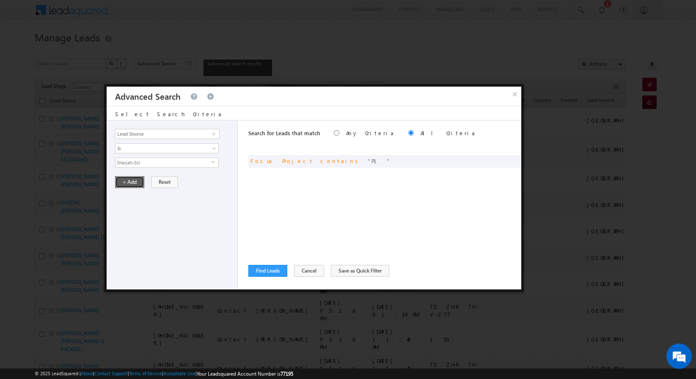
click at [129, 183] on button "+ Add" at bounding box center [129, 182] width 29 height 12
click at [263, 265] on button "Find Leads" at bounding box center [267, 271] width 39 height 12
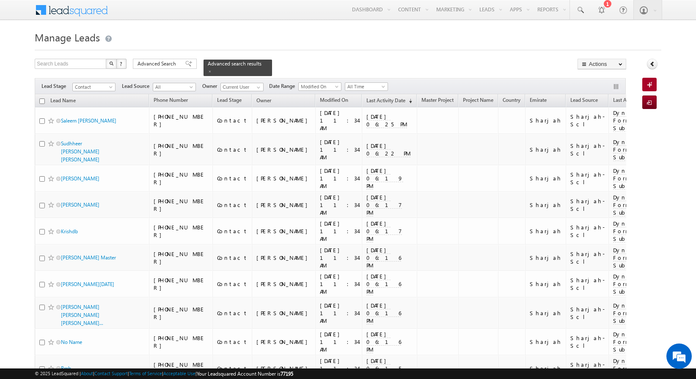
scroll to position [1730, 0]
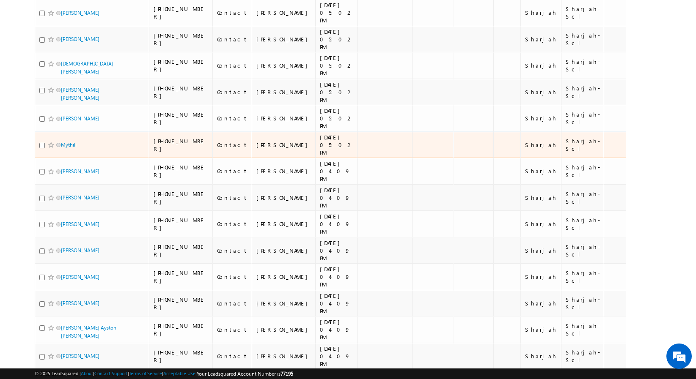
scroll to position [0, 0]
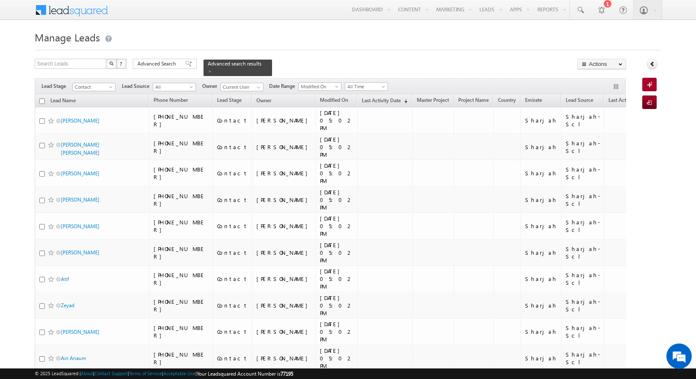
click at [44, 99] on input "checkbox" at bounding box center [41, 101] width 5 height 5
checkbox input "true"
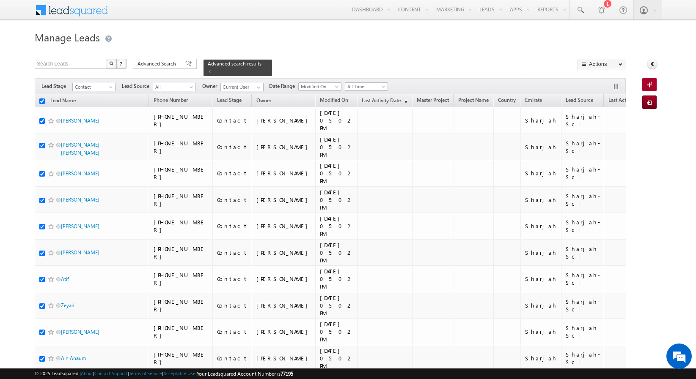
checkbox input "true"
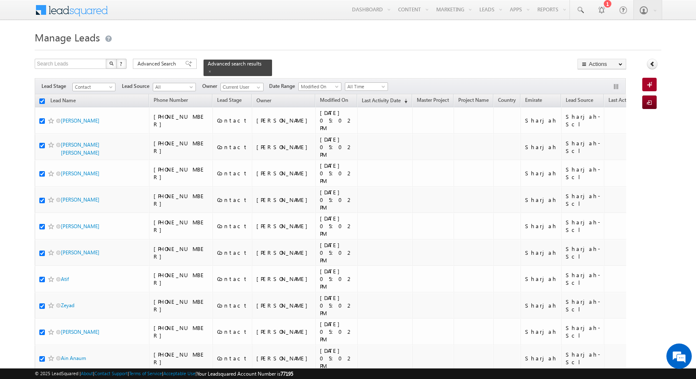
checkbox input "true"
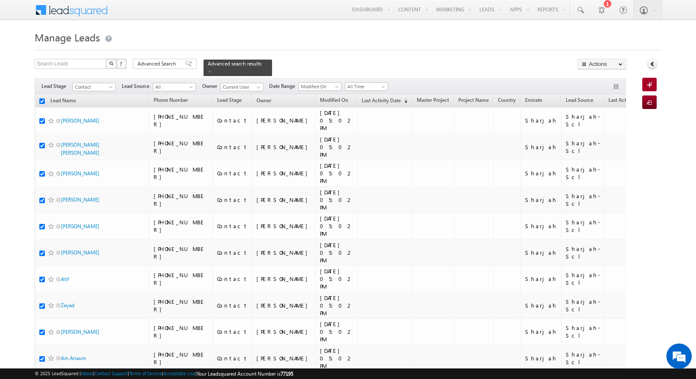
checkbox input "true"
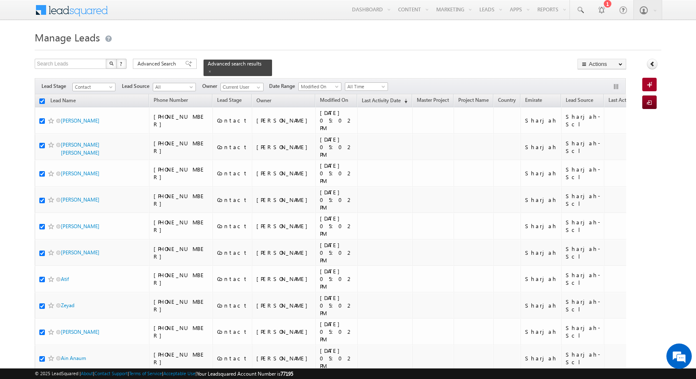
checkbox input "true"
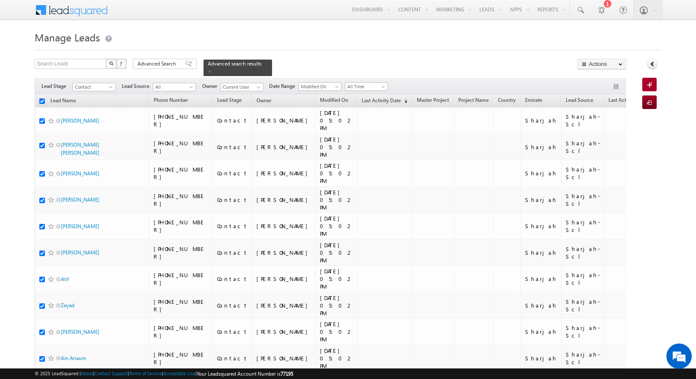
checkbox input "true"
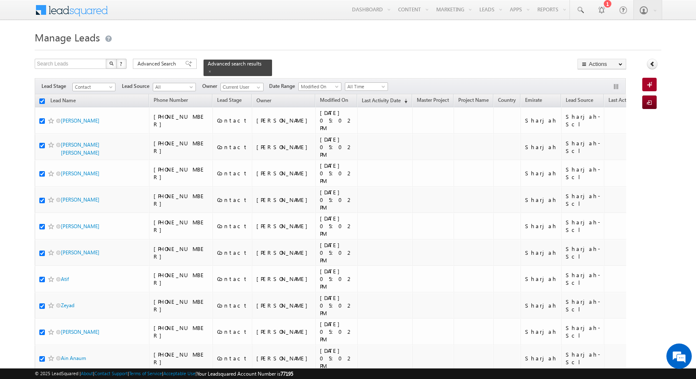
checkbox input "true"
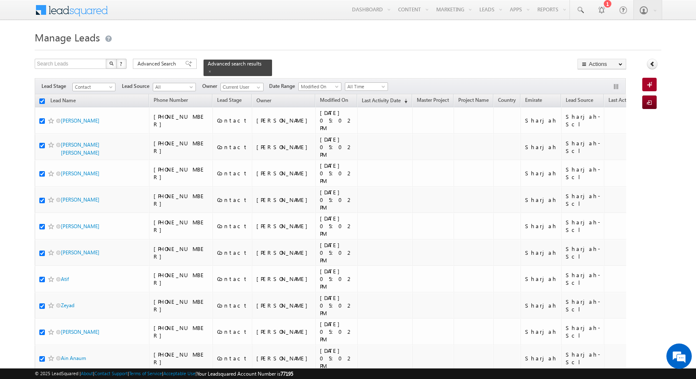
checkbox input "true"
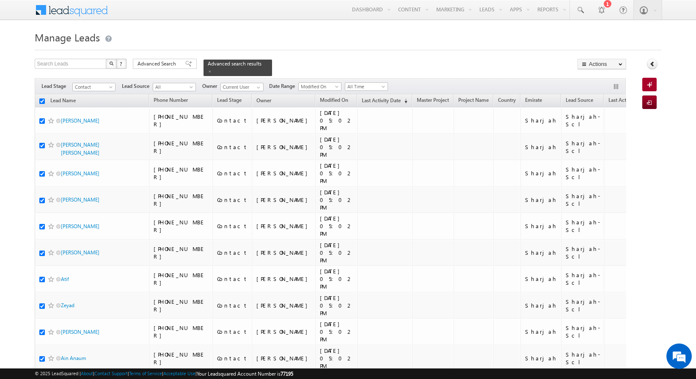
checkbox input "true"
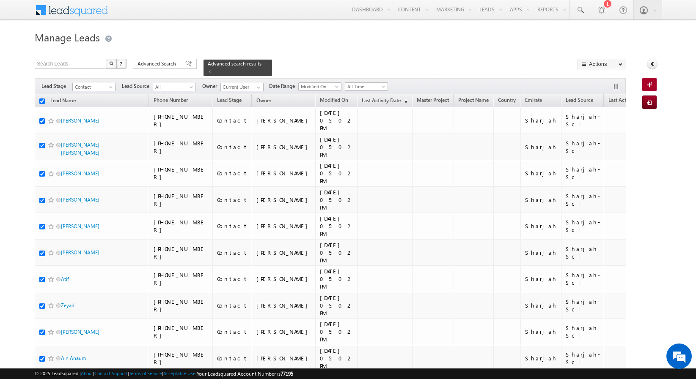
checkbox input "true"
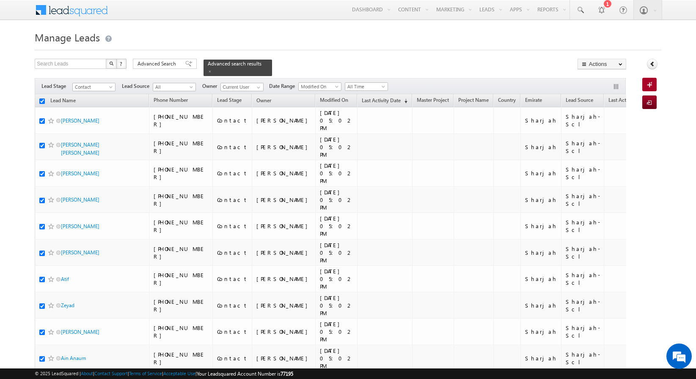
checkbox input "true"
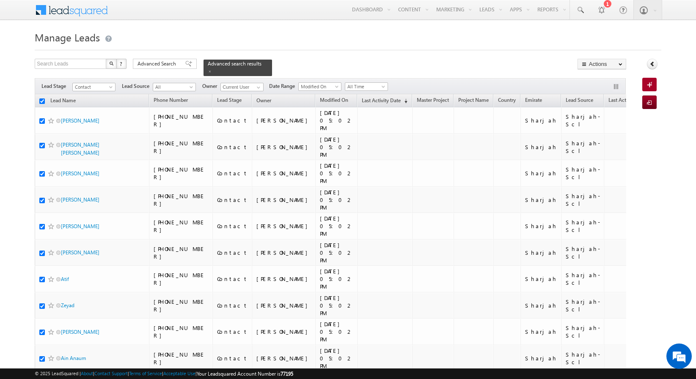
checkbox input "true"
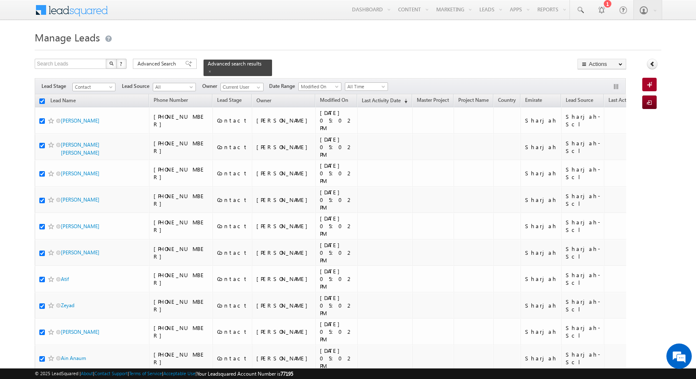
checkbox input "true"
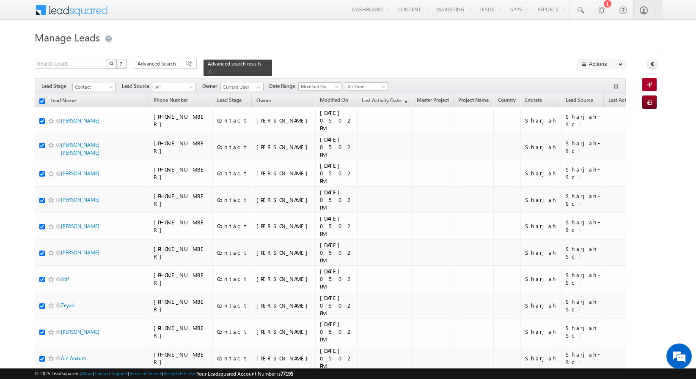
checkbox input "true"
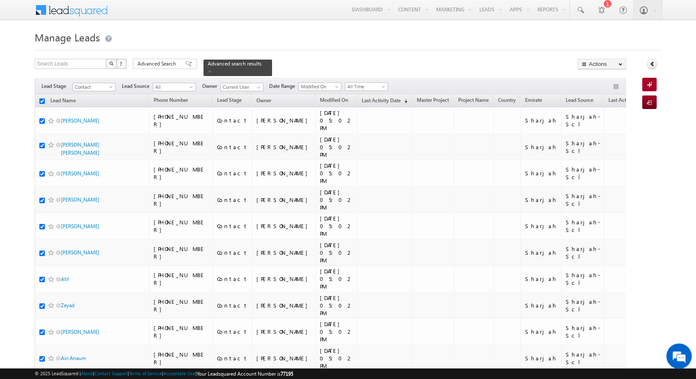
checkbox input "true"
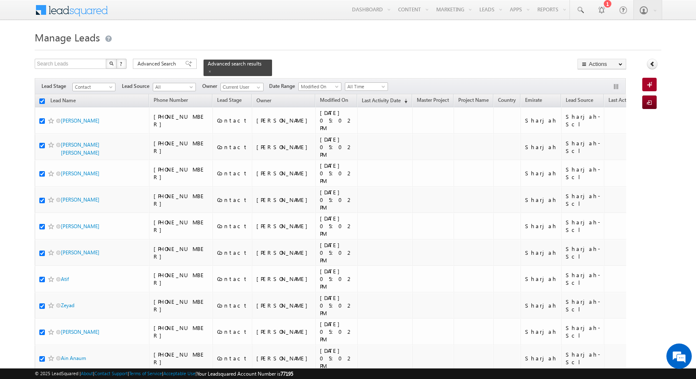
checkbox input "true"
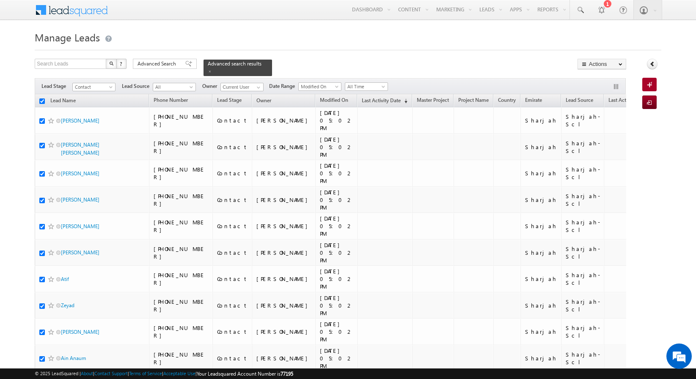
checkbox input "true"
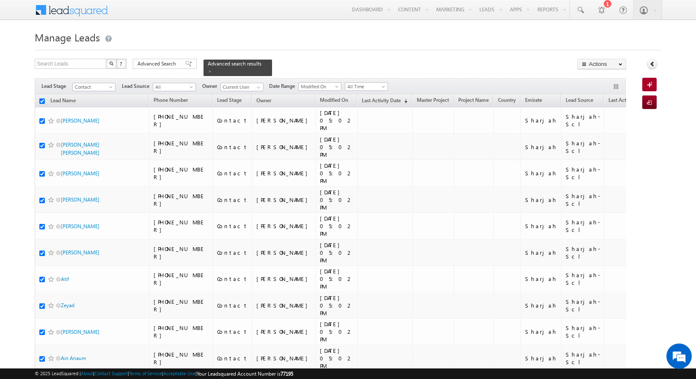
checkbox input "true"
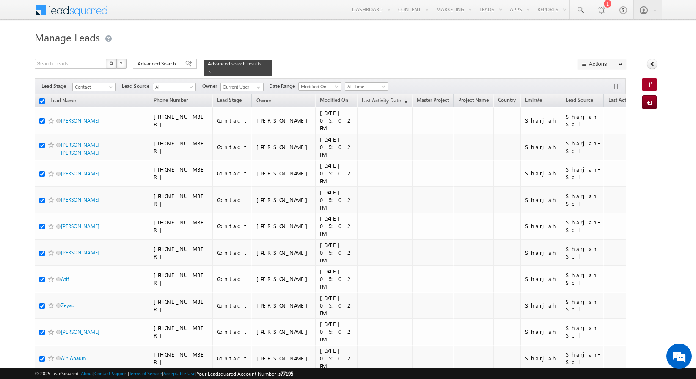
checkbox input "true"
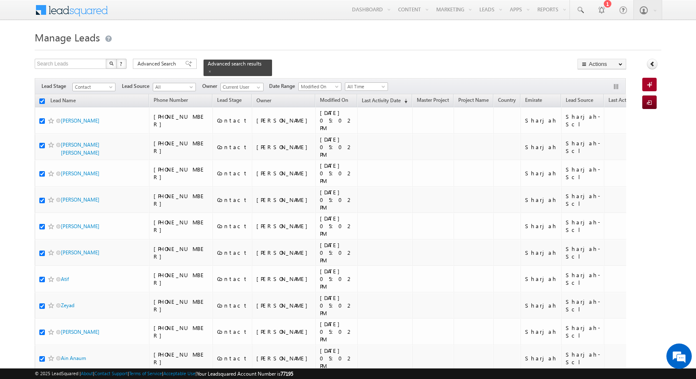
checkbox input "true"
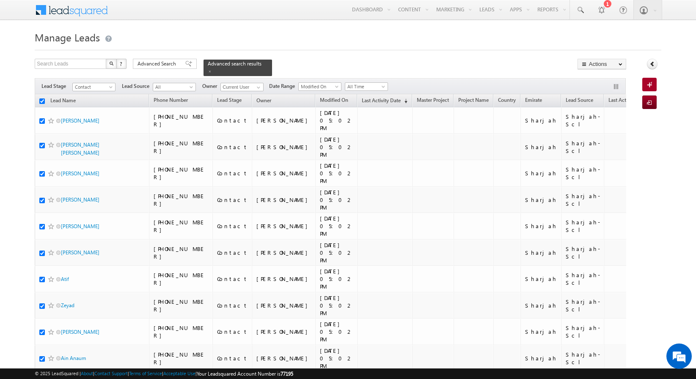
checkbox input "true"
click at [601, 138] on link "Change Owner" at bounding box center [602, 137] width 48 height 10
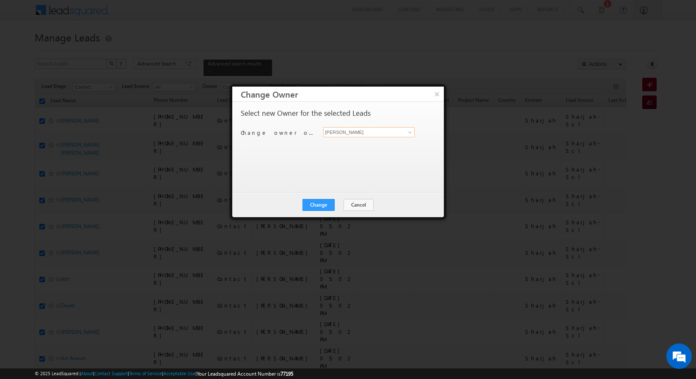
click at [363, 133] on input "[PERSON_NAME]" at bounding box center [369, 132] width 92 height 10
type input "[PERSON_NAME]"
click at [321, 202] on button "Change" at bounding box center [318, 205] width 32 height 12
